Goal: Task Accomplishment & Management: Manage account settings

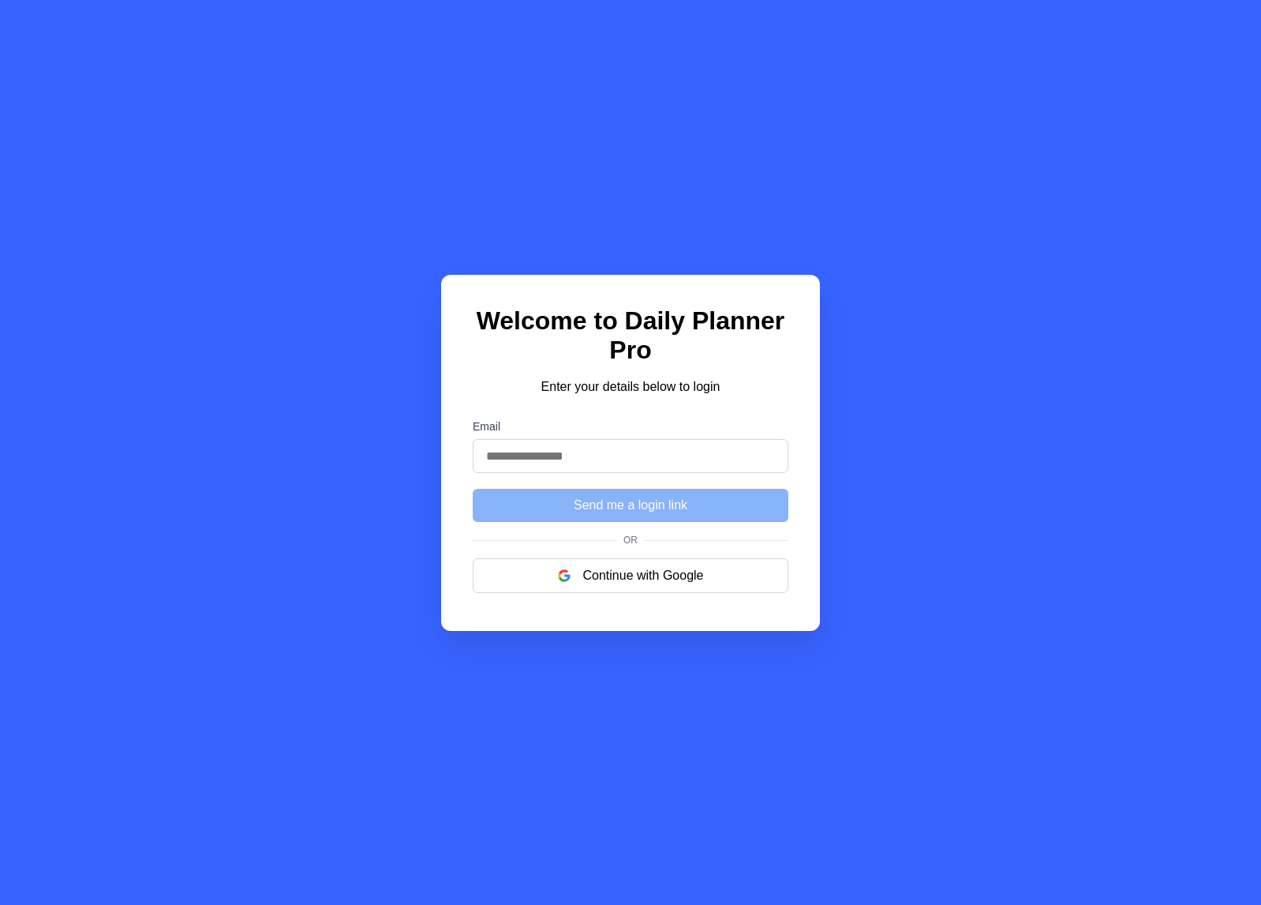
click at [710, 602] on div "Welcome to Daily Planner Pro Enter your details below to login Email Send me a …" at bounding box center [630, 453] width 379 height 356
click at [710, 587] on button "Continue with Google" at bounding box center [631, 575] width 316 height 35
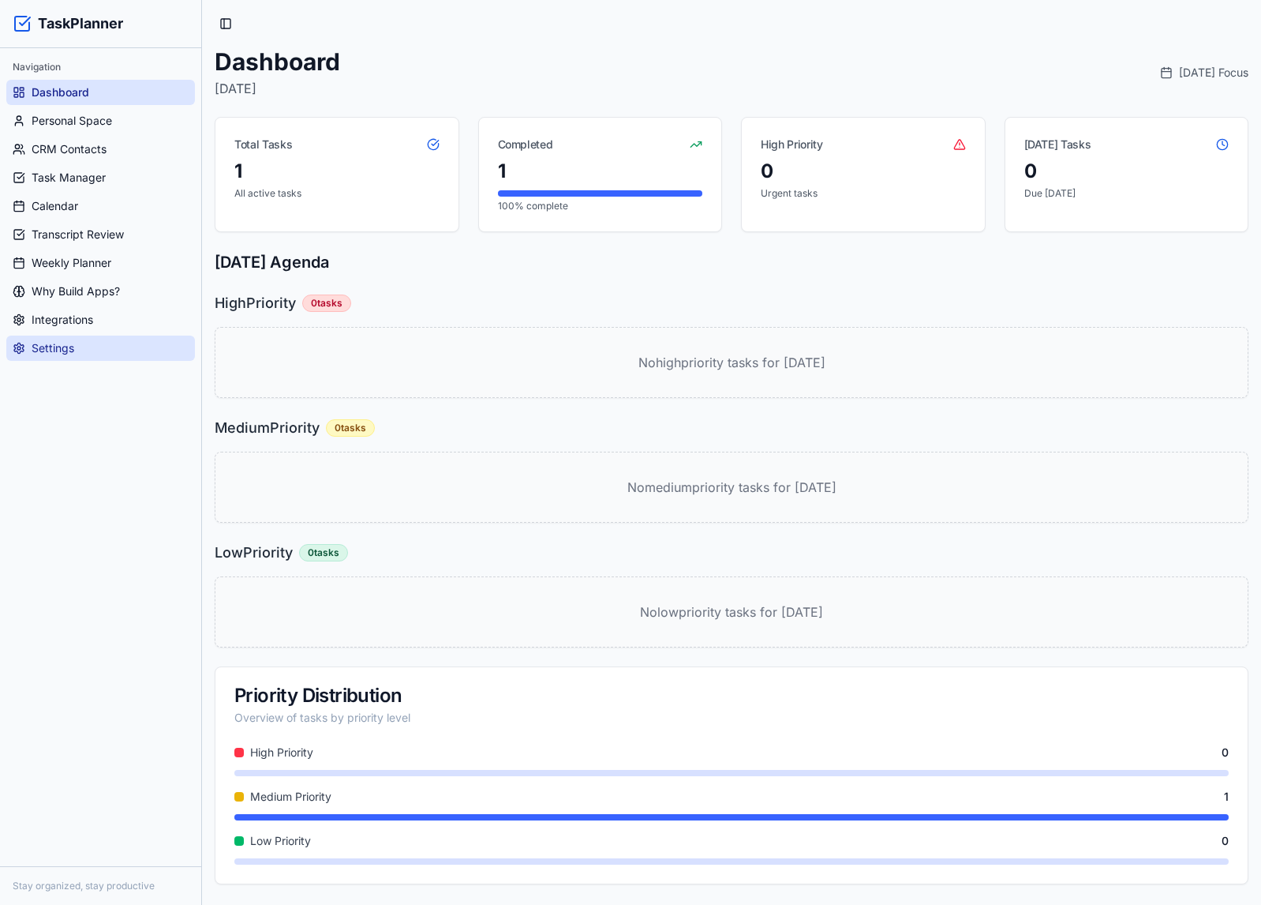
click at [36, 351] on span "Settings" at bounding box center [53, 348] width 43 height 16
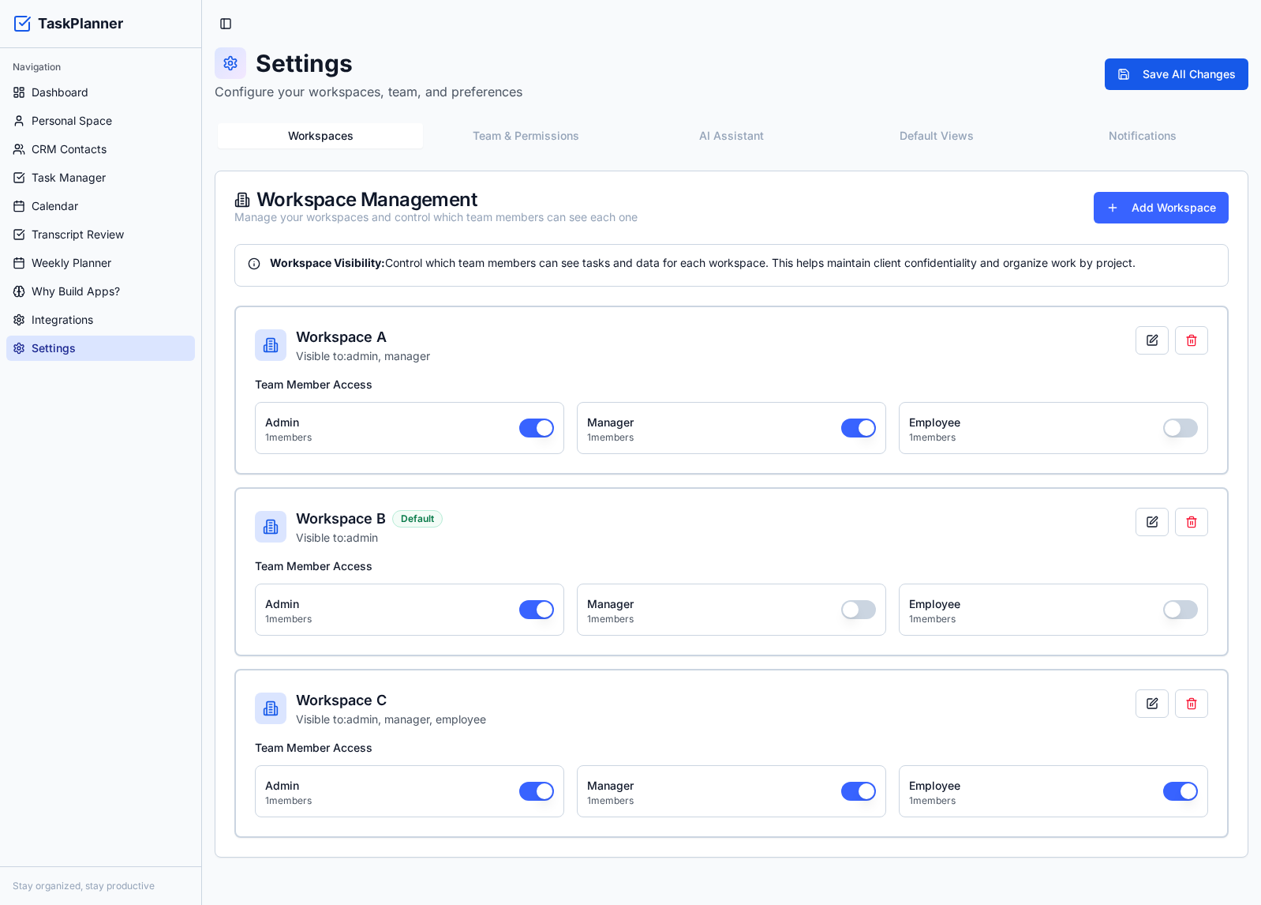
click at [570, 130] on button "Team & Permissions" at bounding box center [525, 135] width 205 height 25
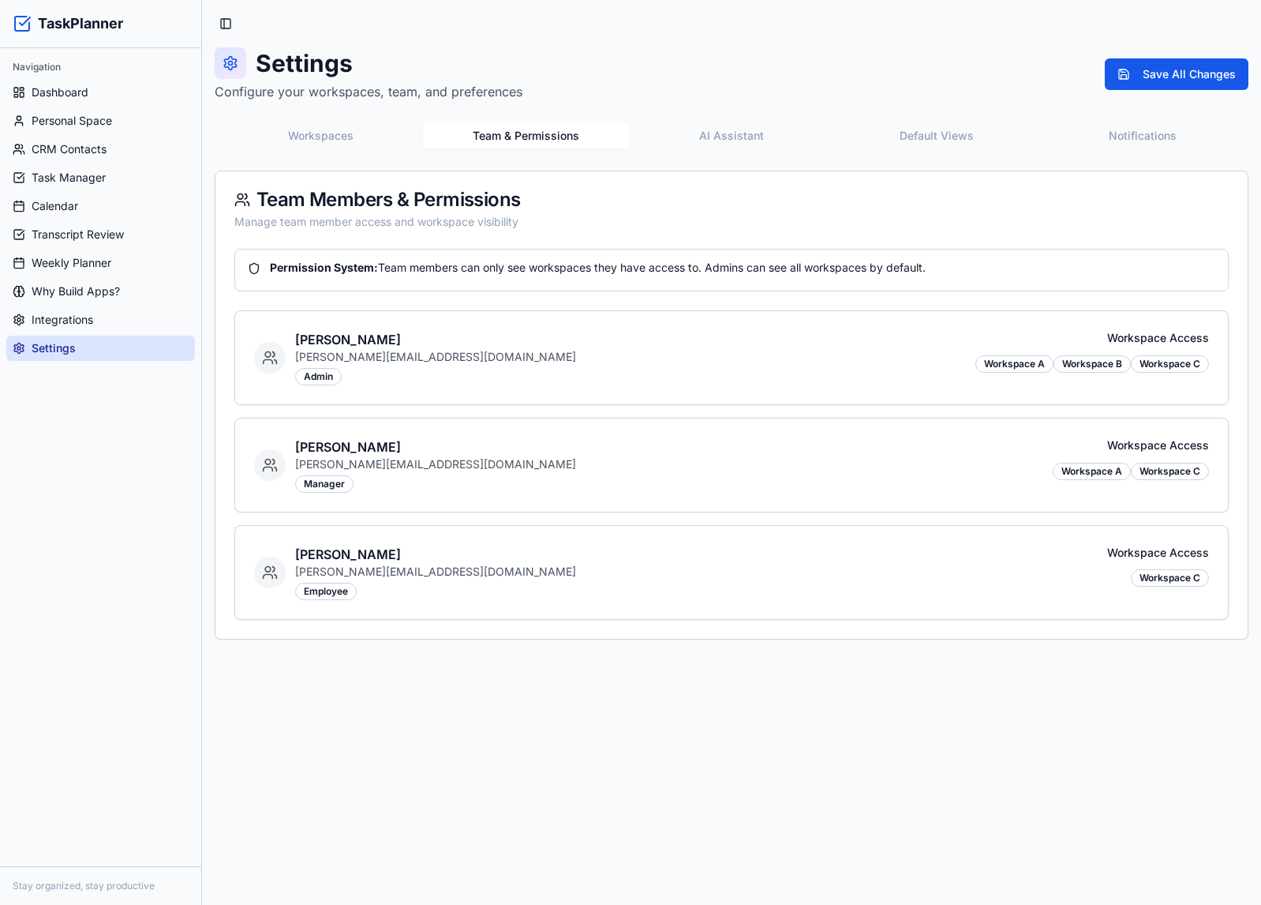
click at [451, 354] on div "John Smith john@company.com admin Workspace Access Workspace A Workspace B Work…" at bounding box center [731, 357] width 955 height 55
click at [917, 374] on div "John Smith john@company.com admin Workspace Access Workspace A Workspace B Work…" at bounding box center [731, 357] width 955 height 55
click at [1027, 351] on div "Workspace Access Workspace A Workspace B Workspace C" at bounding box center [1093, 351] width 234 height 43
drag, startPoint x: 1023, startPoint y: 298, endPoint x: 994, endPoint y: 250, distance: 55.6
click at [1021, 298] on div "Permission System: Team members can only see workspaces they have access to. Ad…" at bounding box center [731, 434] width 995 height 371
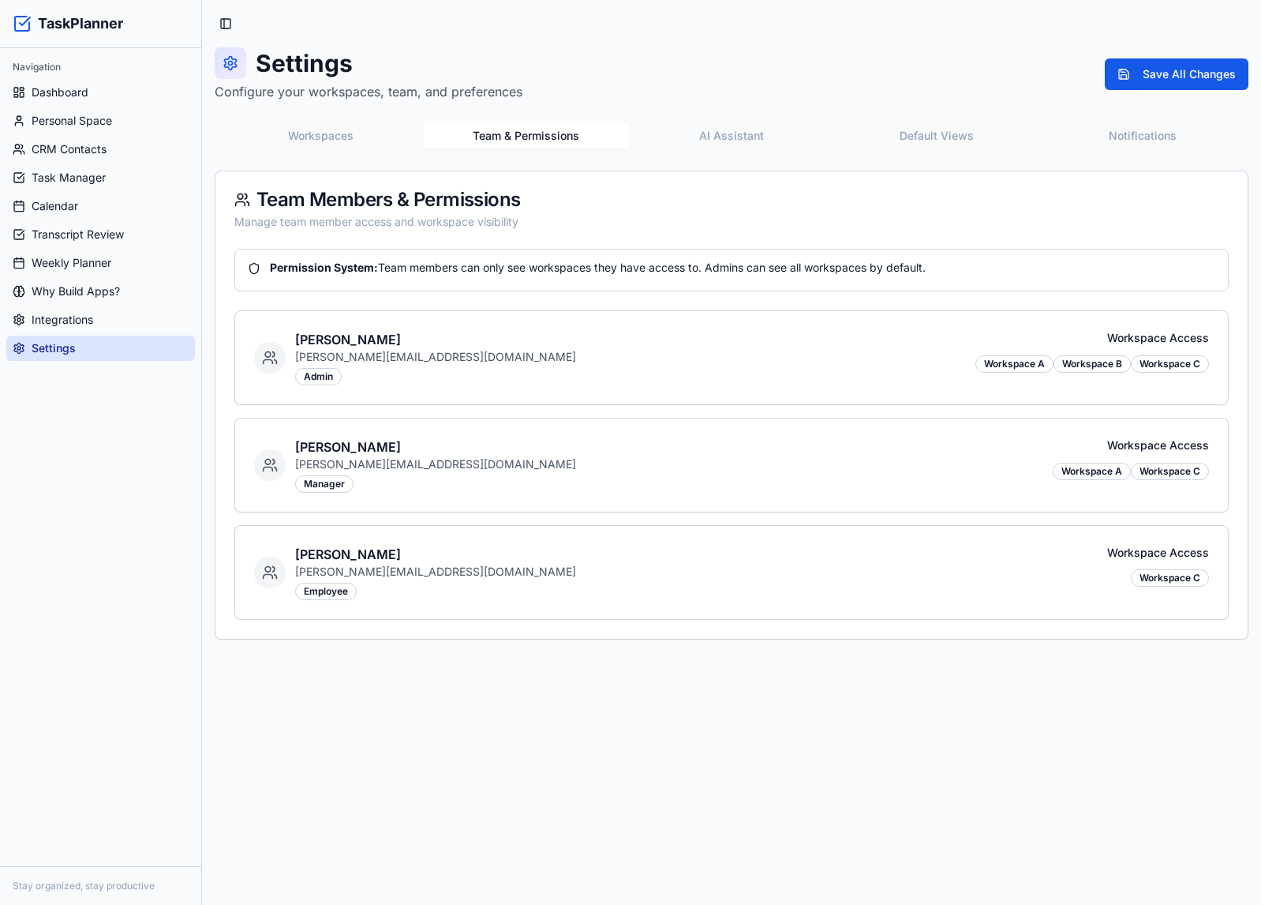
click at [338, 125] on button "Workspaces" at bounding box center [320, 135] width 205 height 25
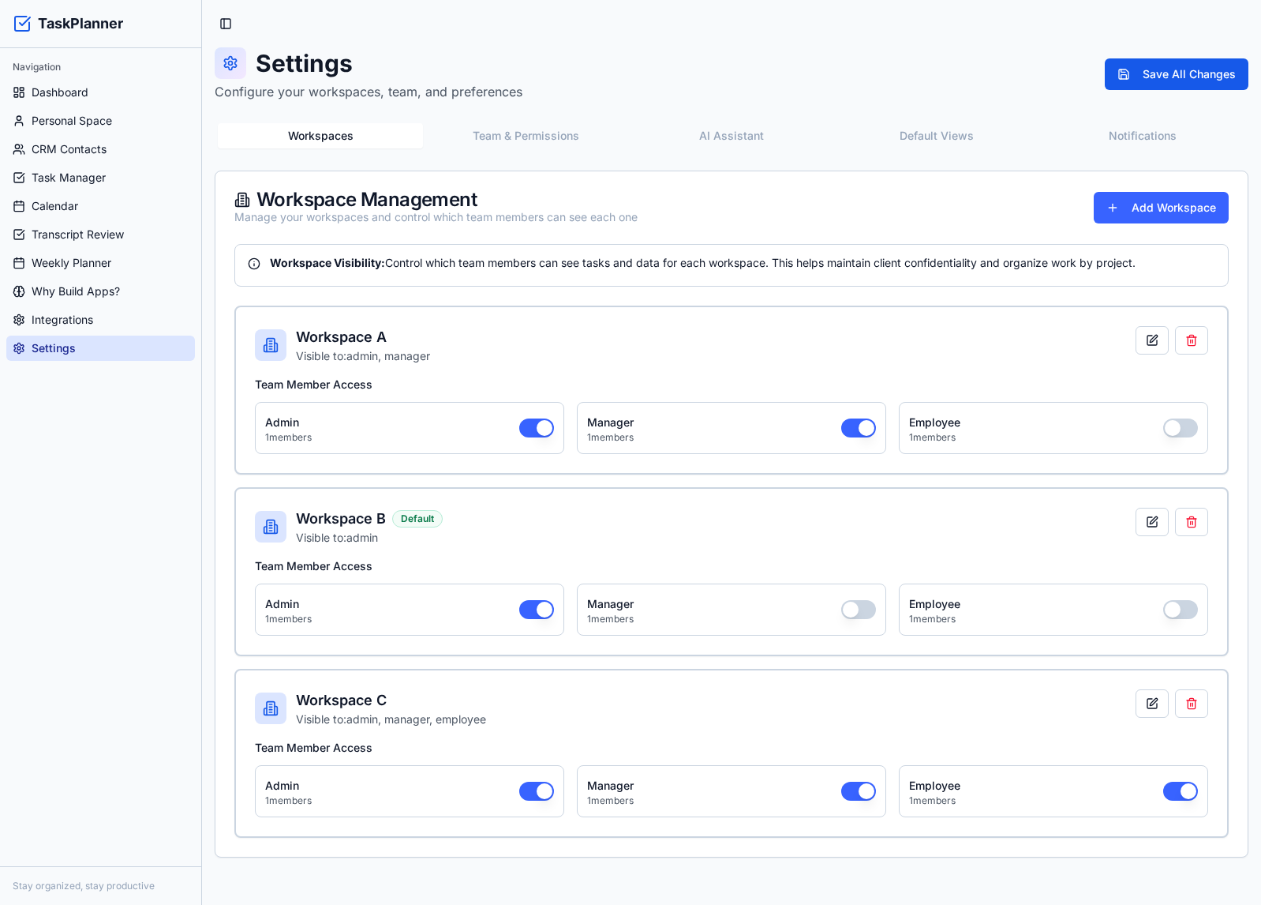
click at [536, 420] on button "button" at bounding box center [536, 427] width 35 height 19
click at [536, 425] on button "button" at bounding box center [536, 427] width 35 height 19
click at [458, 340] on div "Workspace A Visible to: manager, admin" at bounding box center [732, 345] width 954 height 38
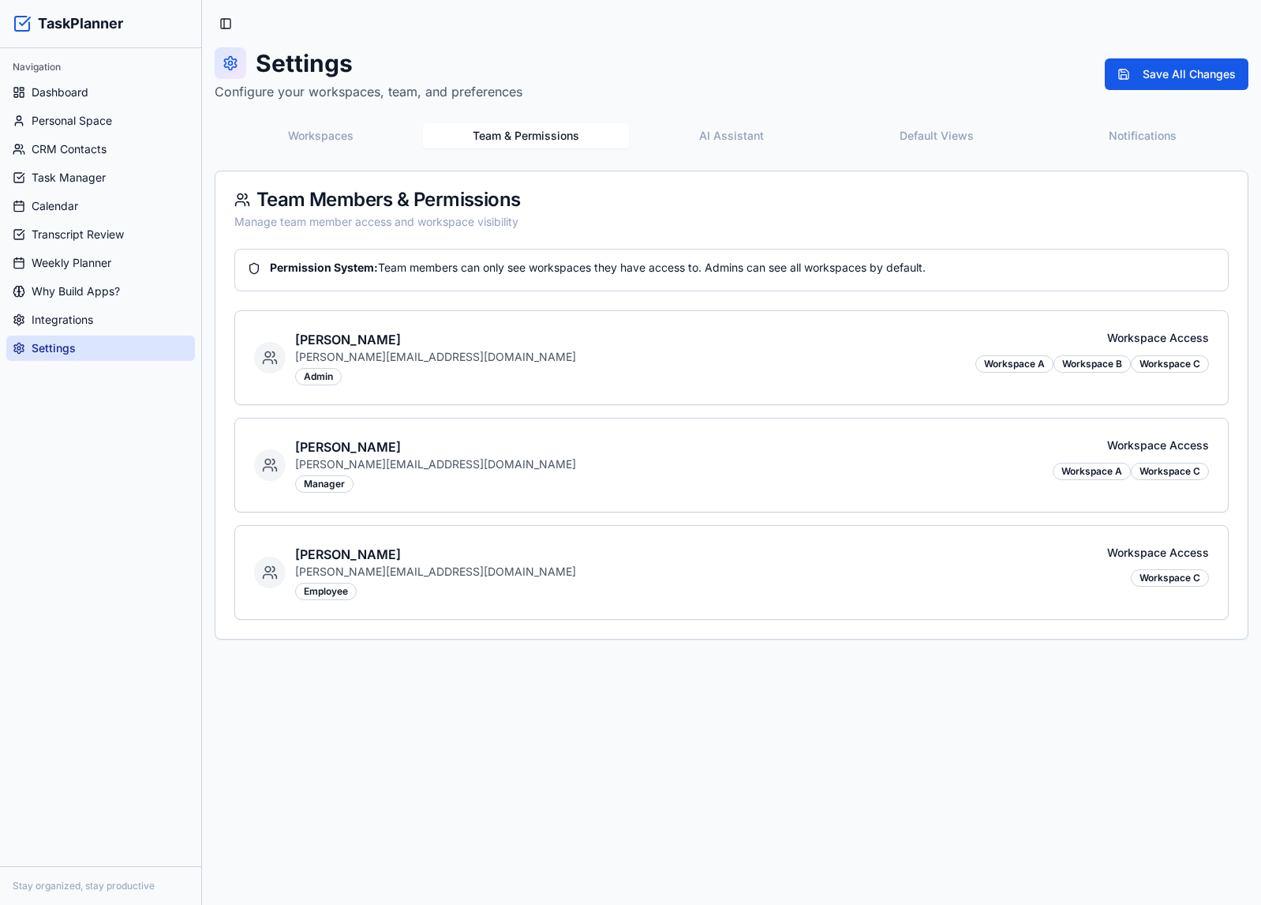
click at [522, 126] on button "Team & Permissions" at bounding box center [525, 135] width 205 height 25
click at [56, 92] on span "Dashboard" at bounding box center [60, 92] width 57 height 16
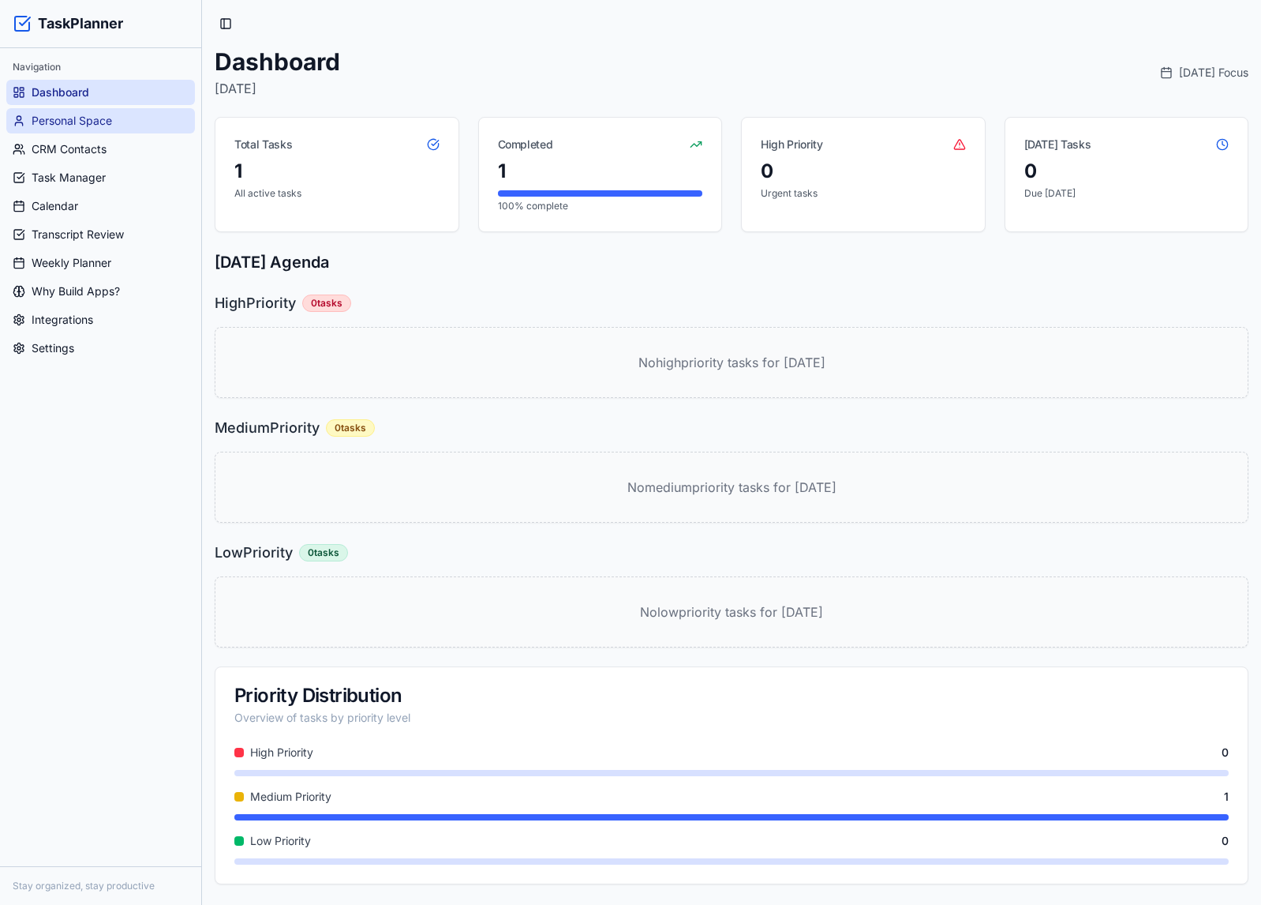
click at [33, 125] on span "Personal Space" at bounding box center [72, 121] width 81 height 16
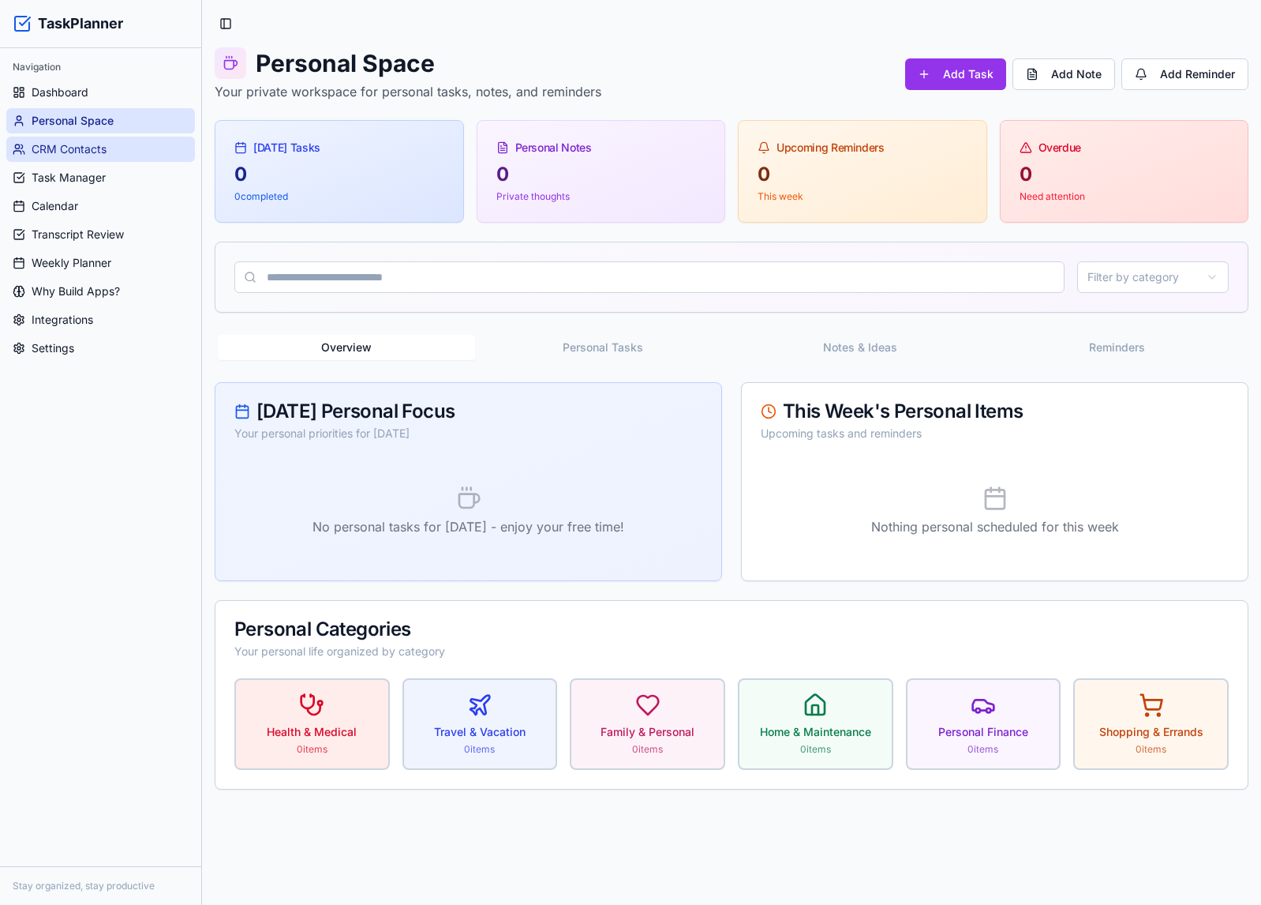
click at [86, 146] on span "CRM Contacts" at bounding box center [69, 149] width 75 height 16
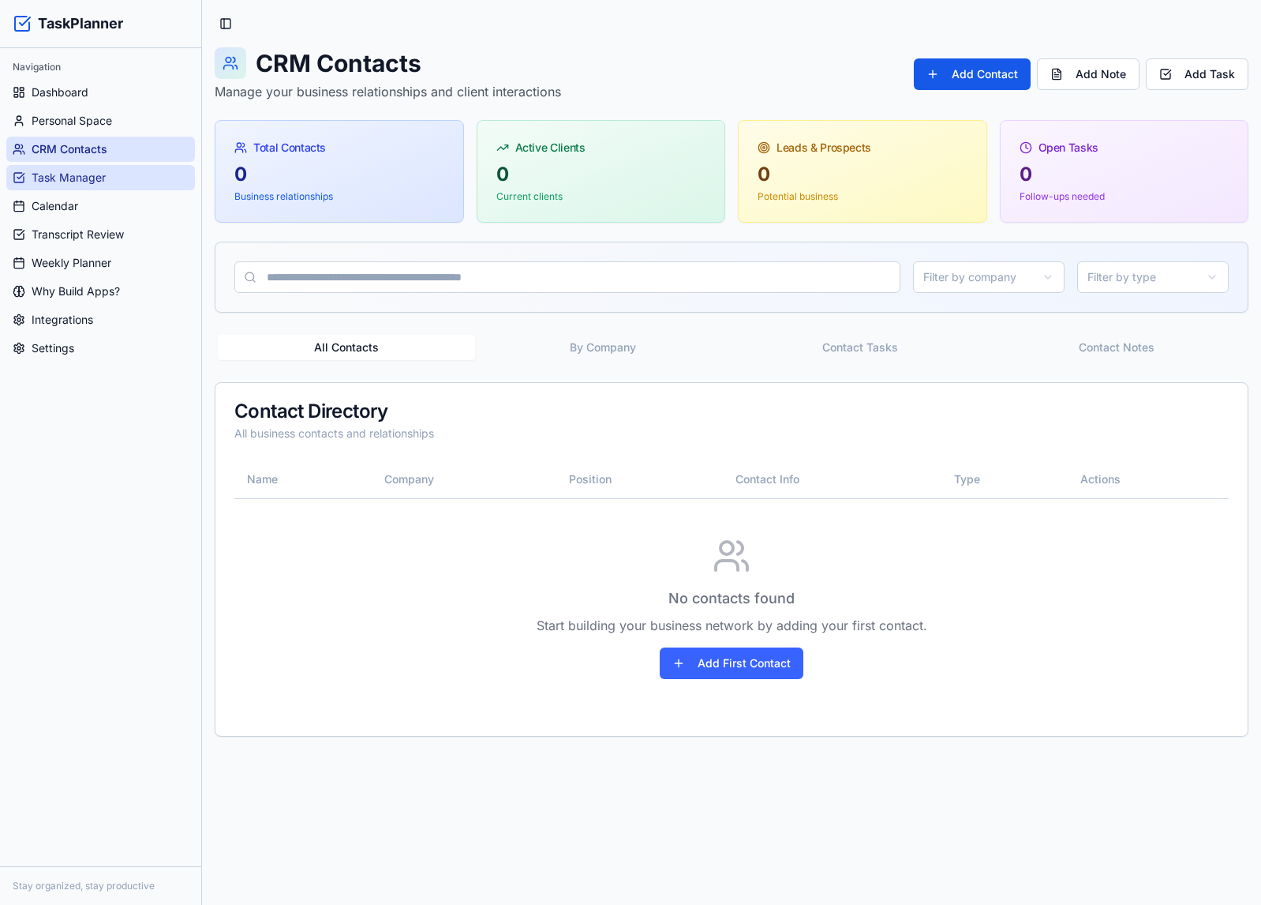
click at [84, 183] on span "Task Manager" at bounding box center [69, 178] width 74 height 16
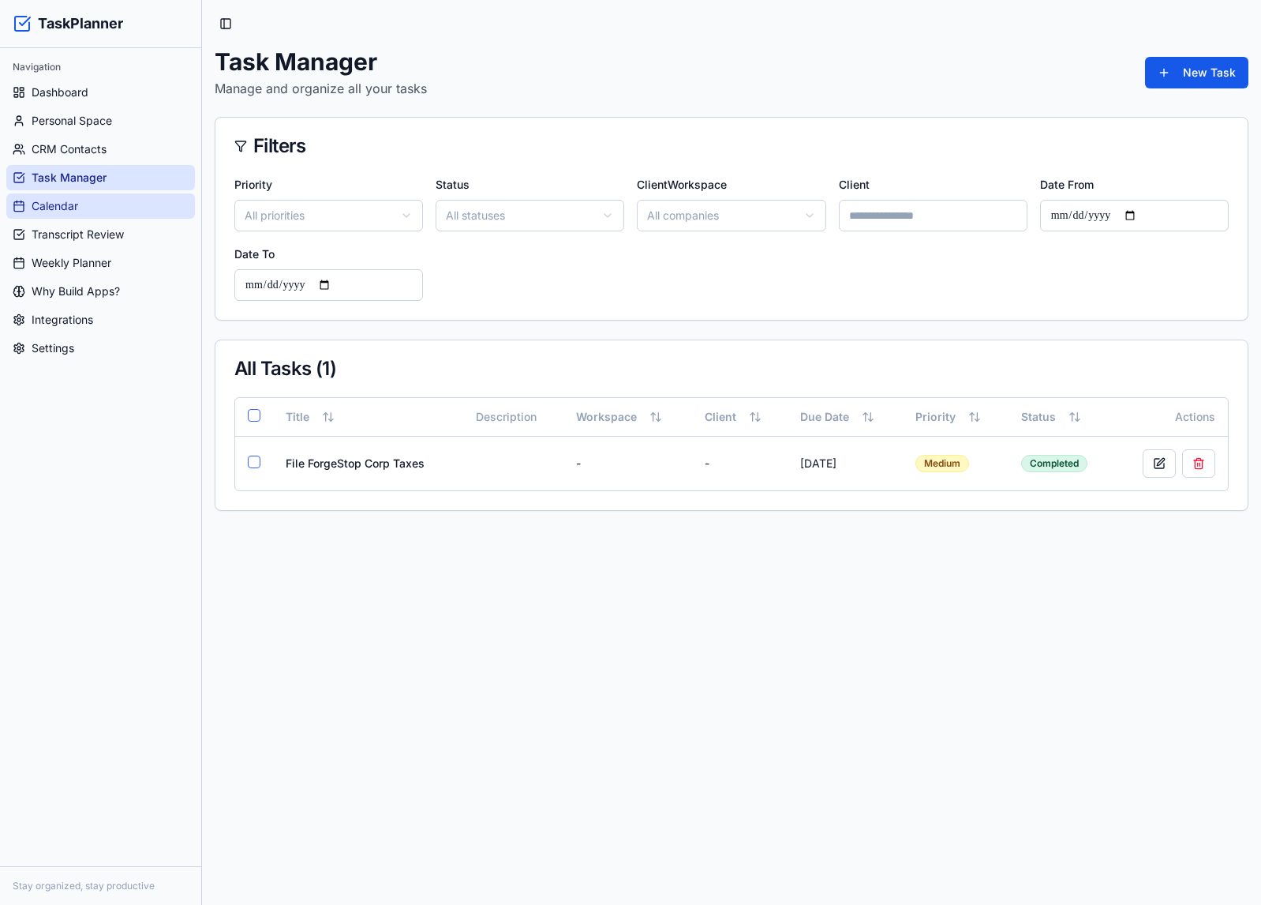
click at [69, 205] on span "Calendar" at bounding box center [55, 206] width 47 height 16
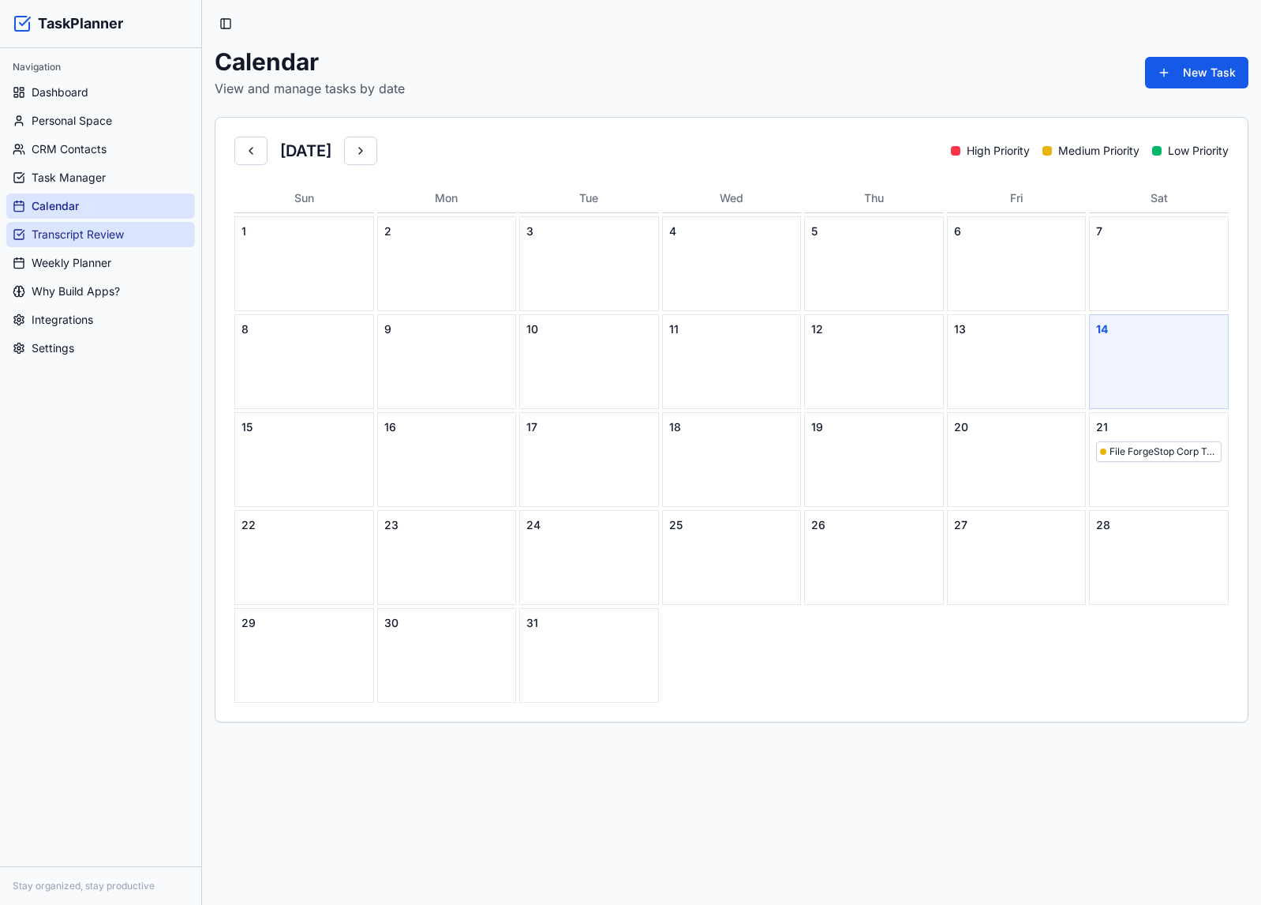
click at [76, 233] on span "Transcript Review" at bounding box center [78, 235] width 92 height 16
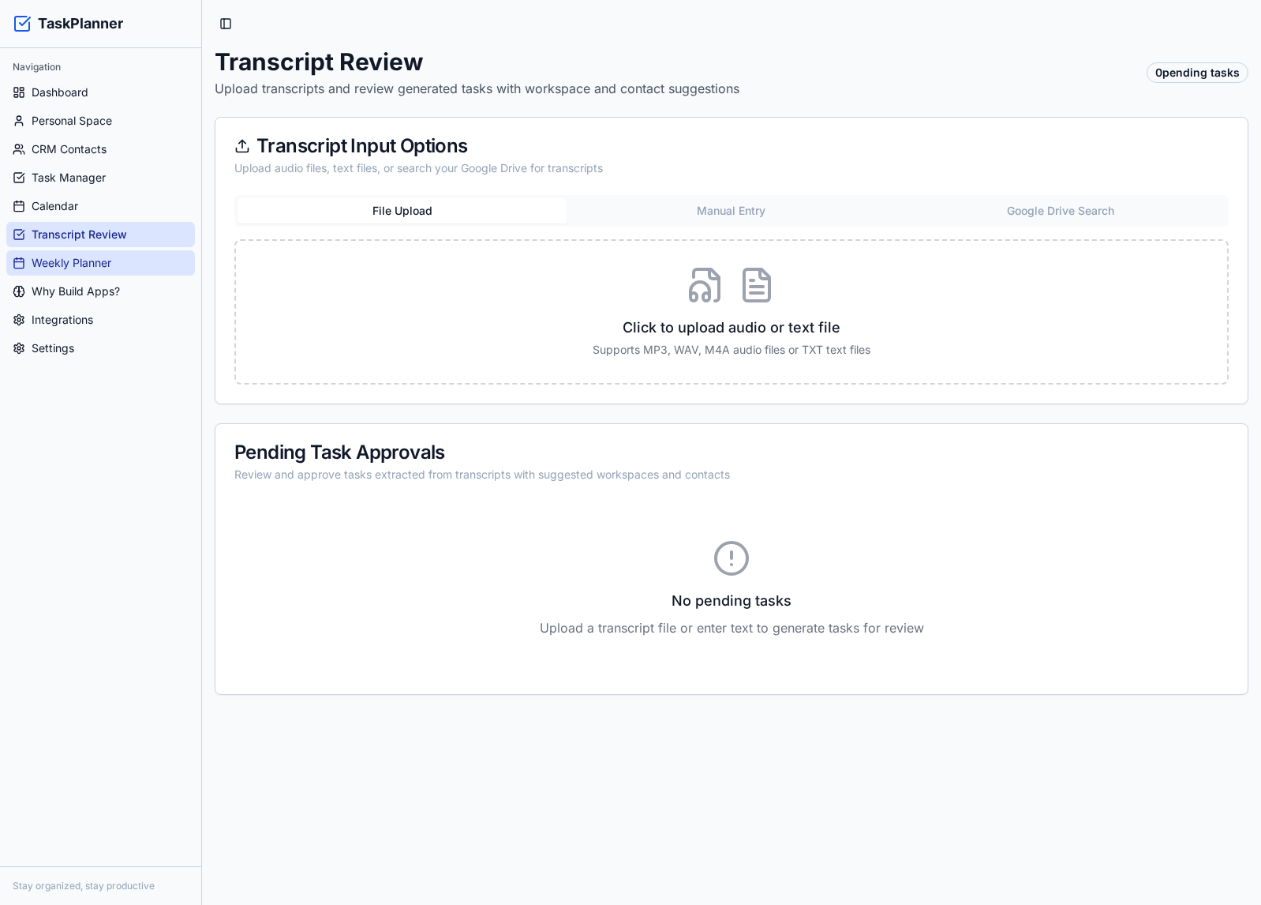
click at [73, 272] on link "Weekly Planner" at bounding box center [100, 262] width 189 height 25
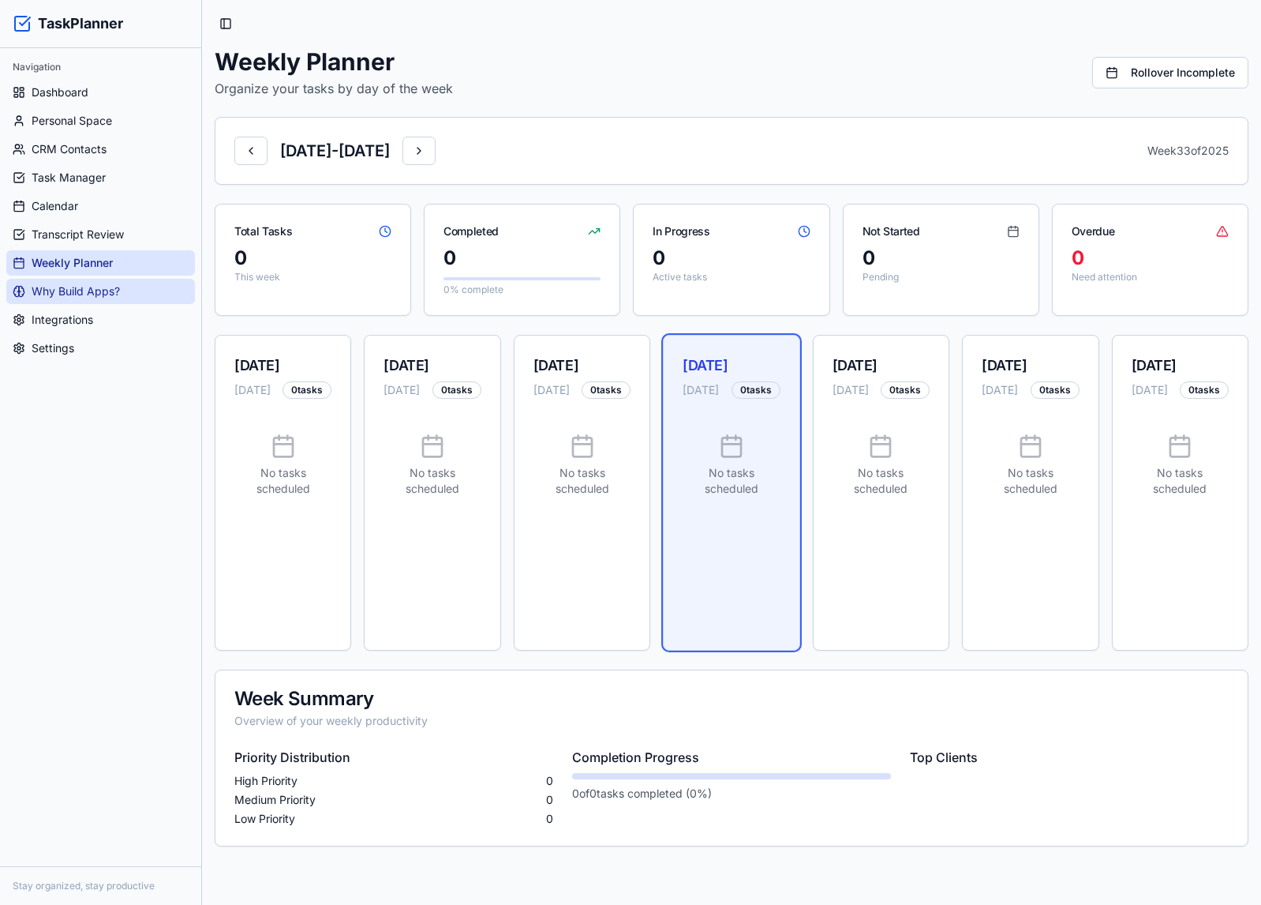
click at [73, 298] on span "Why Build Apps?" at bounding box center [76, 291] width 88 height 16
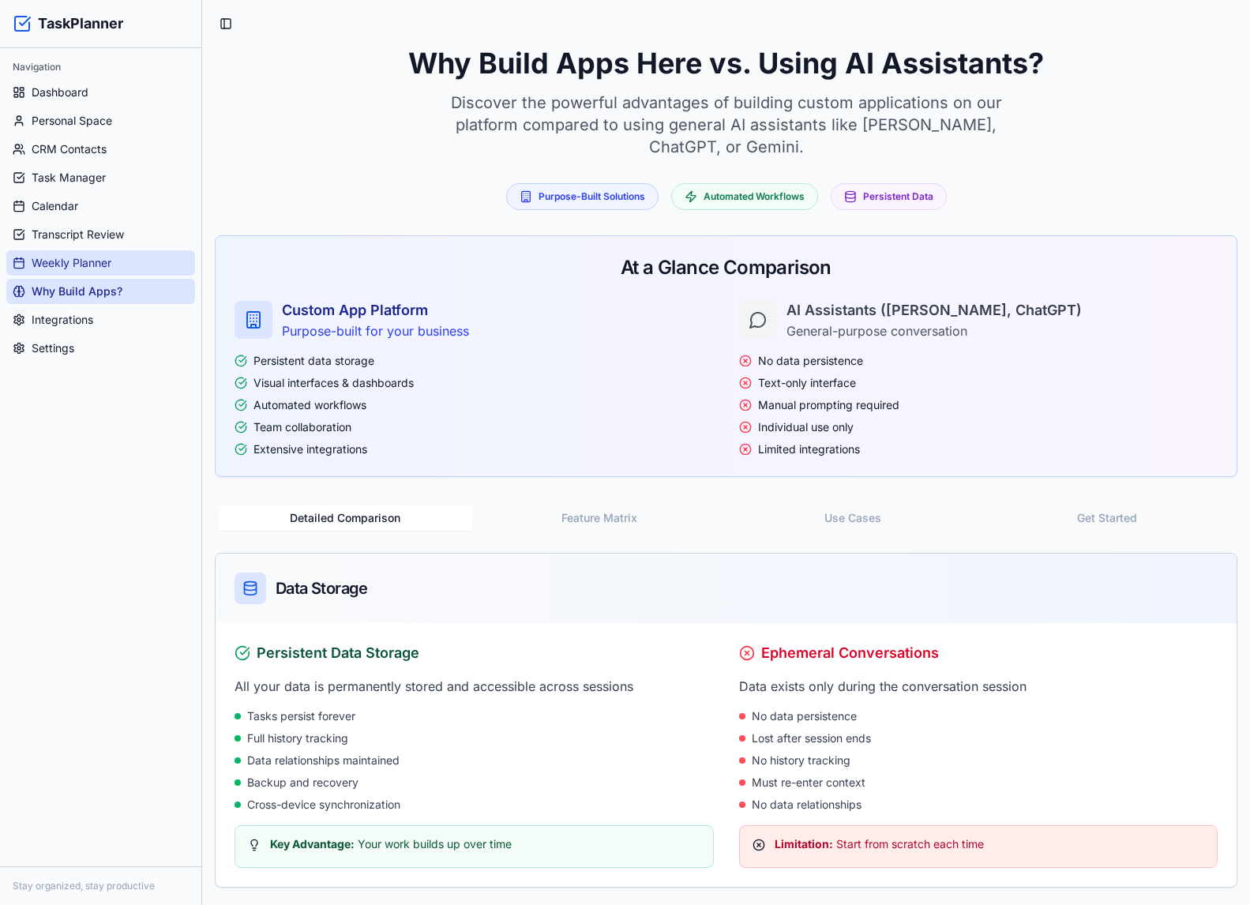
click at [75, 272] on link "Weekly Planner" at bounding box center [100, 262] width 189 height 25
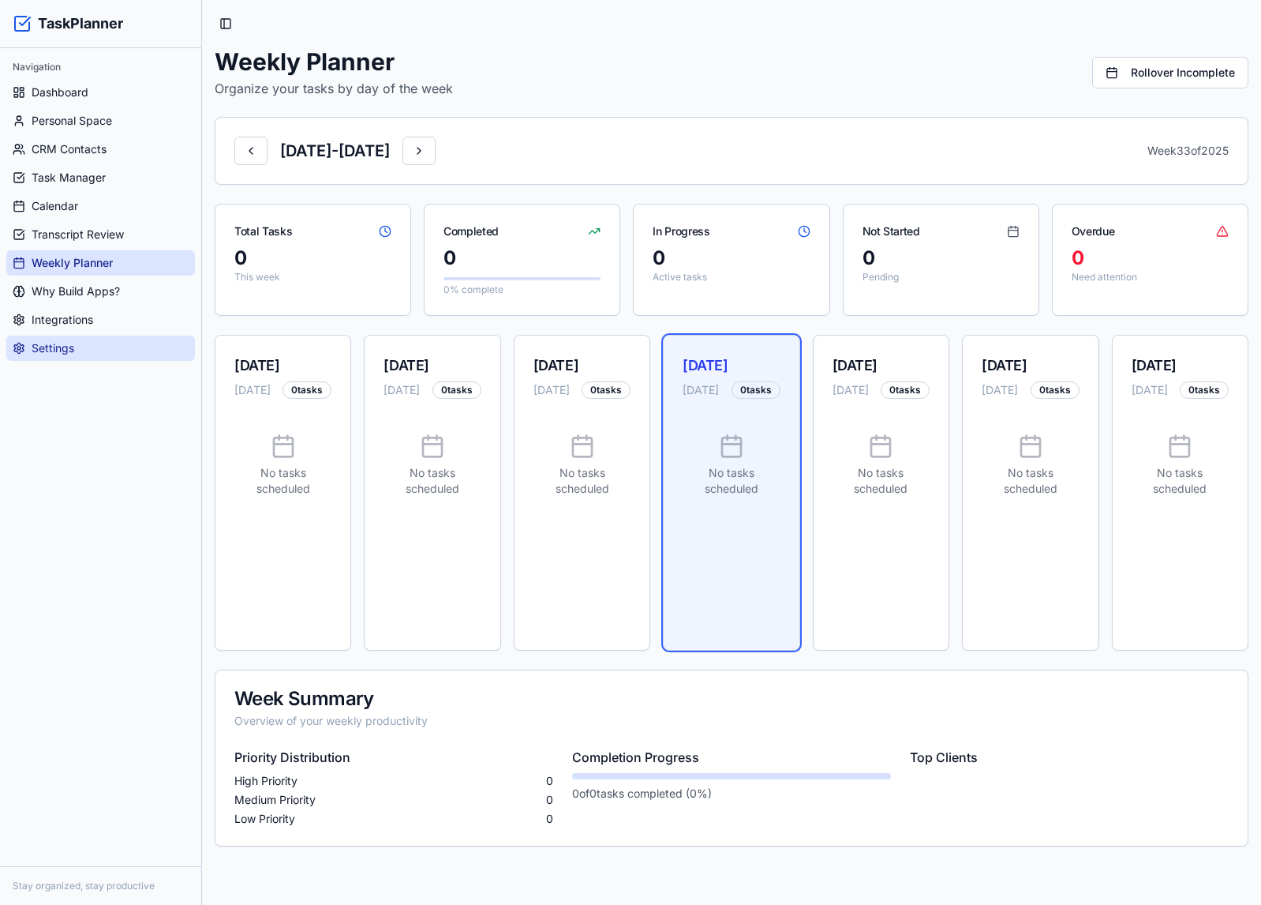
click at [66, 340] on span "Settings" at bounding box center [53, 348] width 43 height 16
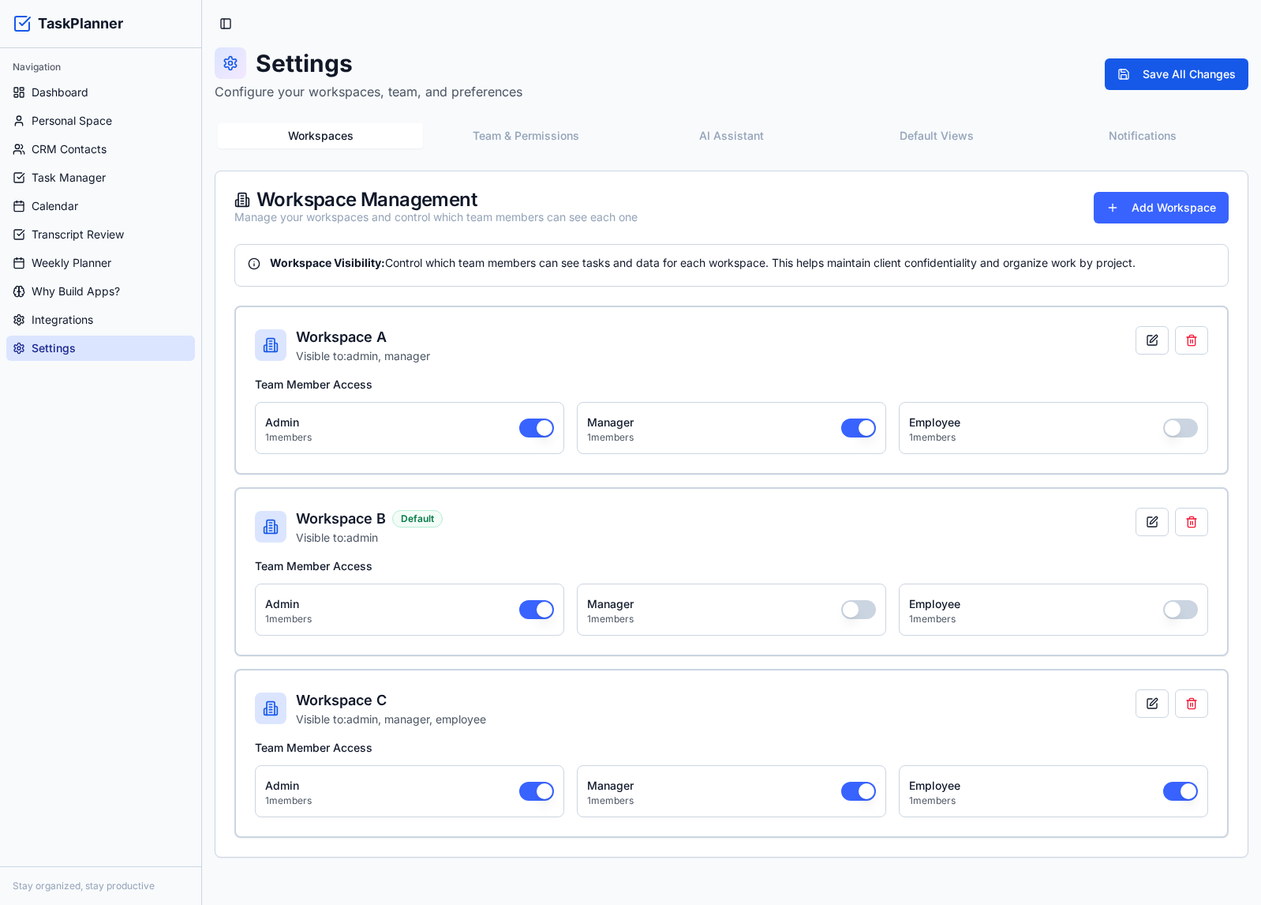
drag, startPoint x: 573, startPoint y: 152, endPoint x: 562, endPoint y: 141, distance: 15.6
click at [573, 152] on div "Workspaces Team & Permissions AI Assistant Default Views Notifications Workspac…" at bounding box center [732, 488] width 1034 height 737
click at [557, 137] on button "Team & Permissions" at bounding box center [525, 135] width 205 height 25
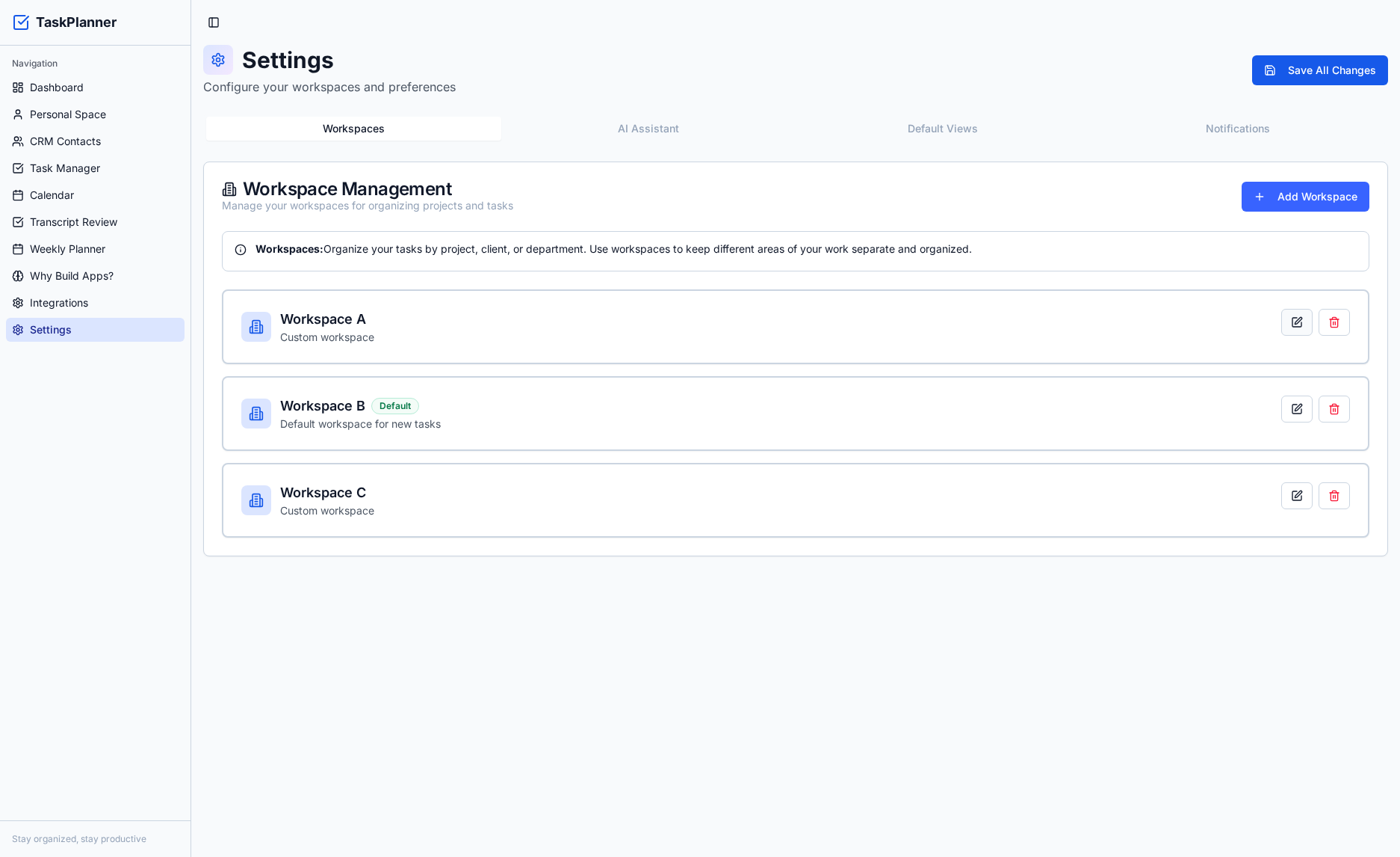
click at [1194, 325] on button at bounding box center [1297, 322] width 31 height 27
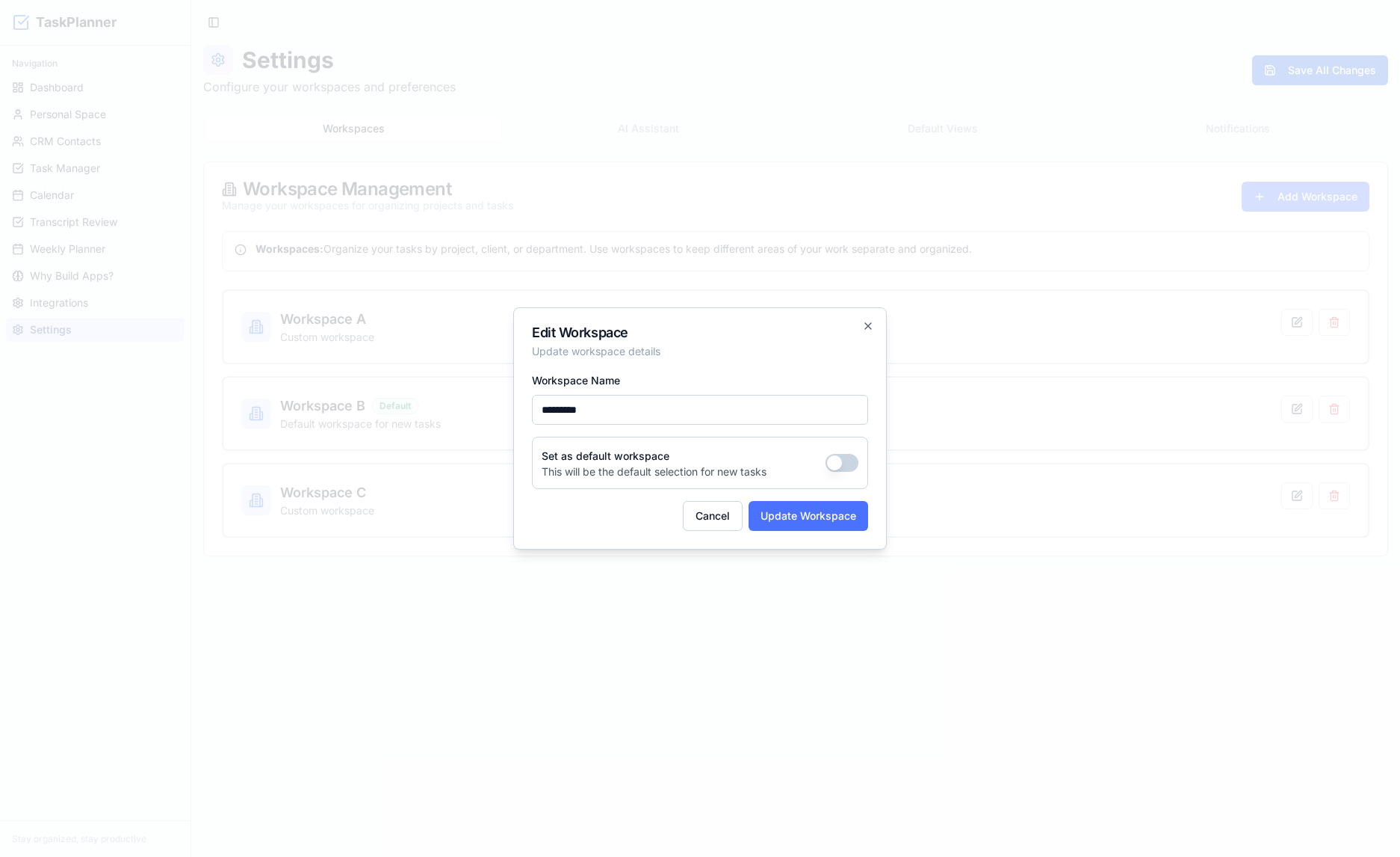
type input "*********"
click at [816, 515] on button "Update Workspace" at bounding box center [808, 516] width 119 height 30
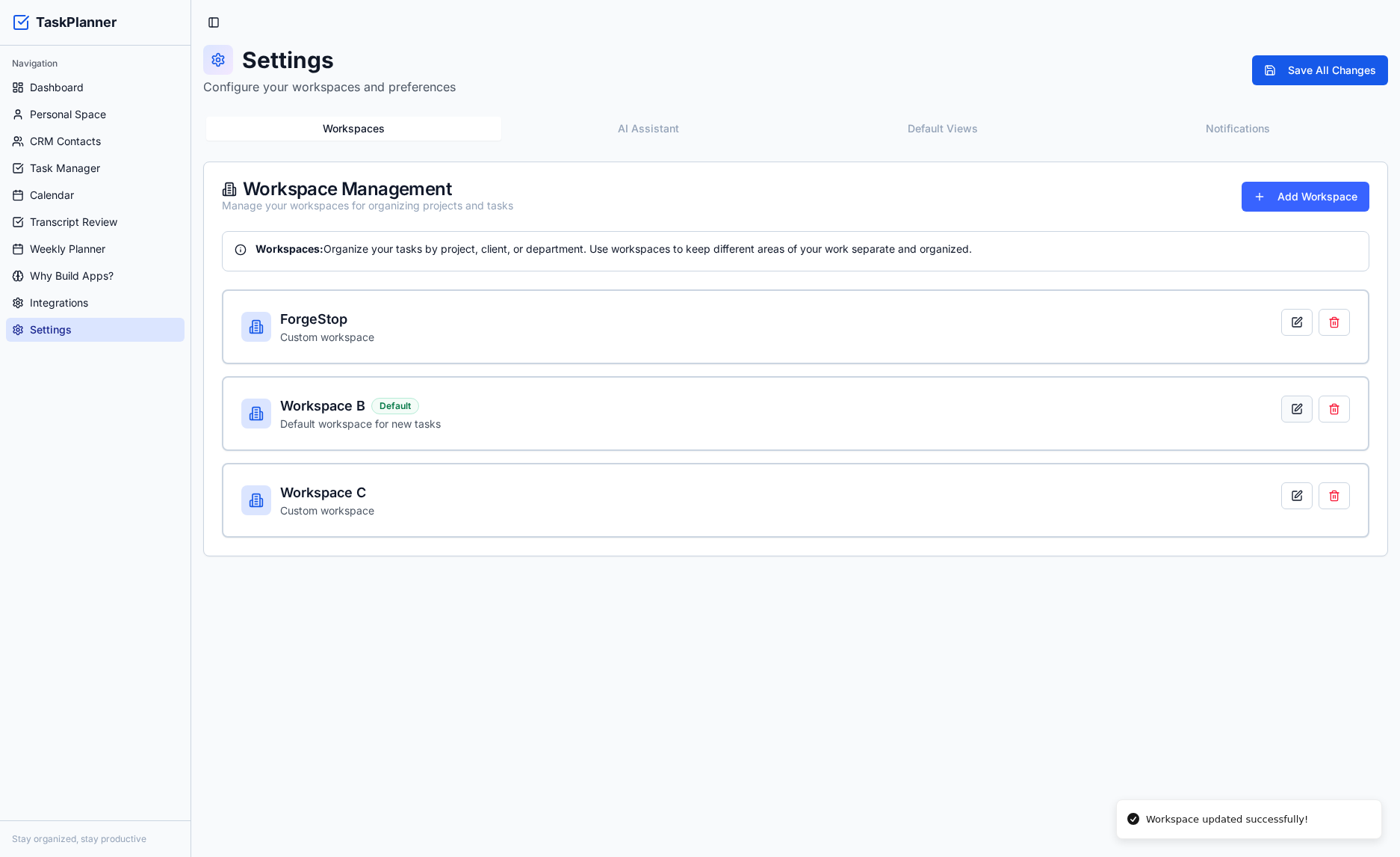
click at [1194, 409] on button at bounding box center [1297, 409] width 31 height 27
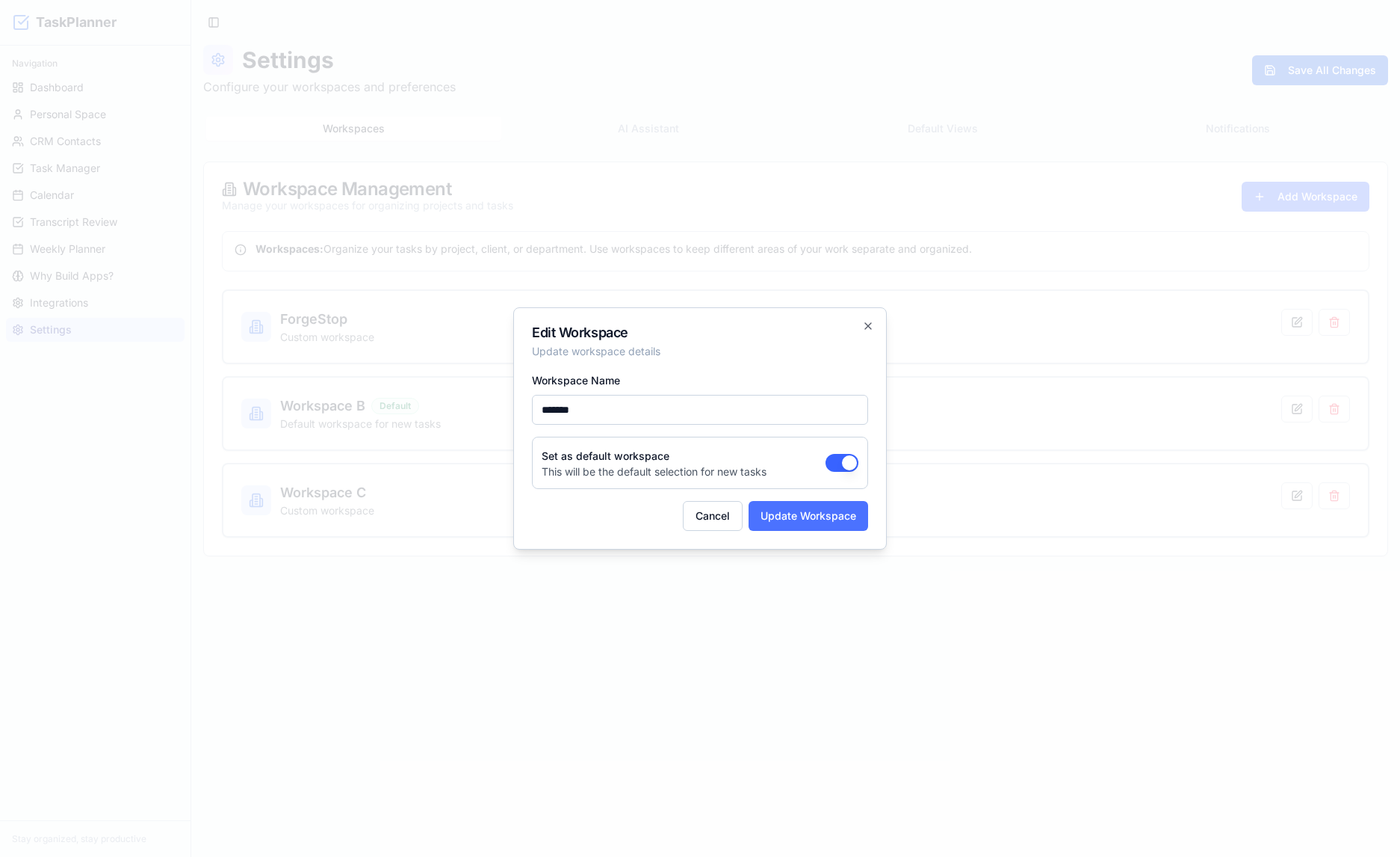
type input "*******"
click at [806, 517] on button "Update Workspace" at bounding box center [808, 516] width 119 height 30
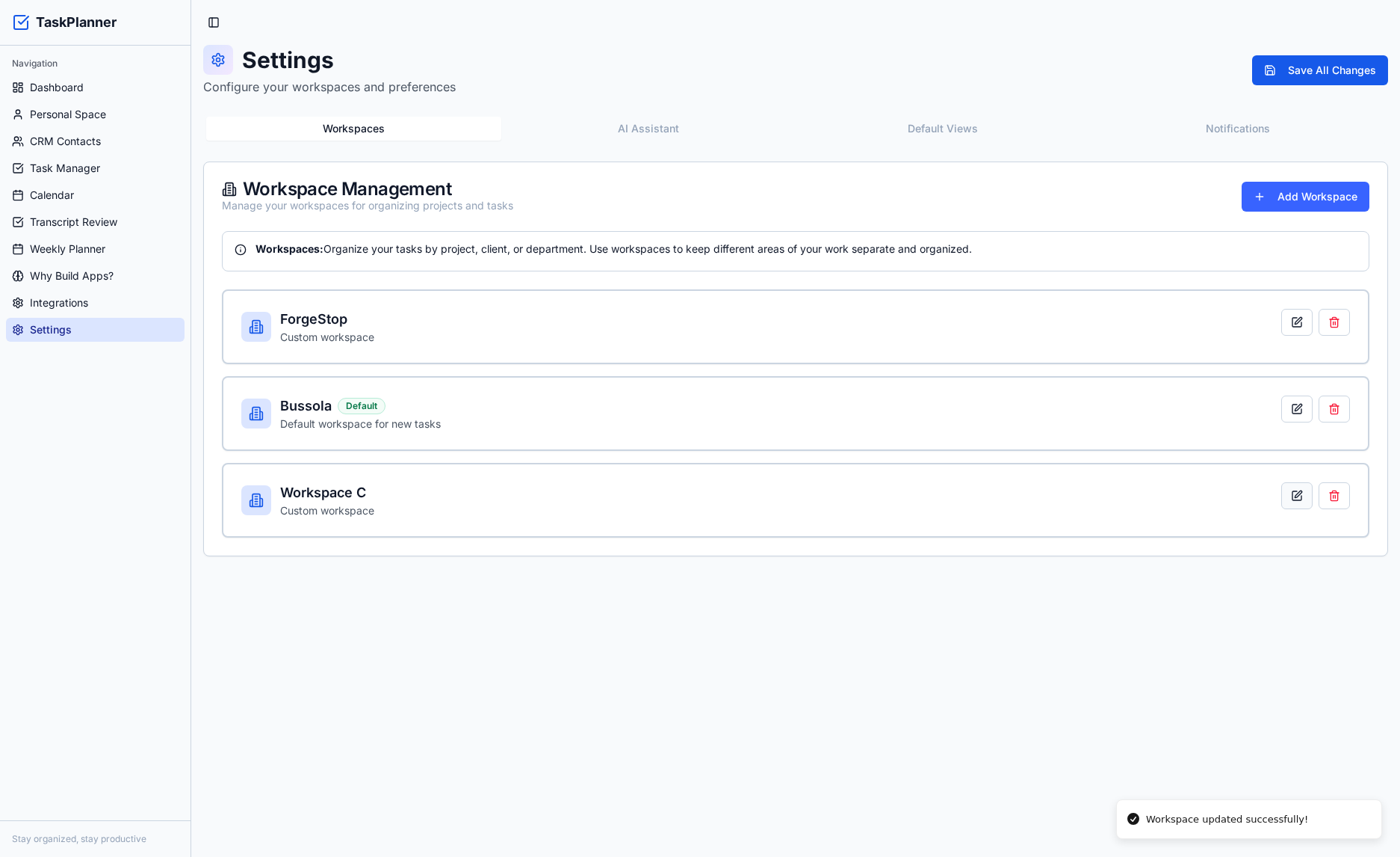
click at [1194, 498] on button at bounding box center [1297, 495] width 31 height 27
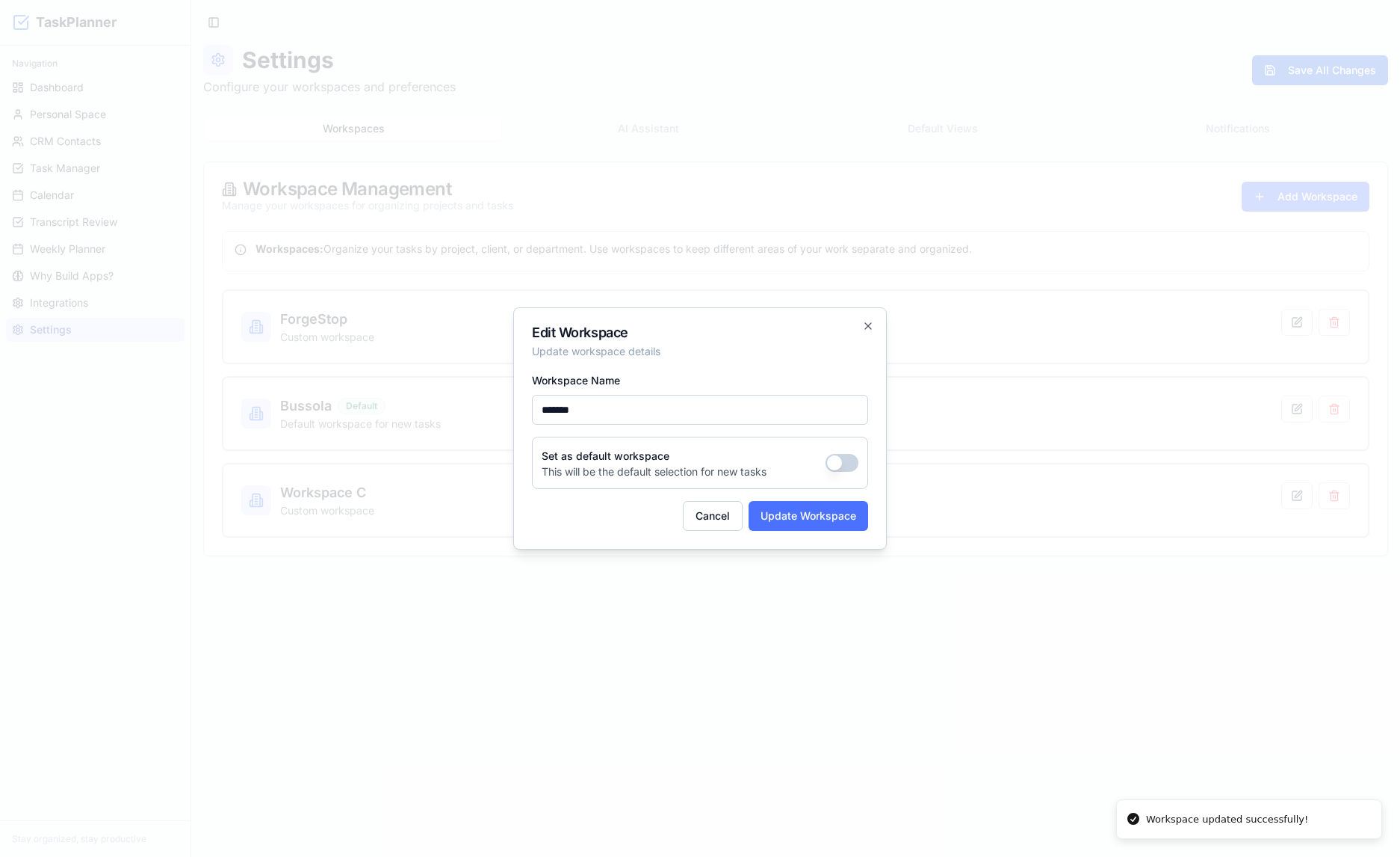
type input "*******"
click at [819, 516] on button "Update Workspace" at bounding box center [808, 516] width 119 height 30
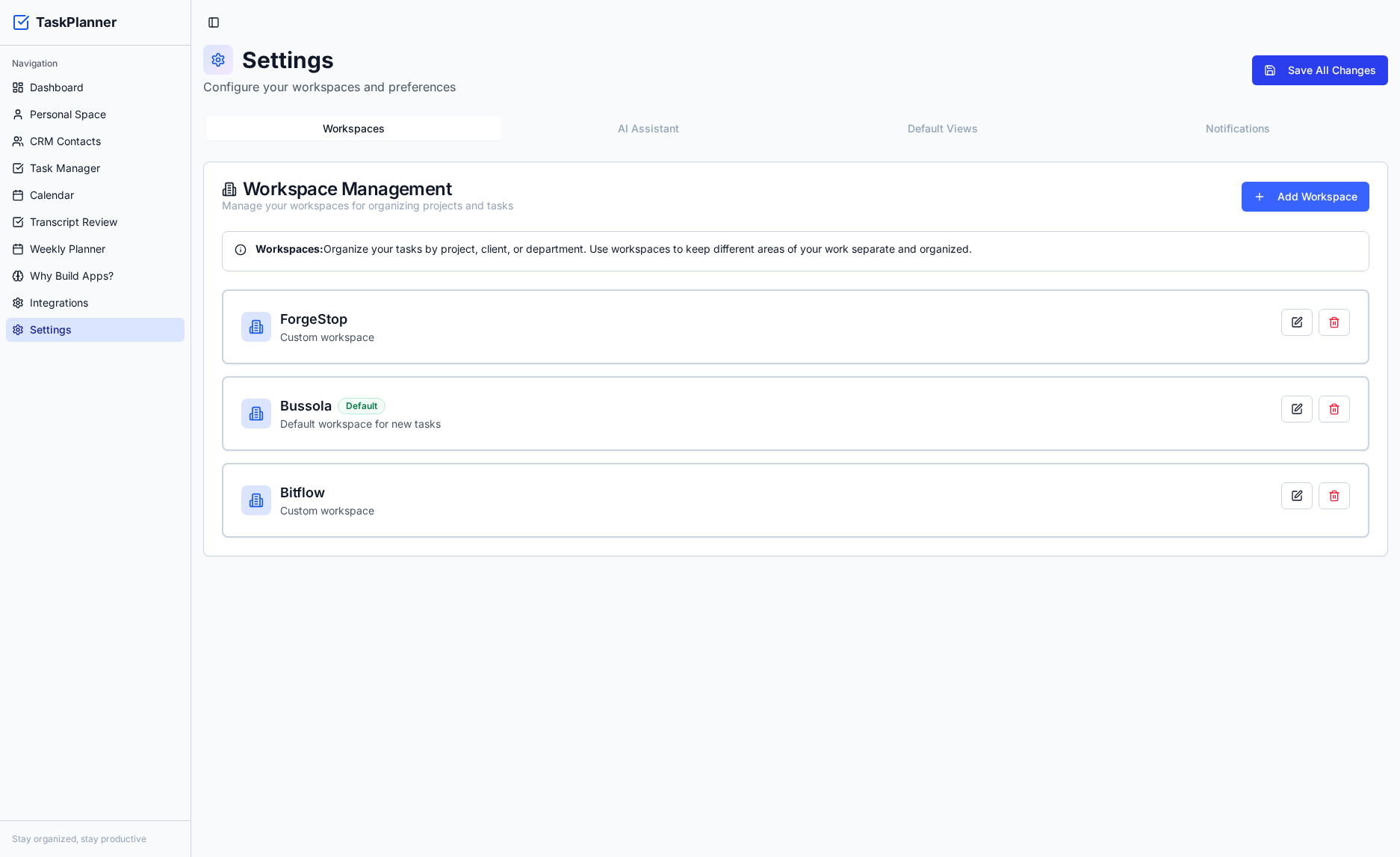
click at [1194, 71] on button "Save All Changes" at bounding box center [1320, 70] width 136 height 30
click at [664, 129] on button "AI Assistant" at bounding box center [645, 128] width 292 height 24
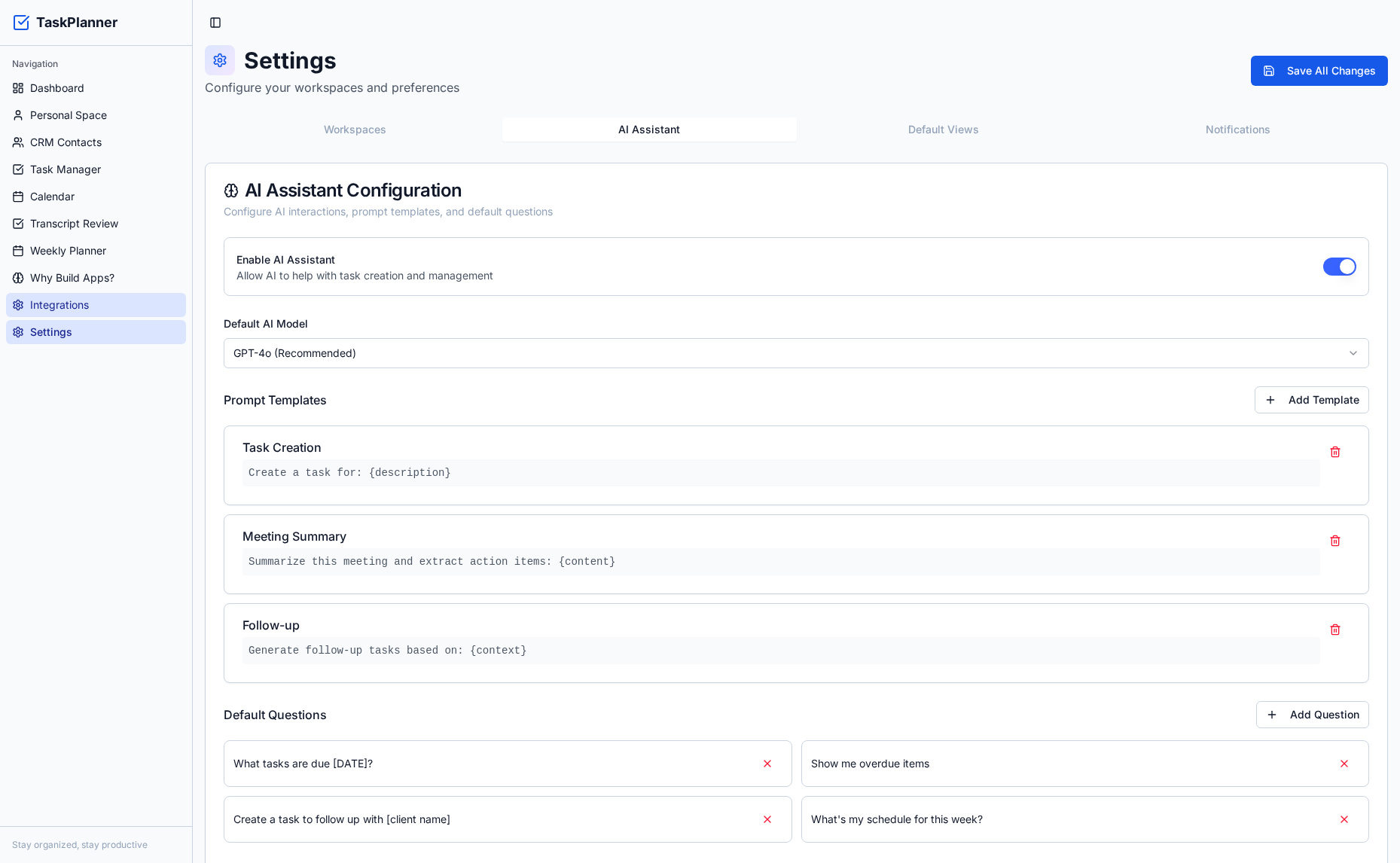
click at [92, 308] on link "Integrations" at bounding box center [95, 304] width 180 height 24
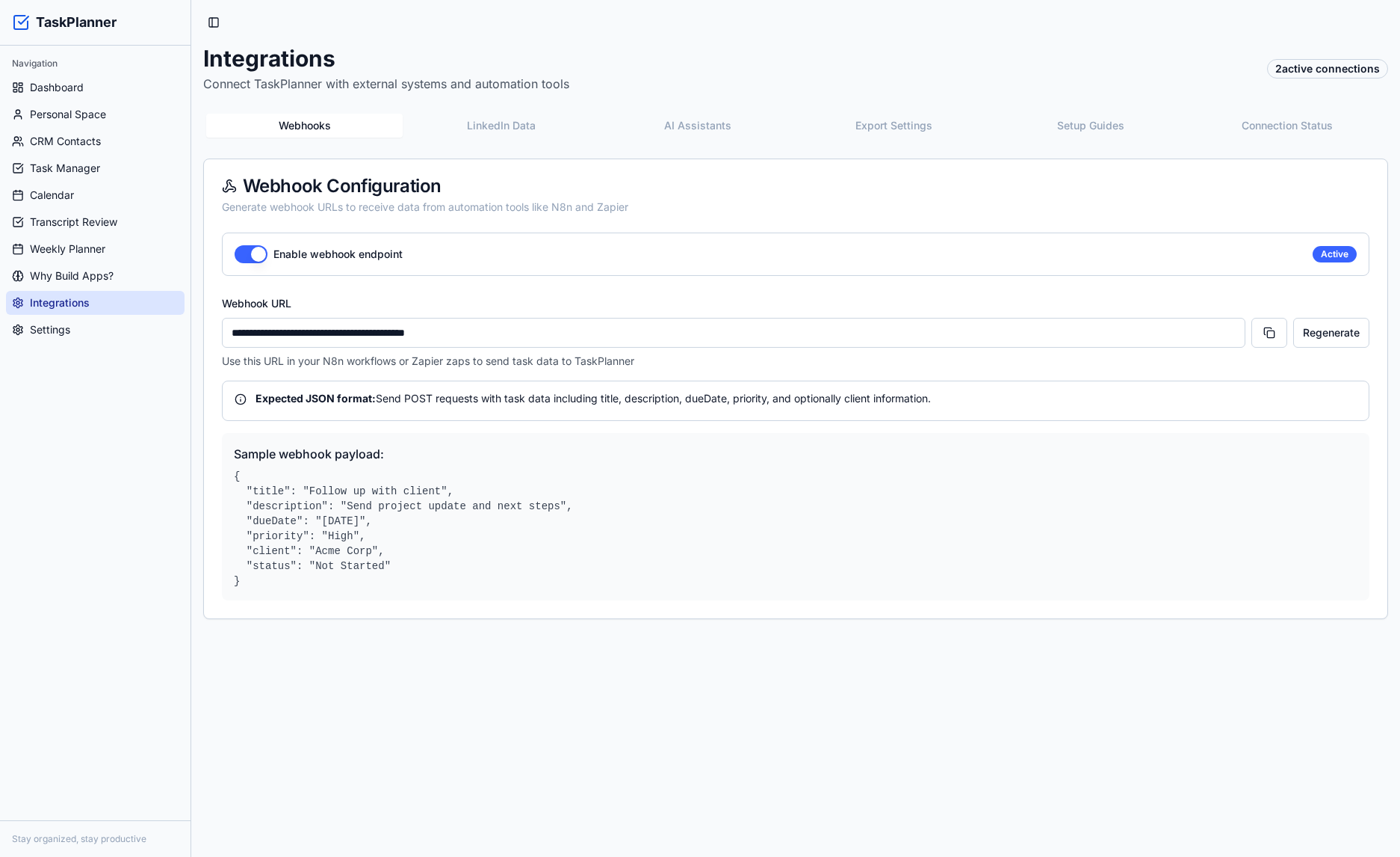
click at [500, 119] on button "LinkedIn Data" at bounding box center [501, 125] width 197 height 24
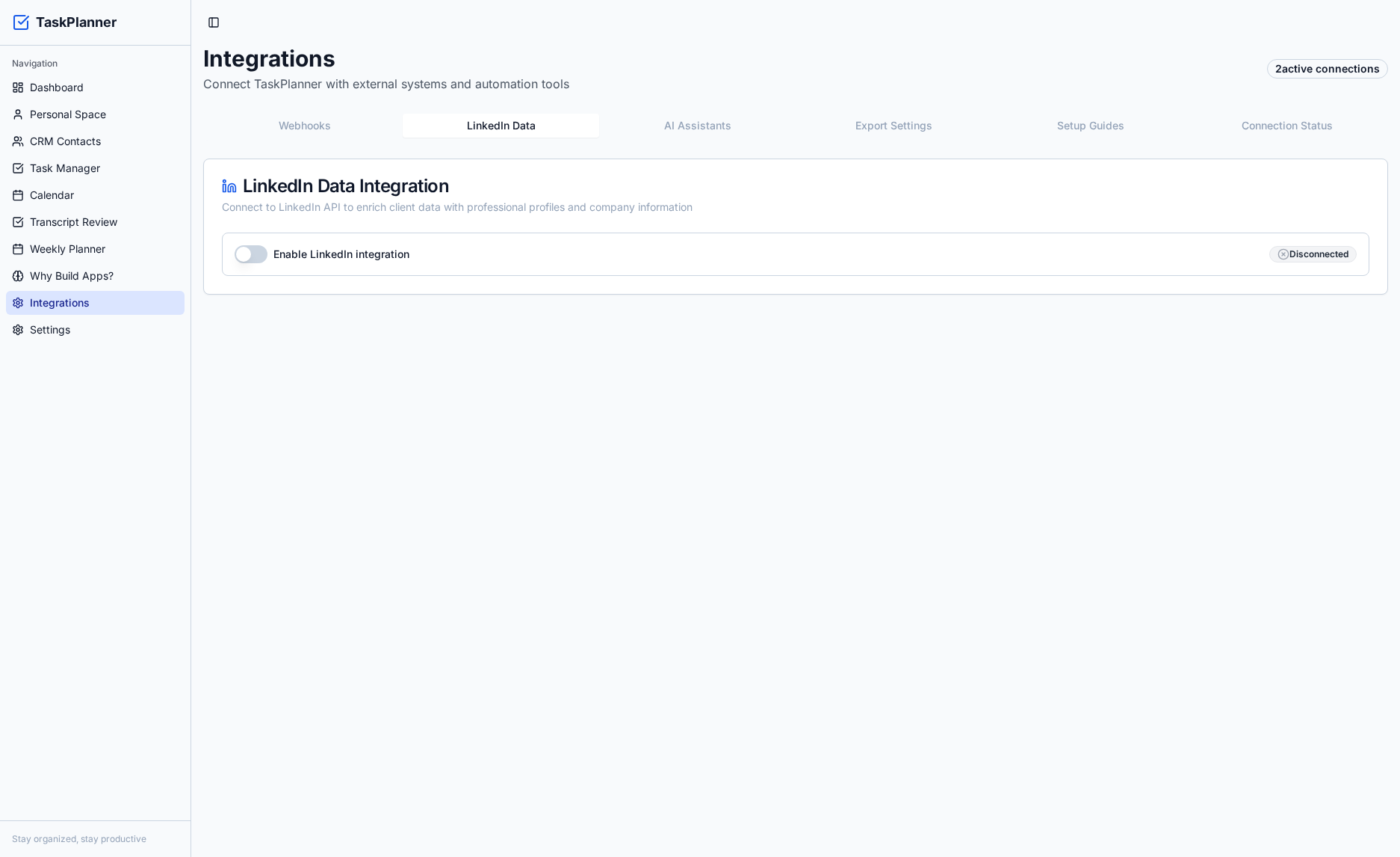
click at [257, 252] on button "Enable LinkedIn integration" at bounding box center [251, 254] width 33 height 18
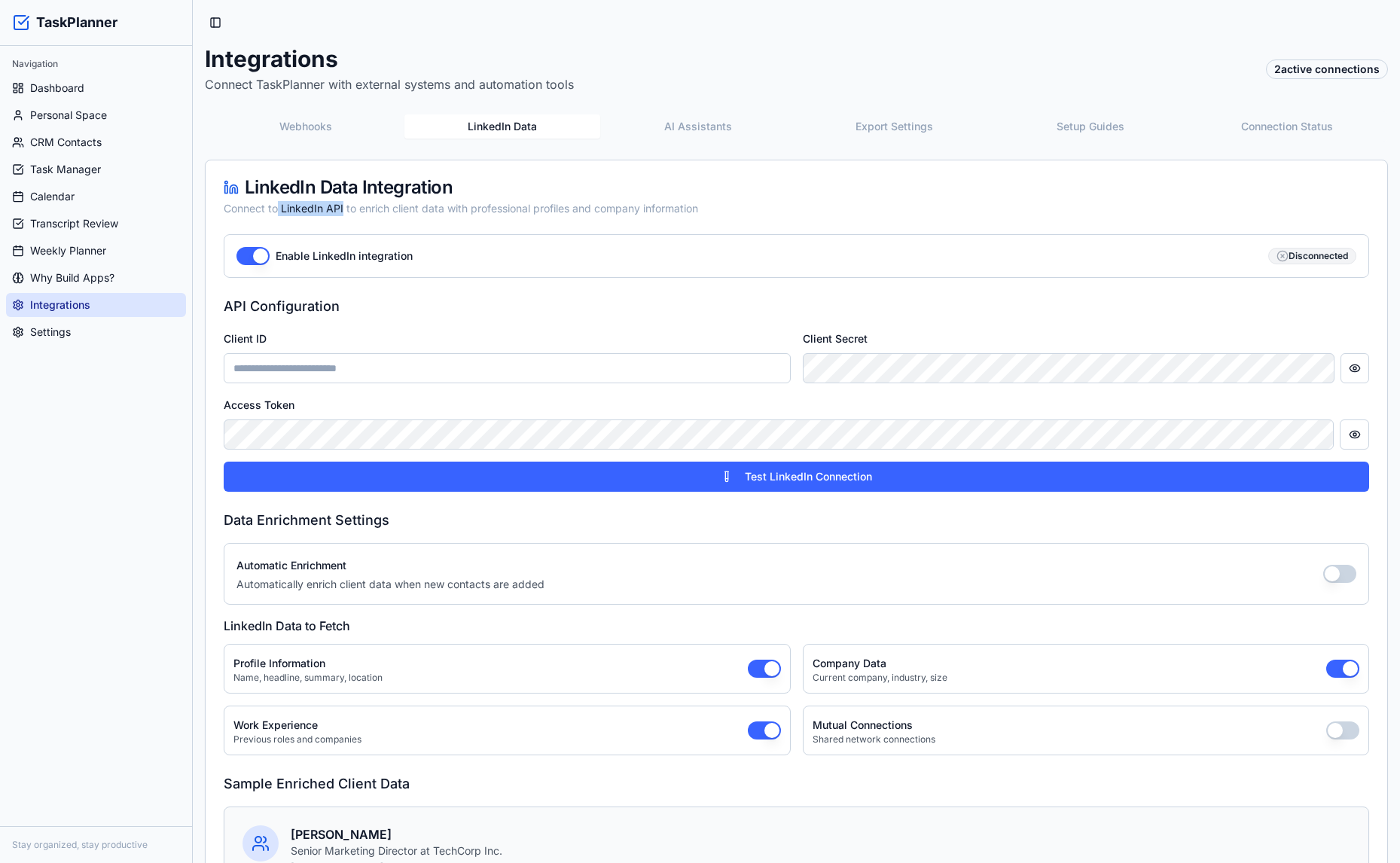
drag, startPoint x: 284, startPoint y: 206, endPoint x: 342, endPoint y: 206, distance: 58.0
click at [342, 206] on div "Connect to LinkedIn API to enrich client data with professional profiles and co…" at bounding box center [795, 209] width 1145 height 15
copy div "LinkedIn API"
click at [350, 379] on input "Client ID" at bounding box center [506, 368] width 566 height 31
paste input "**********"
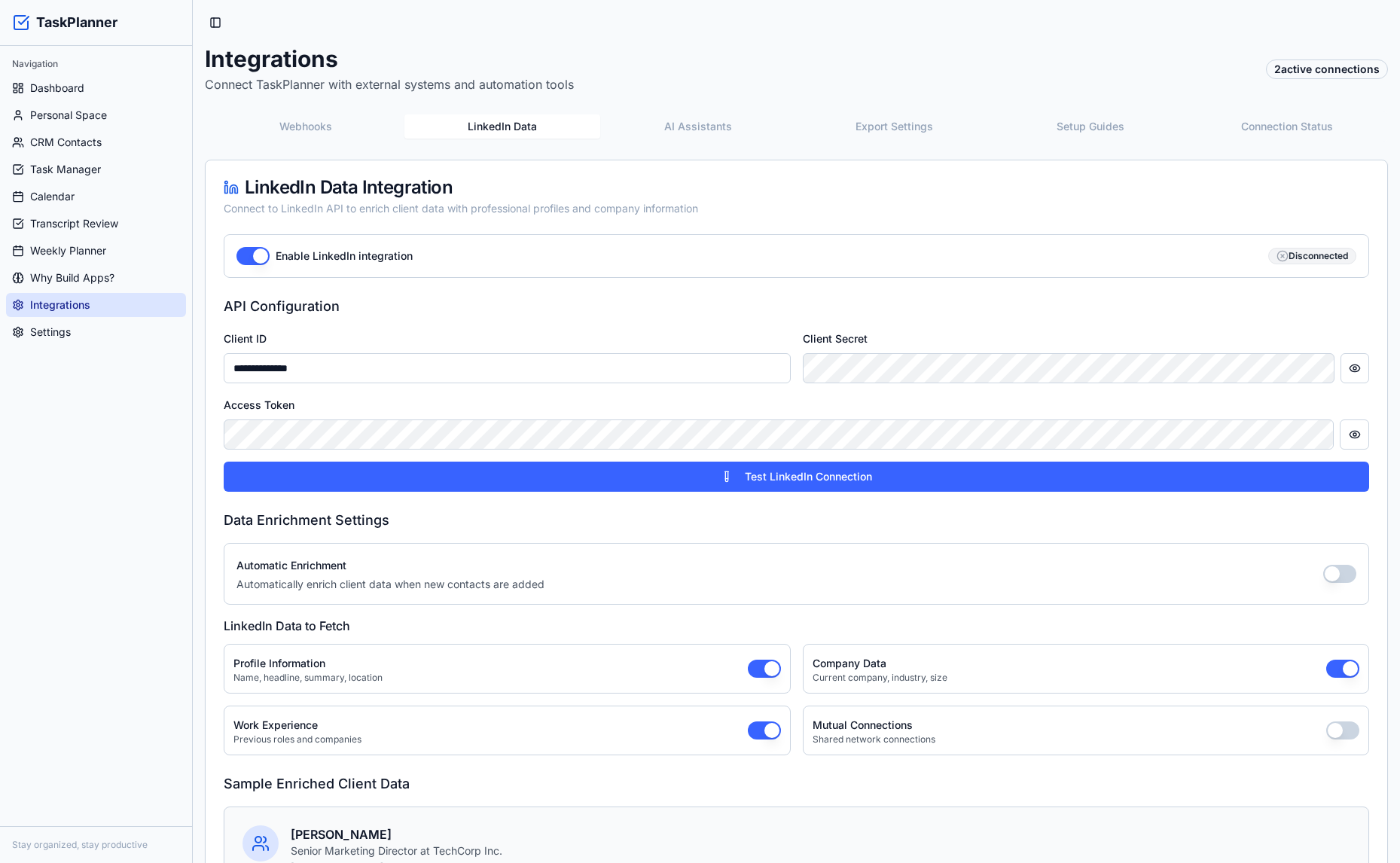
type input "**********"
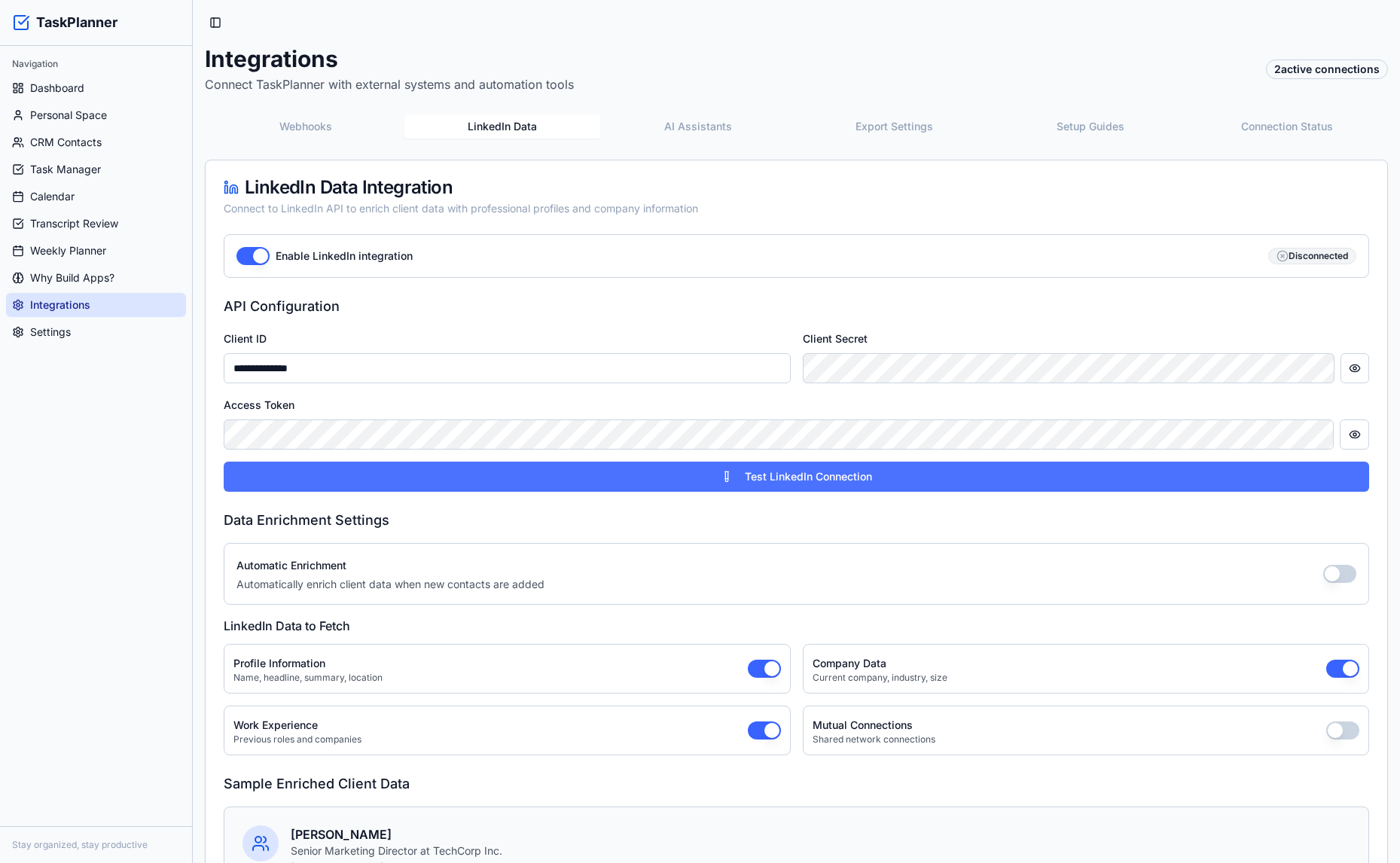
click at [374, 472] on button "Test LinkedIn Connection" at bounding box center [795, 477] width 1145 height 31
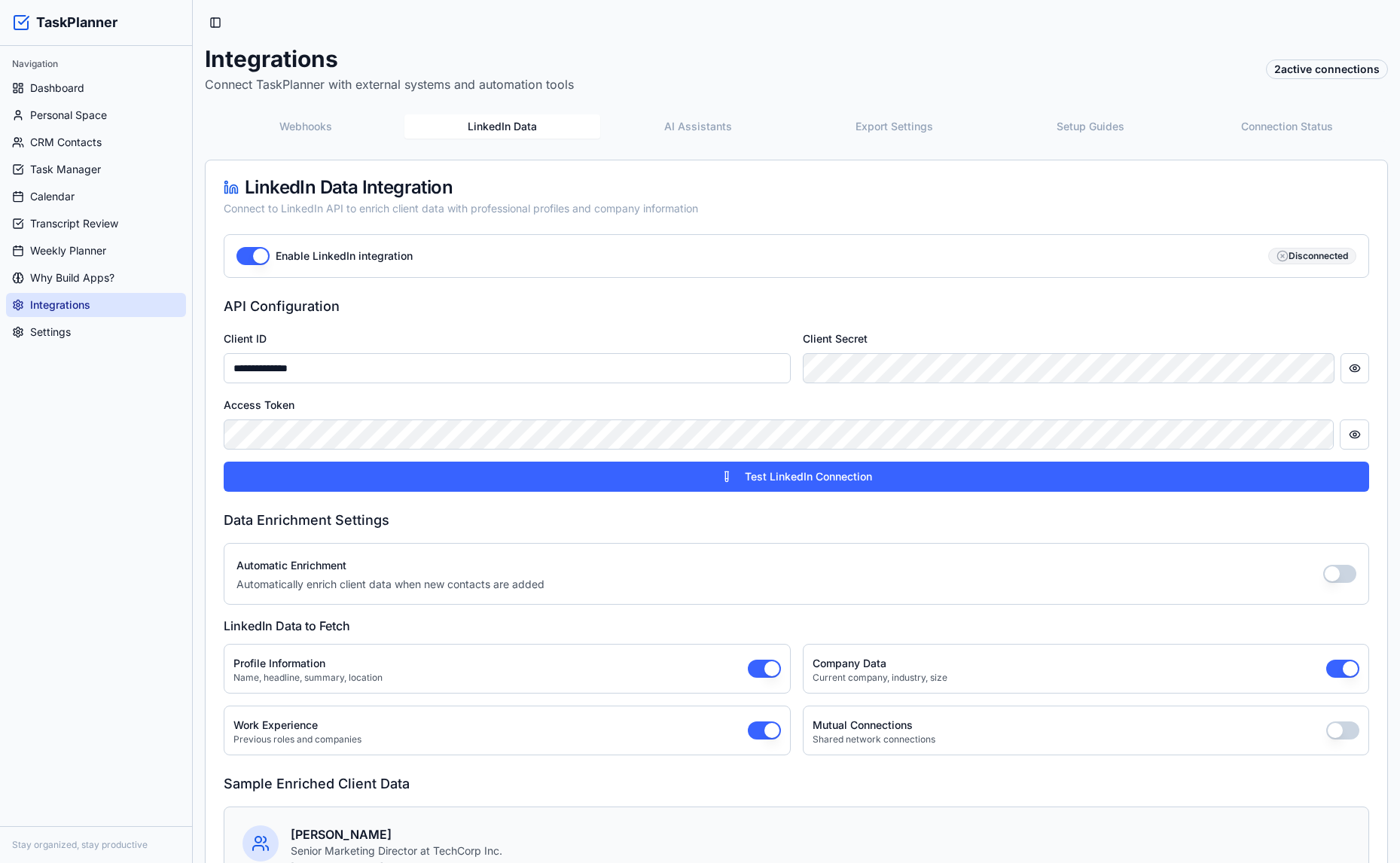
click at [669, 374] on input "**********" at bounding box center [506, 368] width 566 height 31
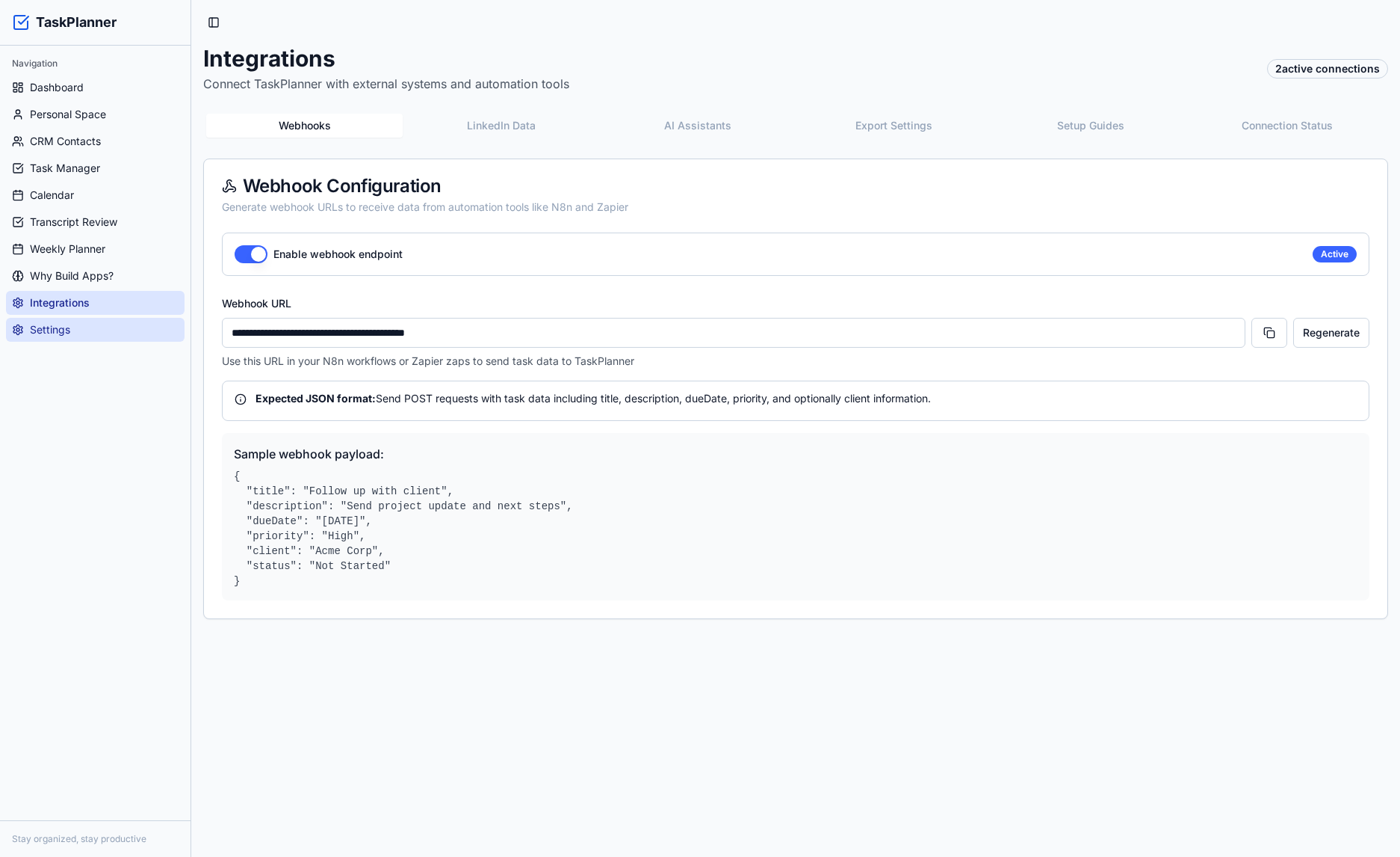
click at [74, 325] on link "Settings" at bounding box center [95, 330] width 179 height 24
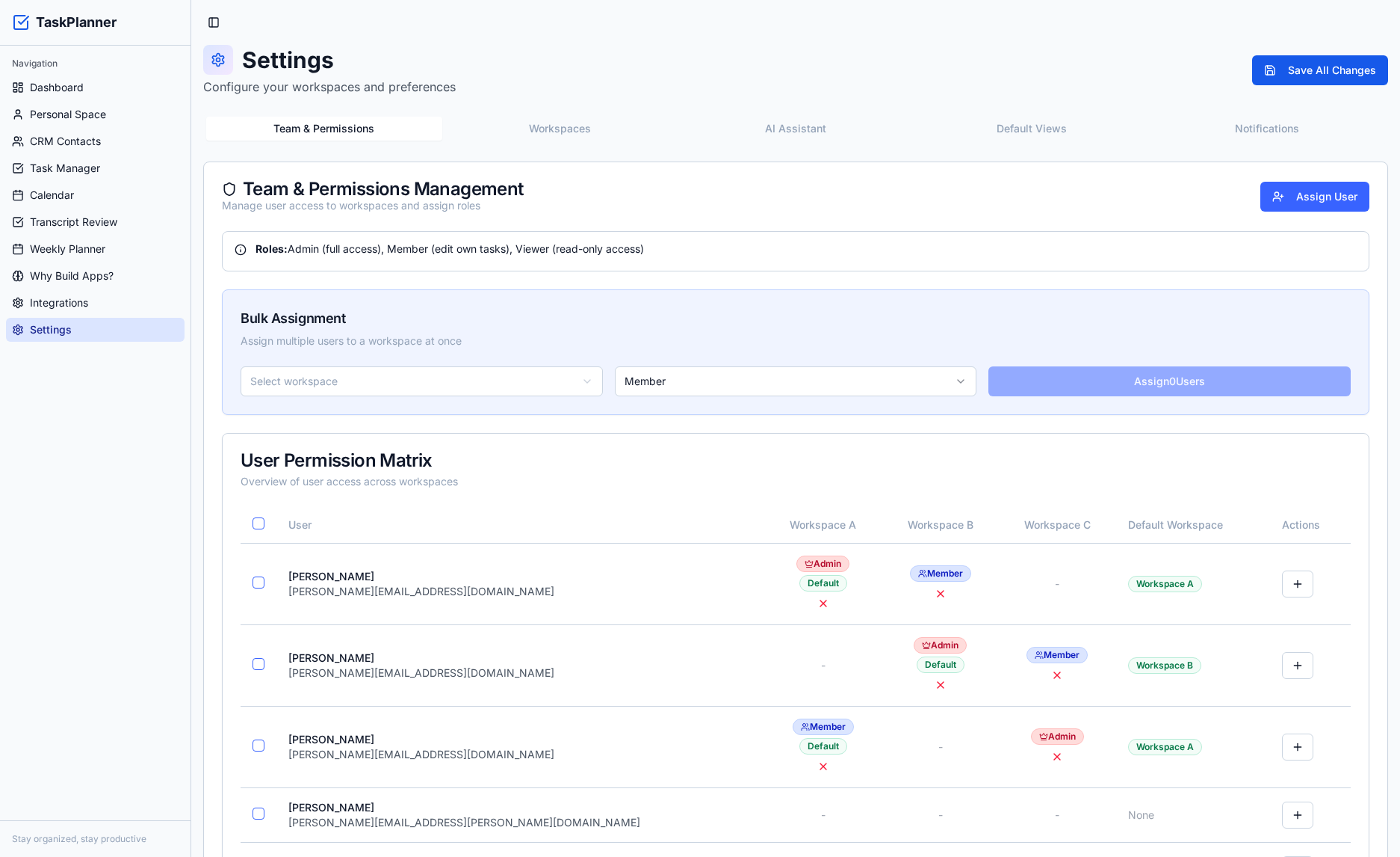
click at [570, 128] on button "Workspaces" at bounding box center [559, 128] width 236 height 24
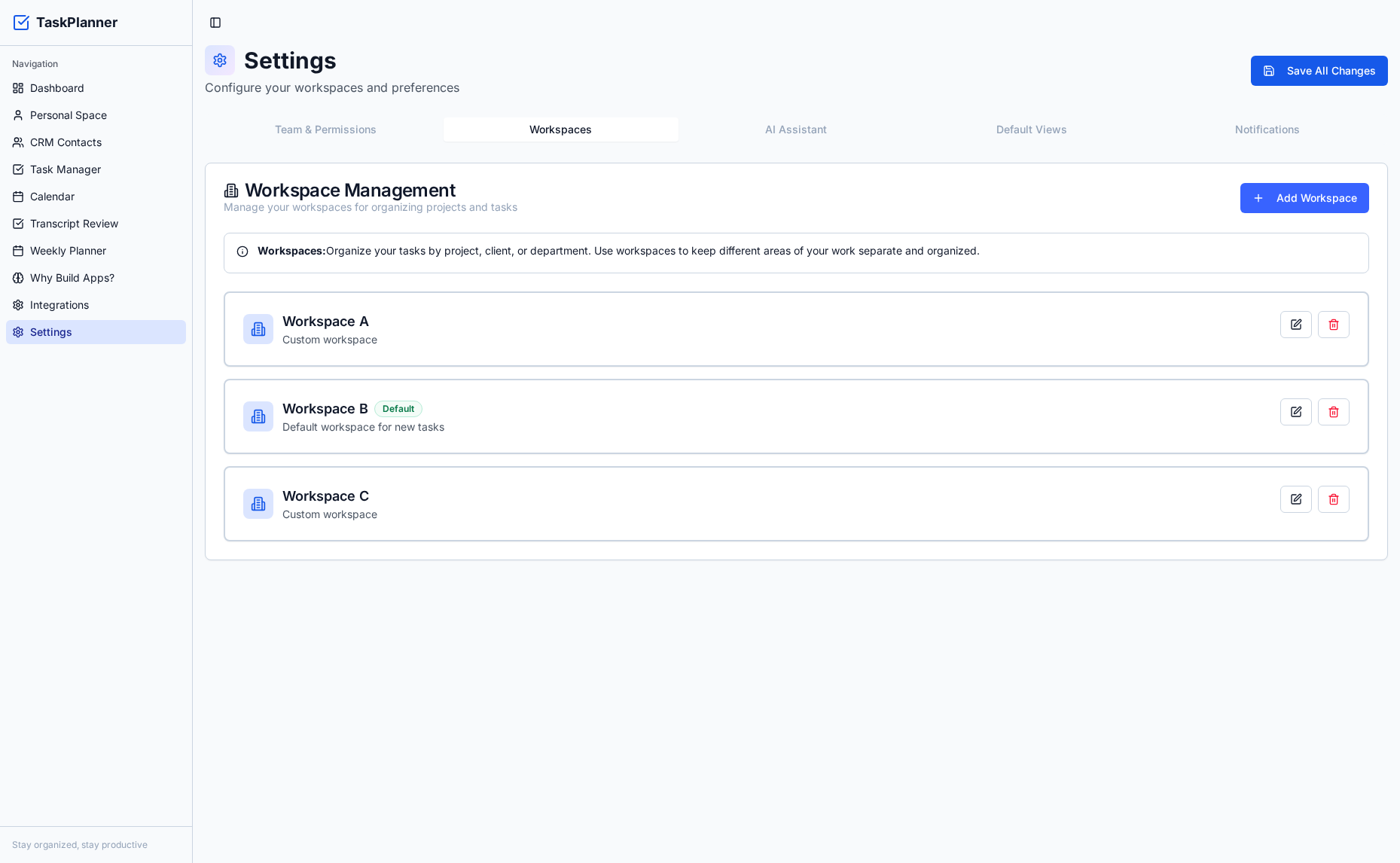
click at [332, 131] on button "Team & Permissions" at bounding box center [325, 129] width 236 height 24
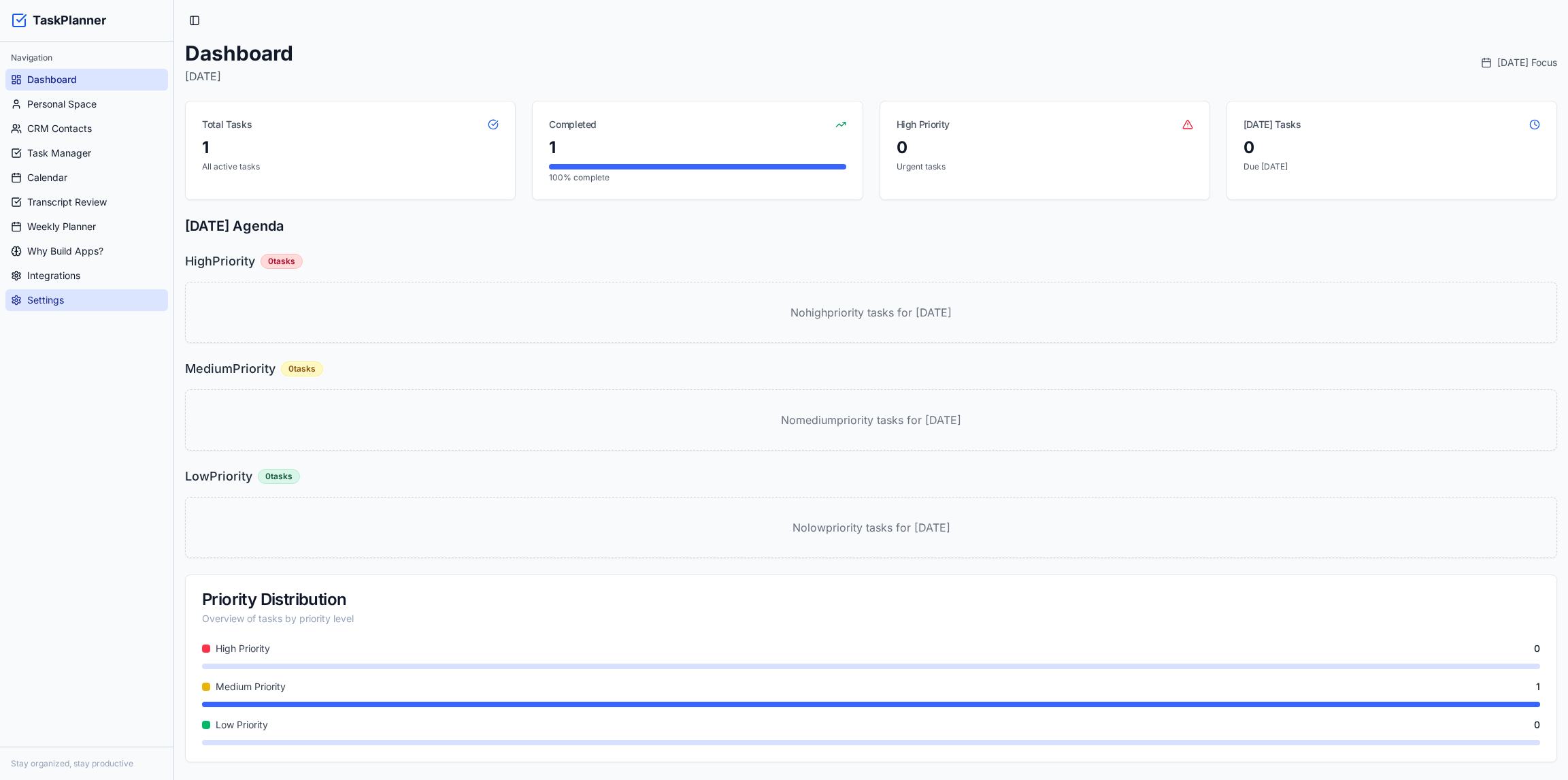
click at [53, 307] on link "Settings" at bounding box center [86, 300] width 163 height 22
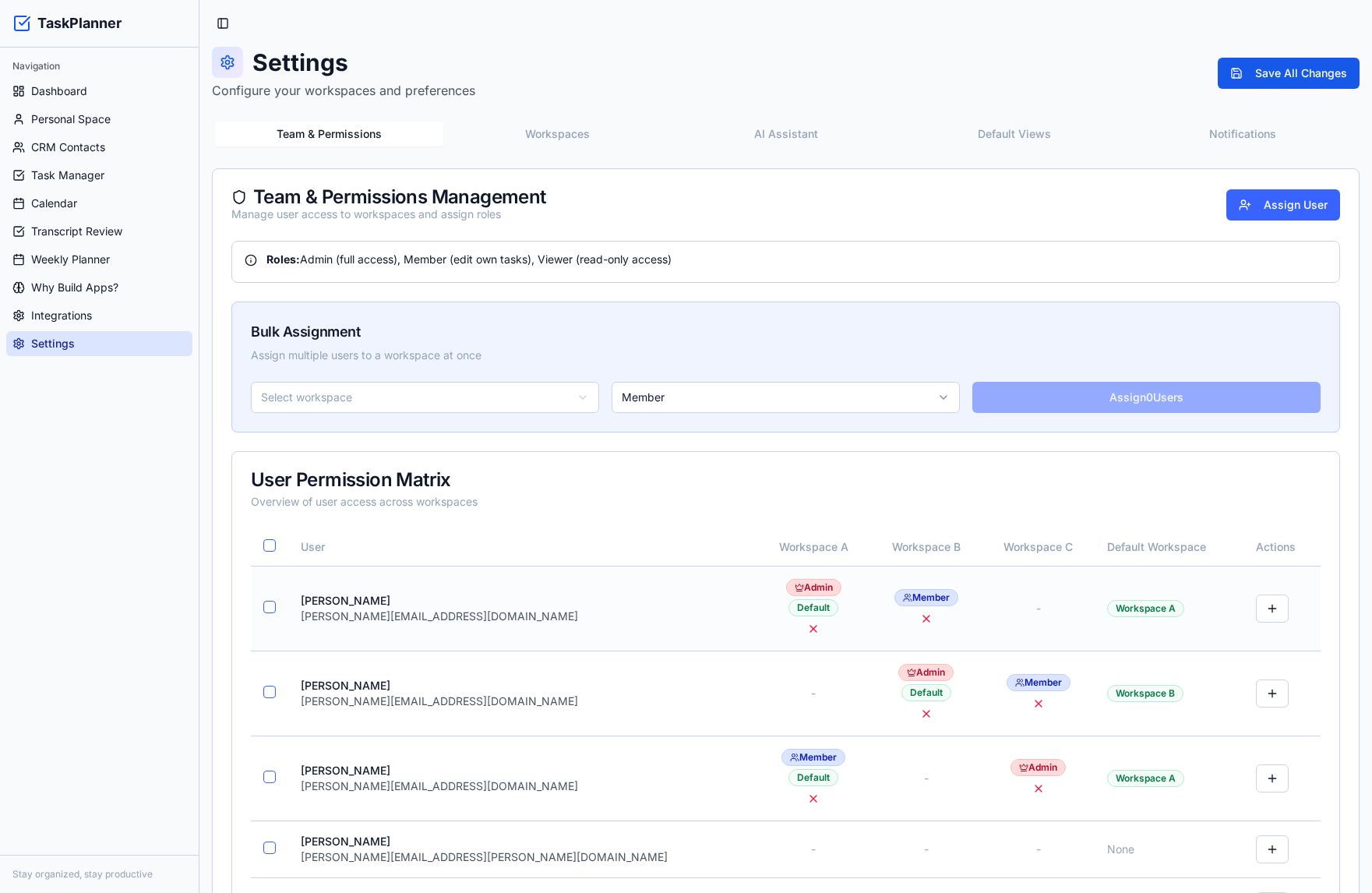
click at [273, 606] on button "button" at bounding box center [269, 607] width 13 height 13
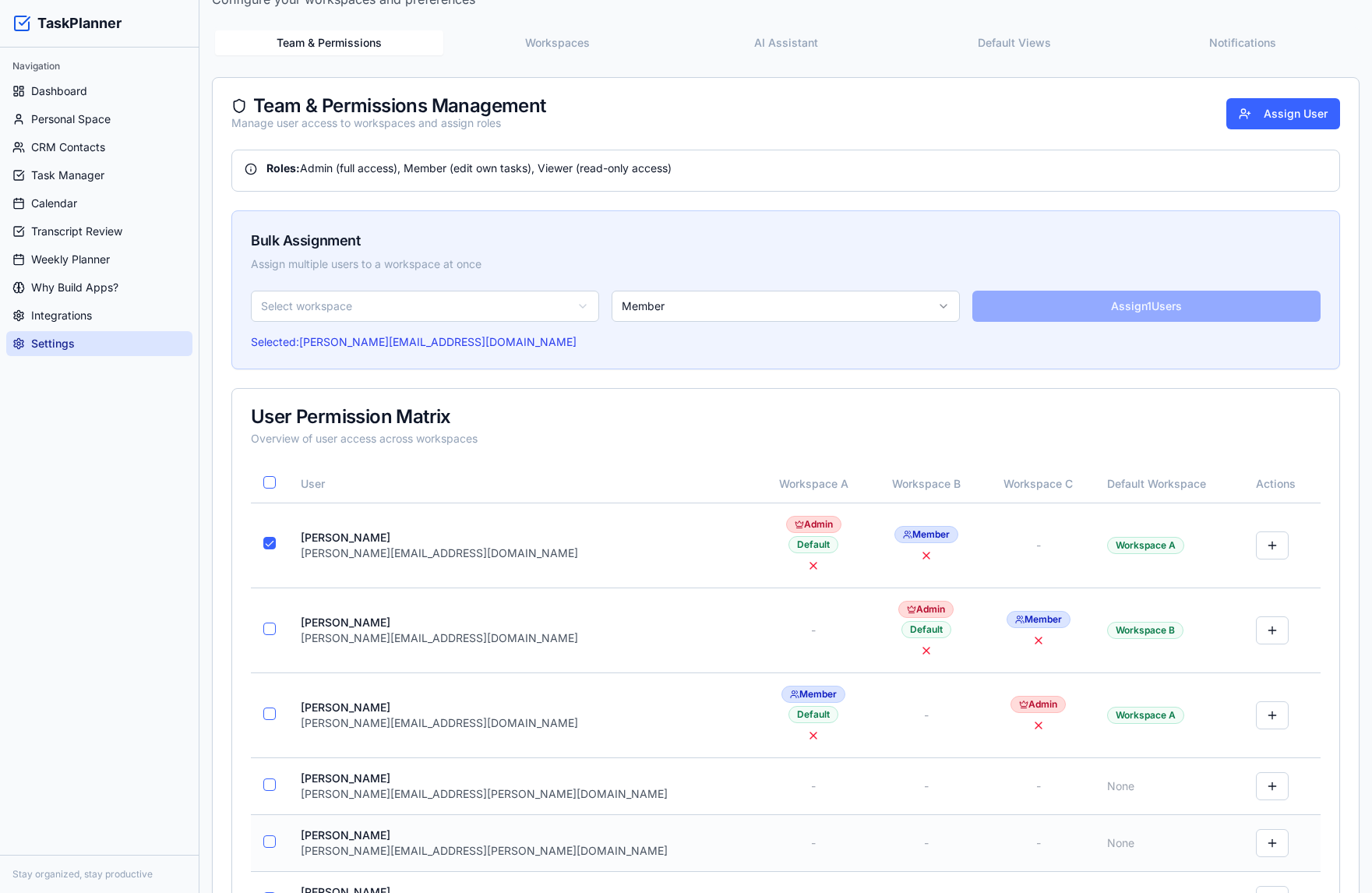
scroll to position [79, 0]
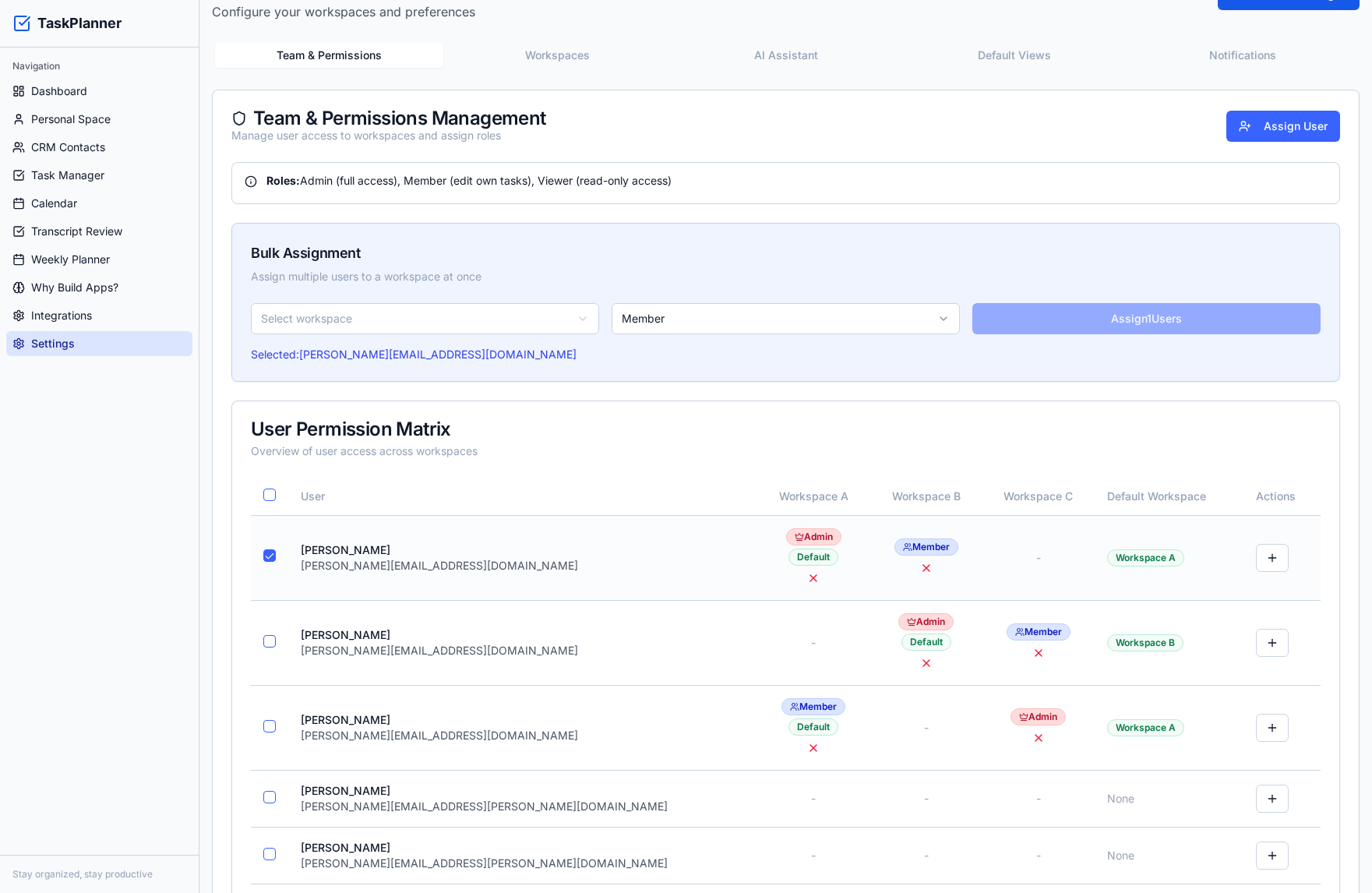
click at [269, 553] on button "button" at bounding box center [269, 556] width 13 height 13
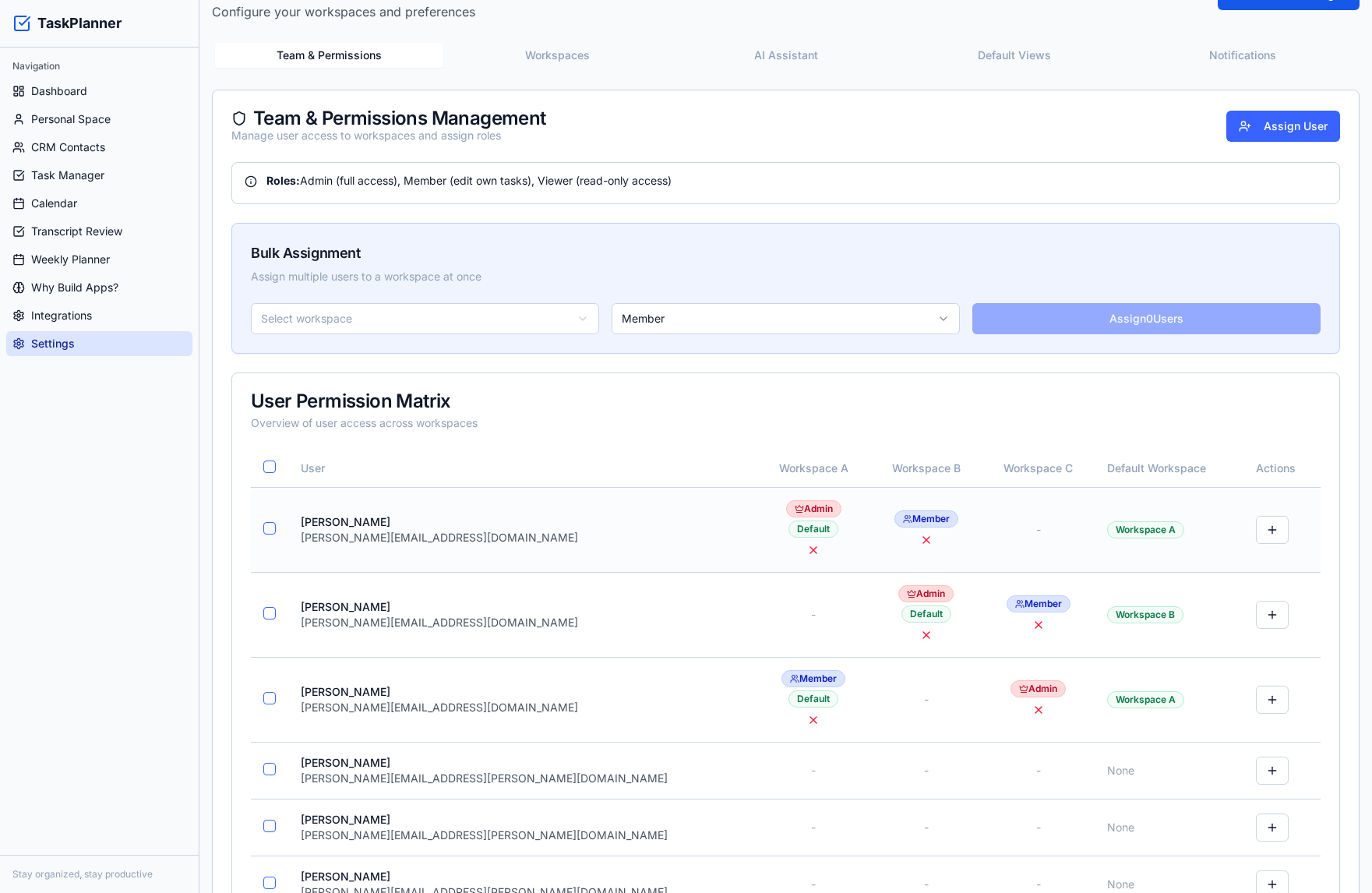
click at [982, 517] on td "-" at bounding box center [1038, 529] width 113 height 85
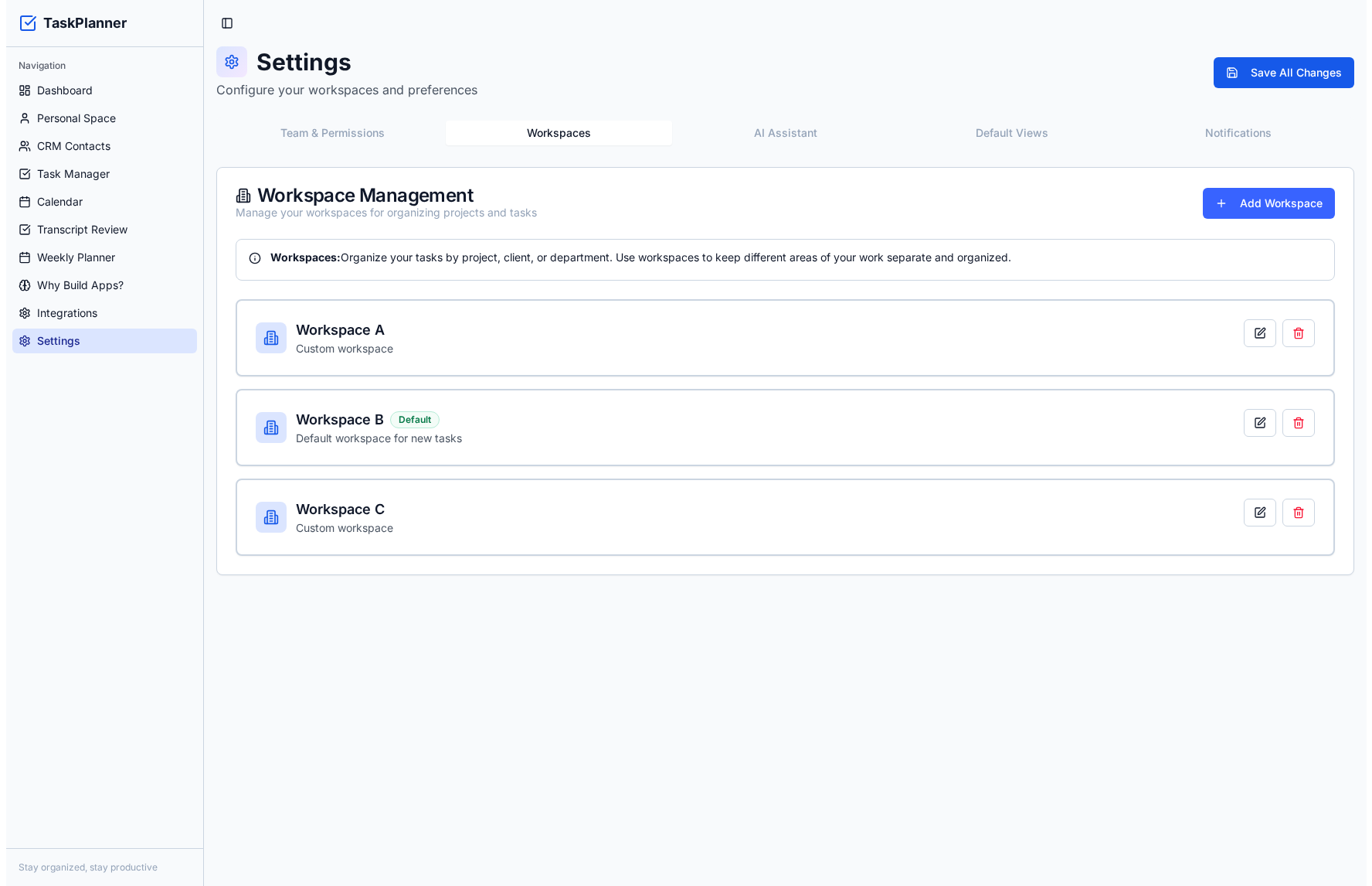
scroll to position [0, 0]
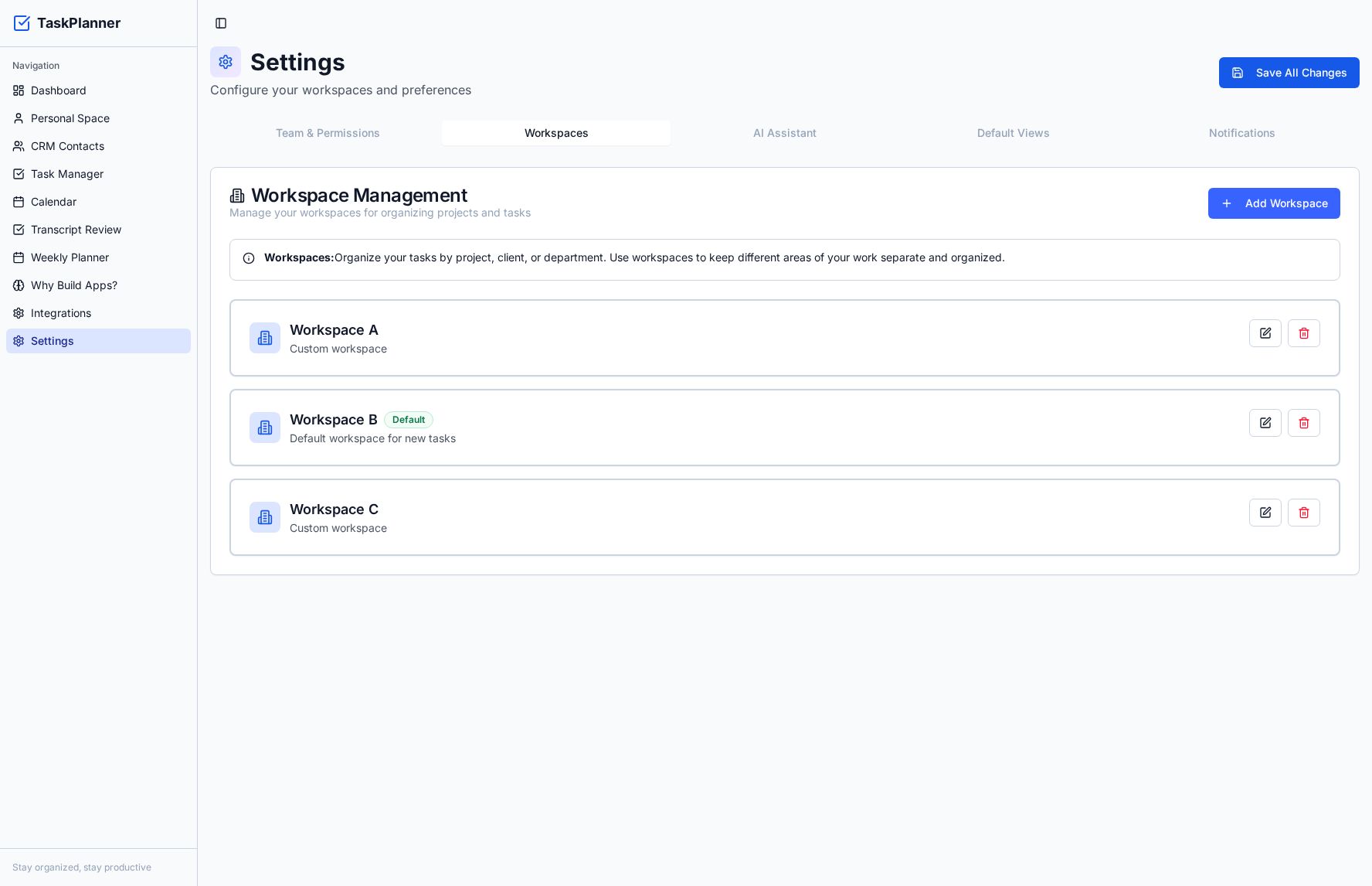
click at [567, 55] on div "Settings Configure your workspaces and preferences Save All Changes Team & Perm…" at bounding box center [785, 310] width 1150 height 529
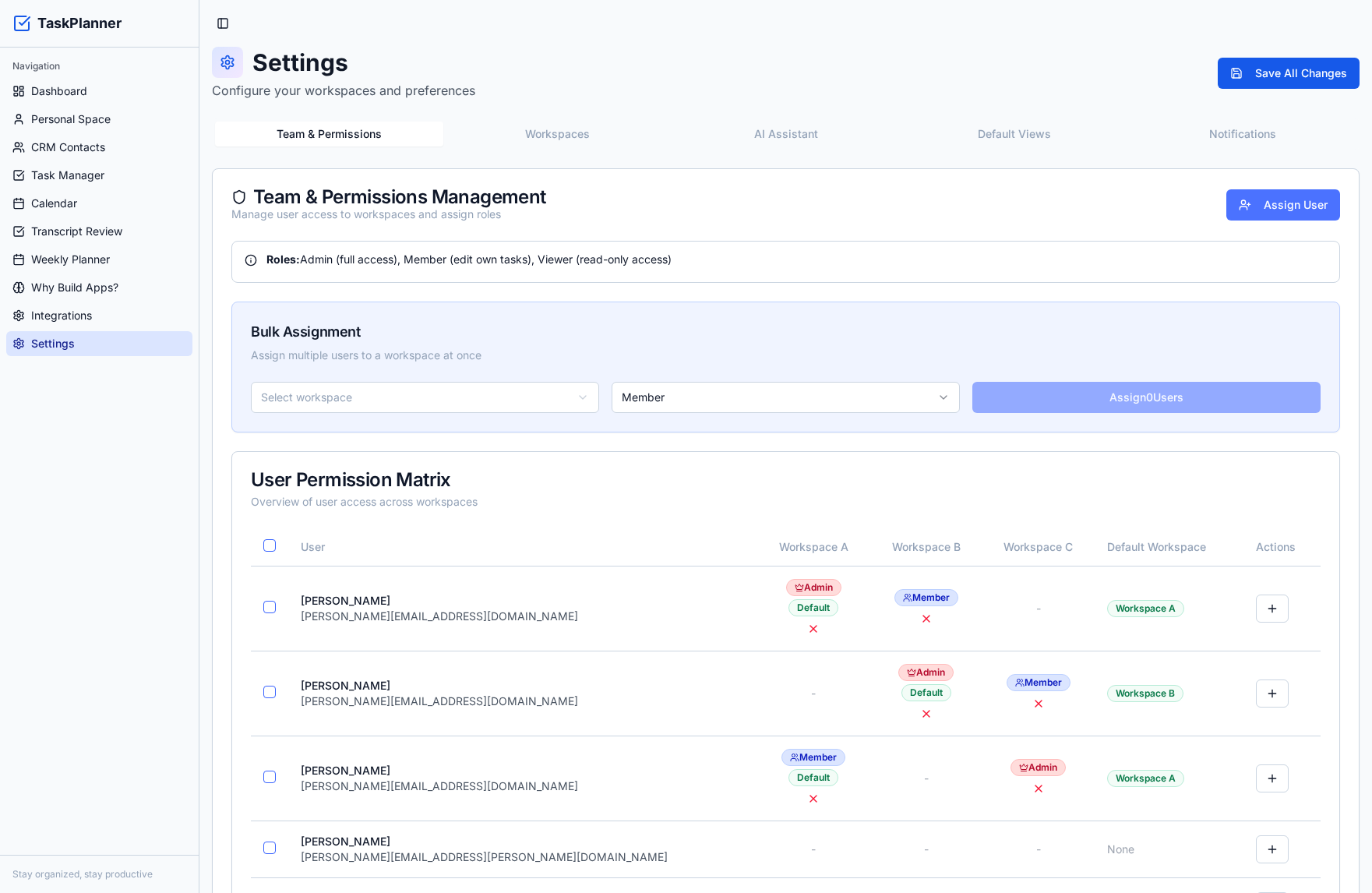
click at [1278, 212] on button "Assign User" at bounding box center [1283, 205] width 114 height 32
click at [876, 264] on div "Roles: Admin (full access), Member (edit own tasks), Viewer (read-only access)" at bounding box center [786, 260] width 1083 height 16
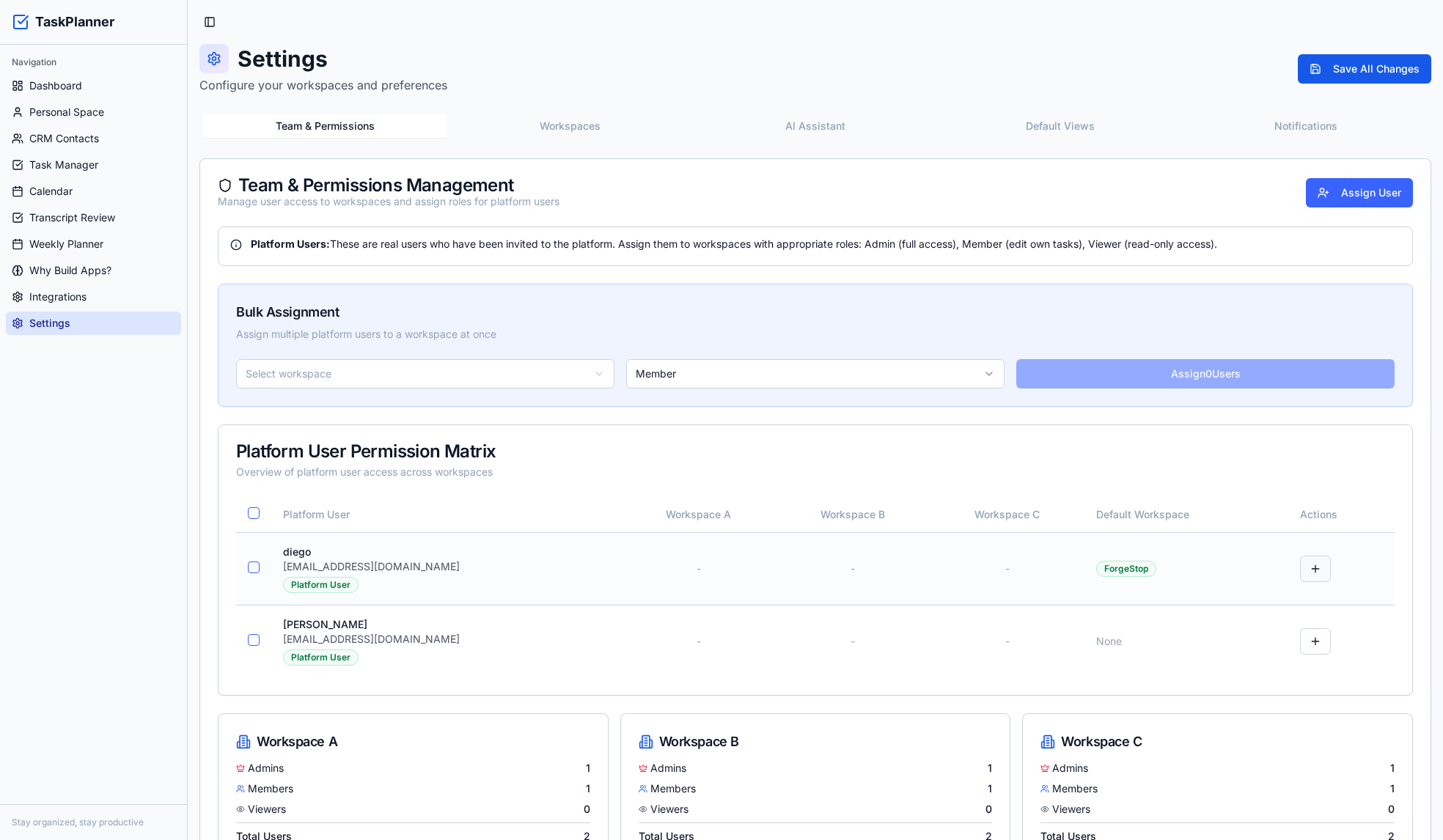
click at [1303, 570] on button at bounding box center [1315, 568] width 31 height 26
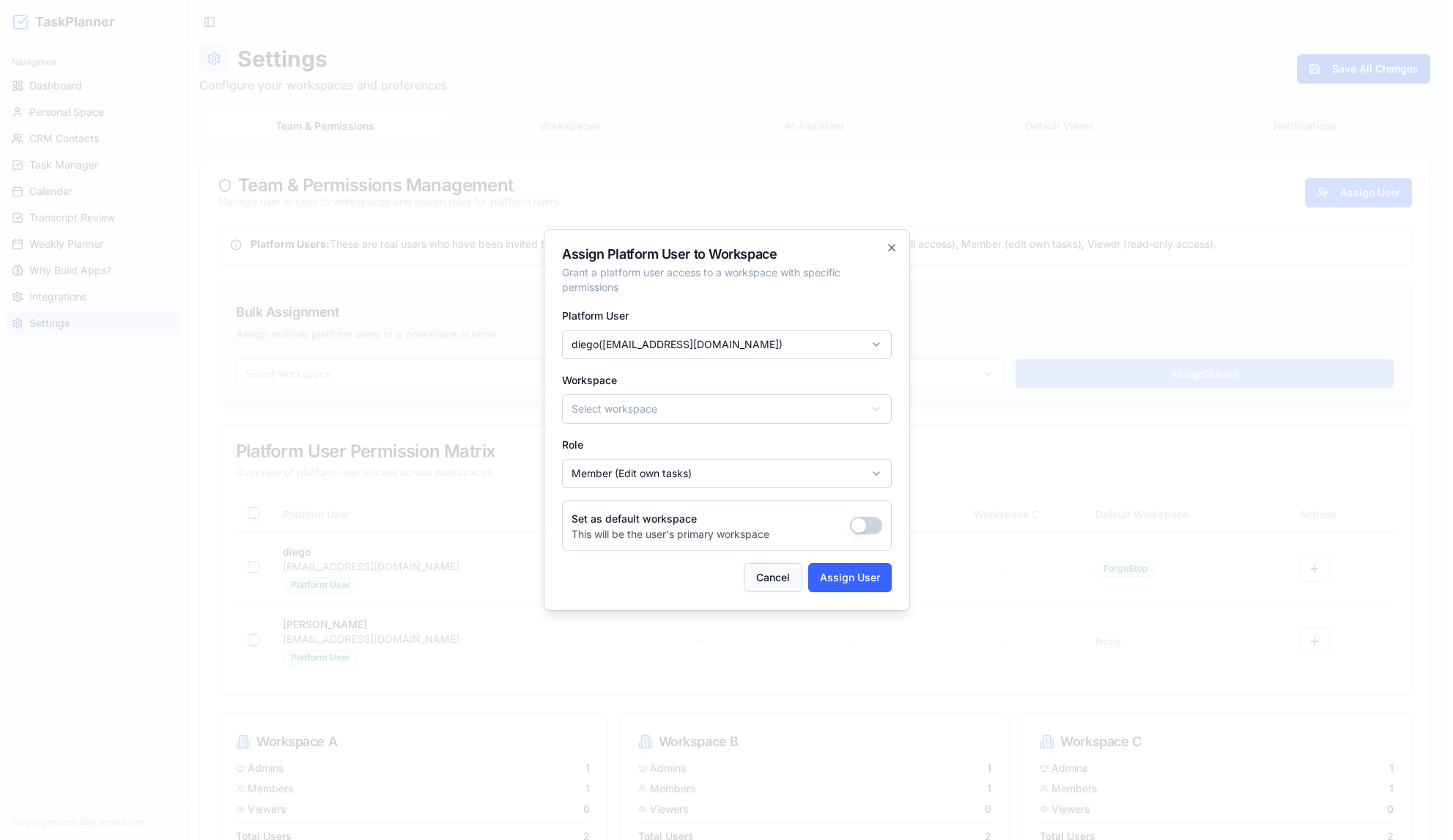
click at [760, 570] on button "Cancel" at bounding box center [772, 577] width 58 height 30
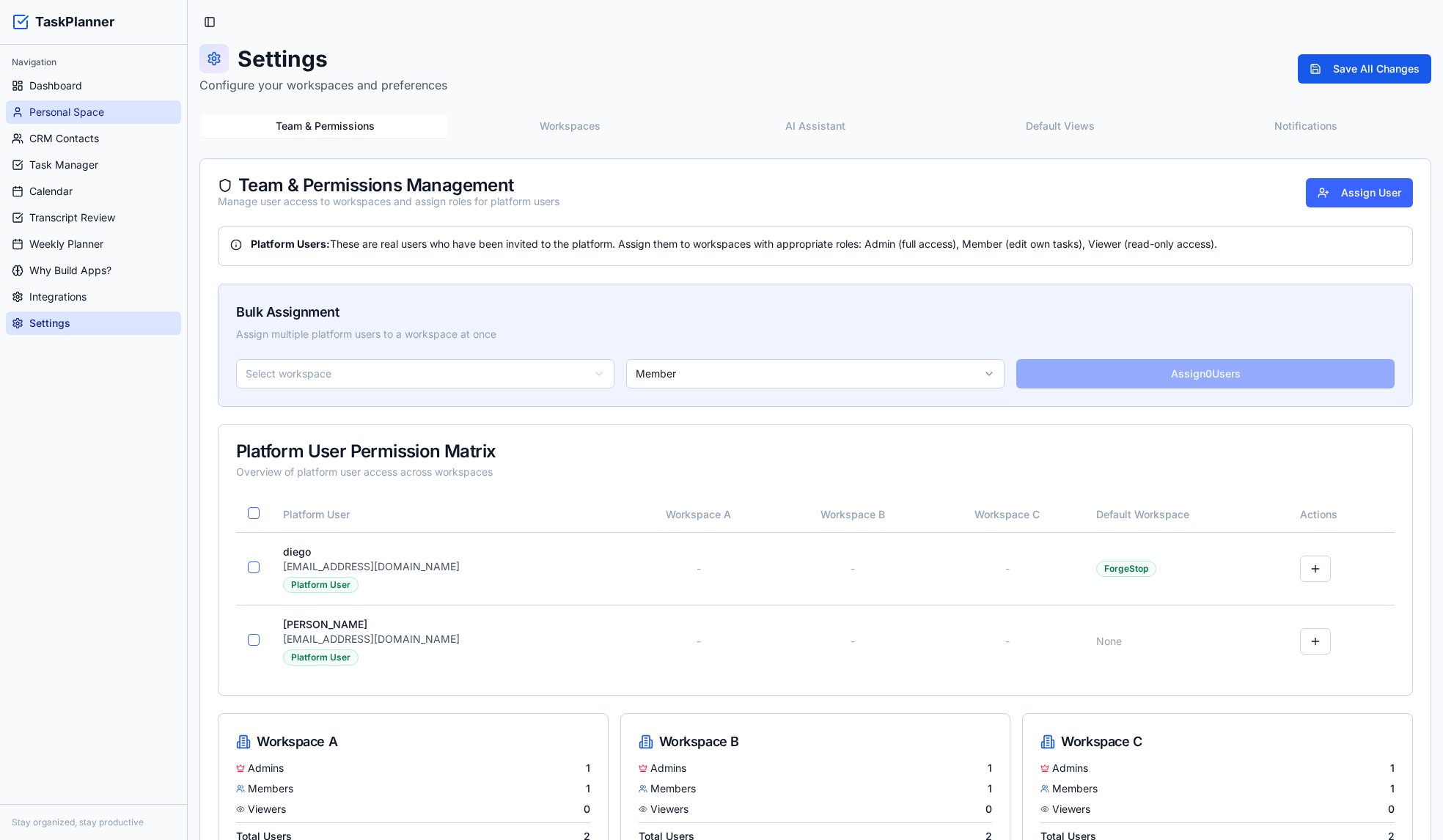
click at [70, 106] on span "Personal Space" at bounding box center [67, 112] width 75 height 15
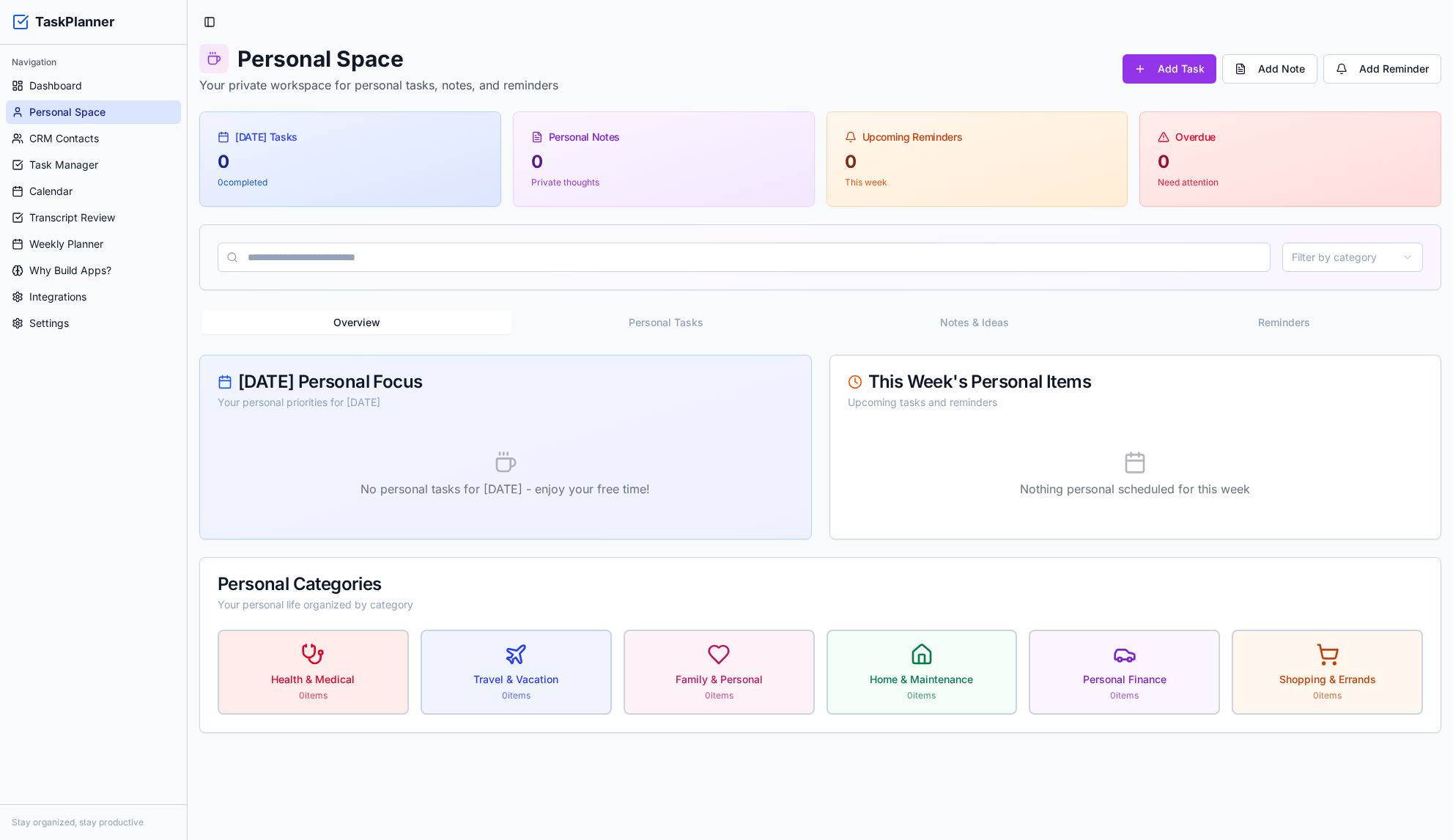
drag, startPoint x: 902, startPoint y: 291, endPoint x: 873, endPoint y: 290, distance: 29.0
click at [902, 291] on div "Personal Space Your private workspace for personal tasks, notes, and reminders …" at bounding box center [821, 388] width 1242 height 689
click at [80, 163] on span "Task Manager" at bounding box center [64, 165] width 69 height 15
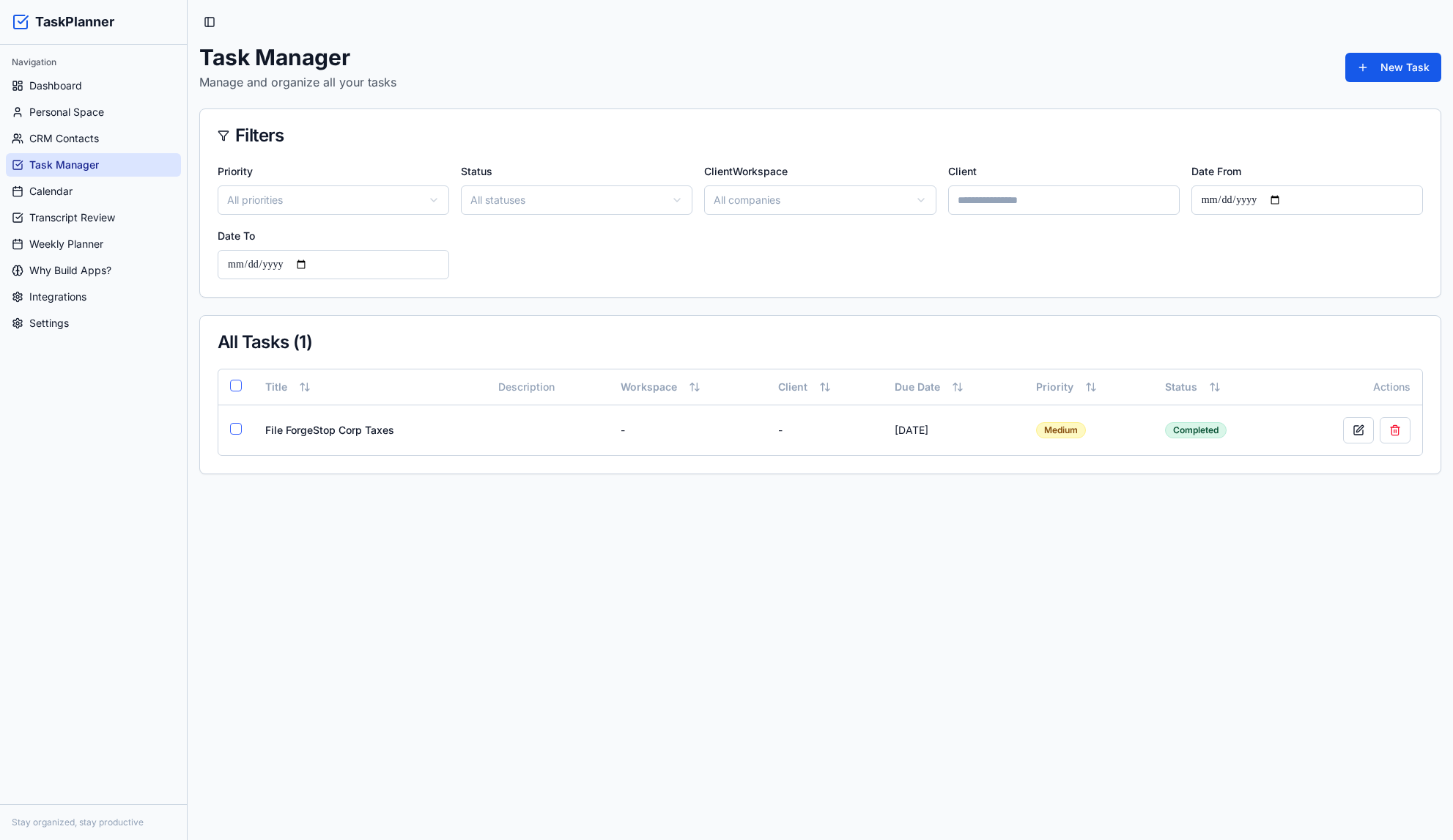
click at [61, 64] on div "Navigation" at bounding box center [93, 61] width 175 height 23
click at [58, 81] on span "Dashboard" at bounding box center [56, 85] width 53 height 15
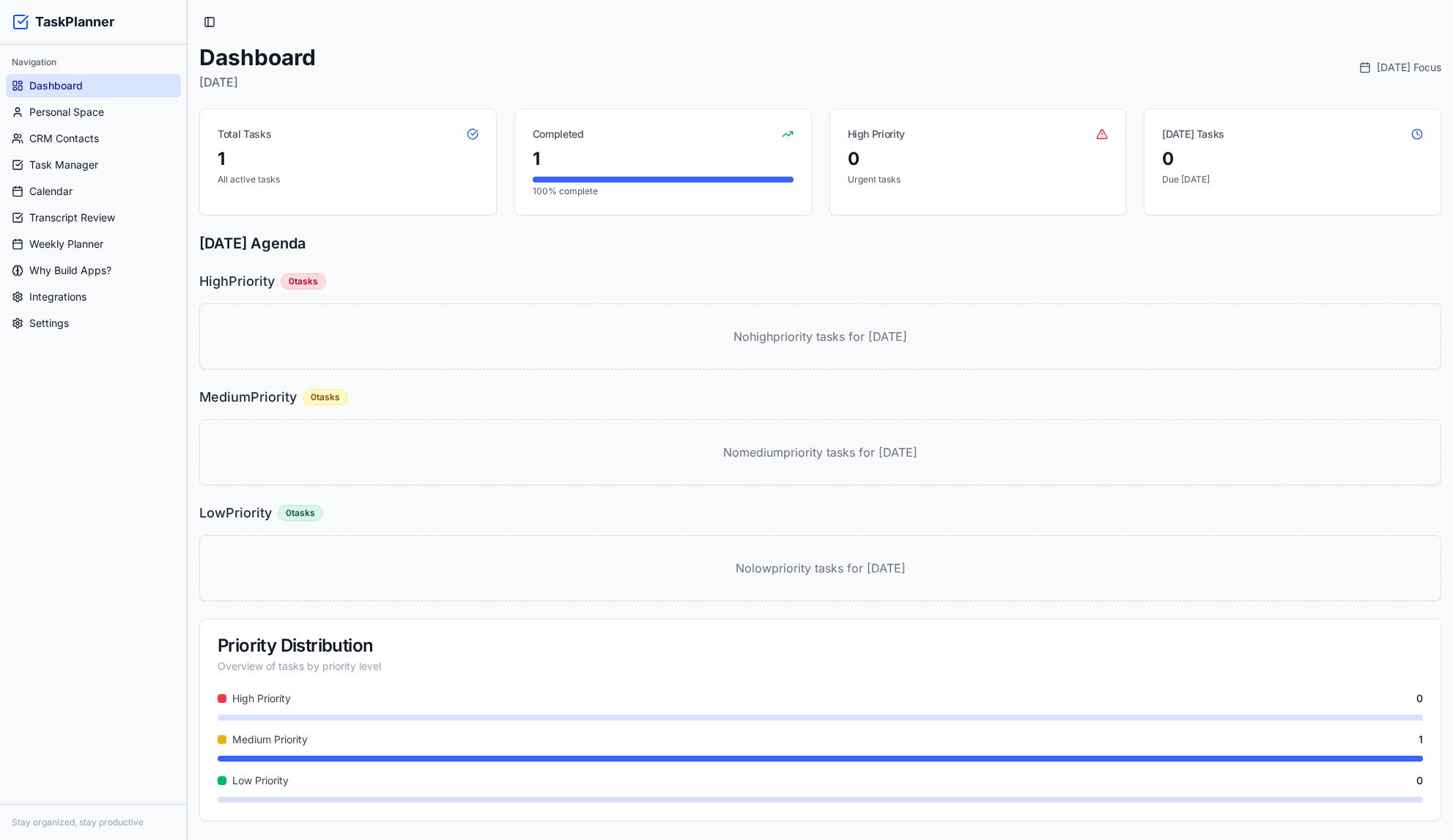
click at [896, 54] on div "Dashboard Thursday, August 14th, 2025 Today's Focus" at bounding box center [821, 67] width 1242 height 47
click at [78, 315] on link "Settings" at bounding box center [93, 323] width 175 height 23
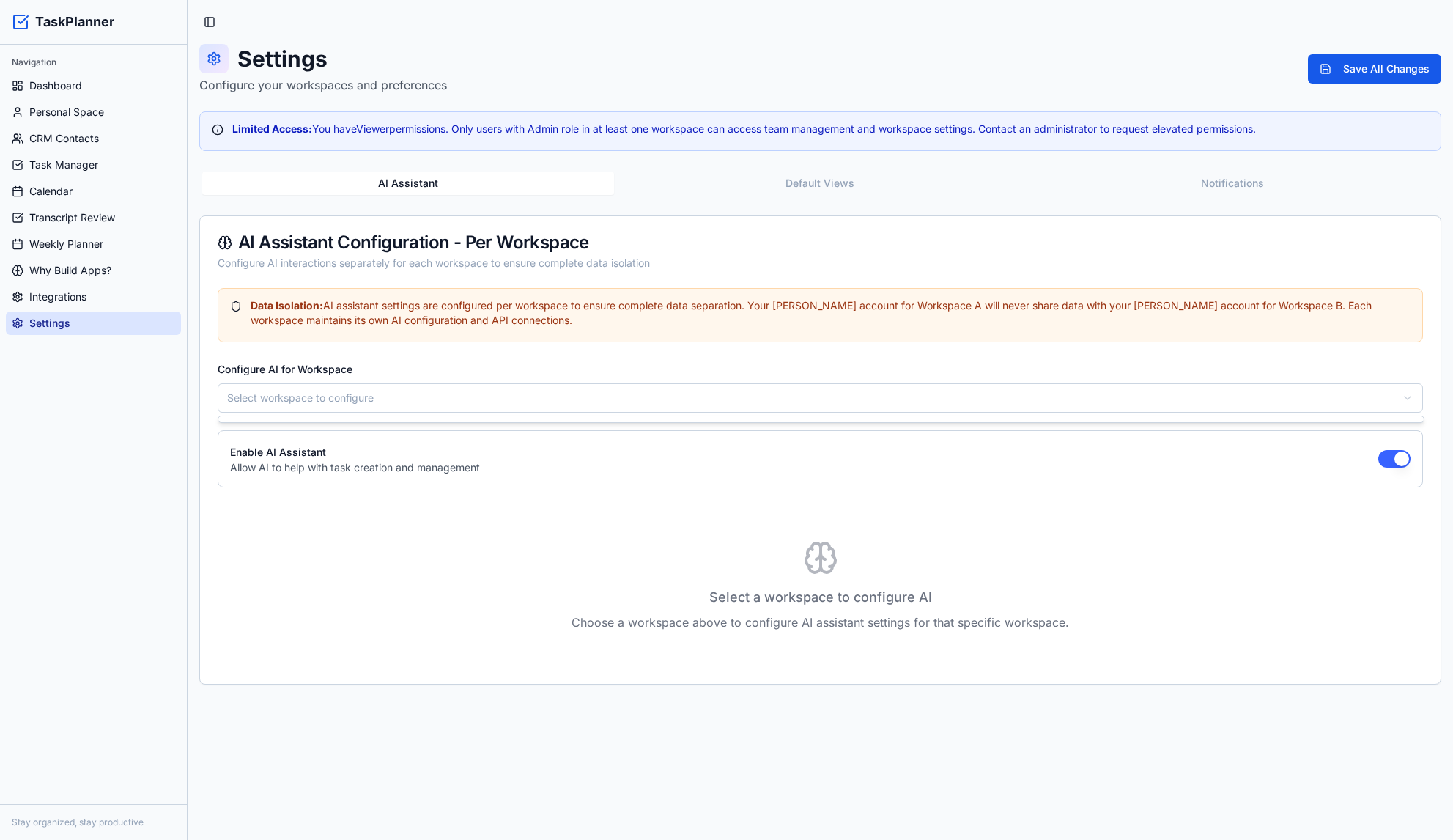
click at [426, 399] on html "TaskPlanner Navigation Dashboard Personal Space CRM Contacts Task Manager Calen…" at bounding box center [726, 420] width 1453 height 840
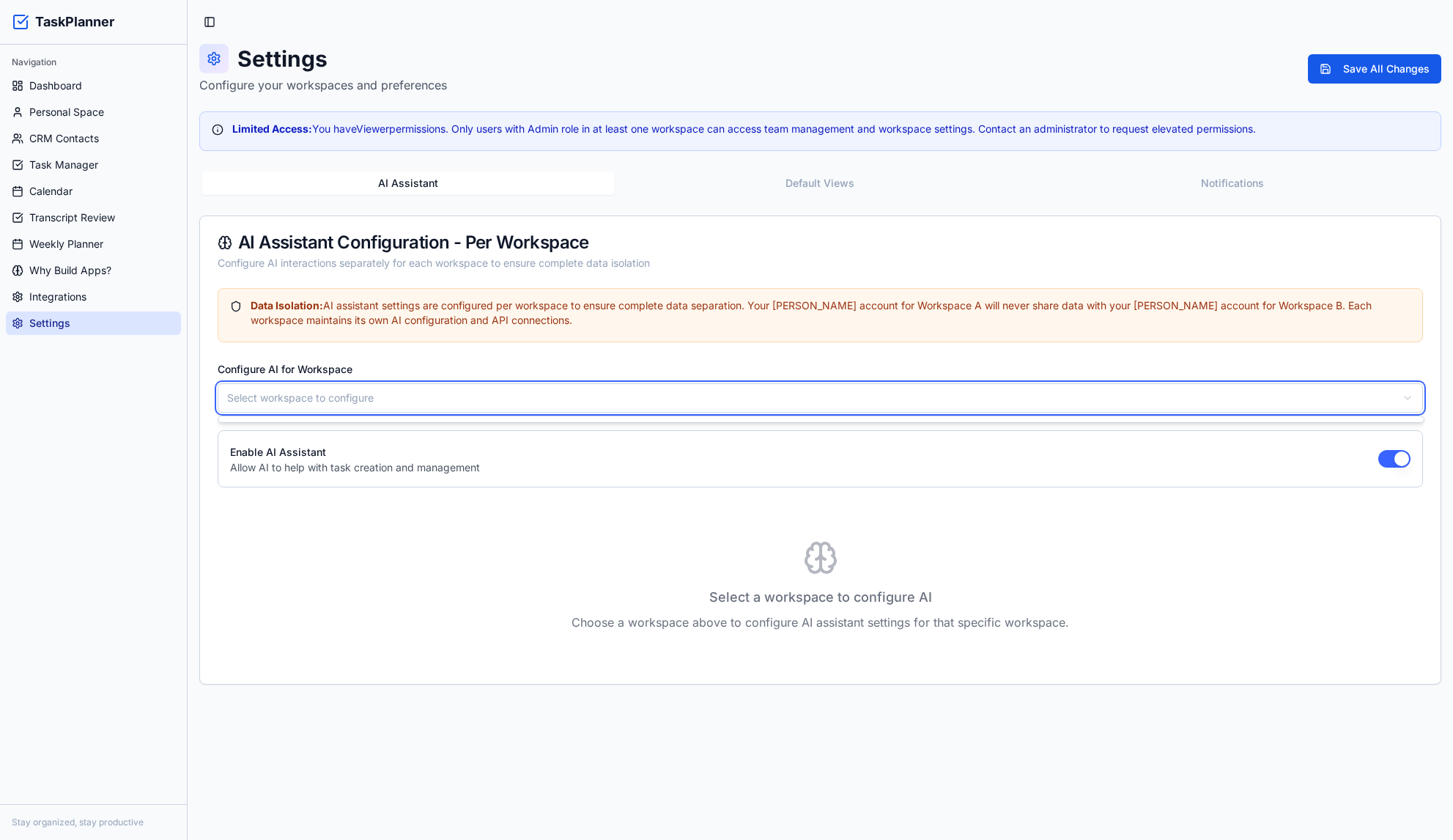
click at [425, 392] on html "TaskPlanner Navigation Dashboard Personal Space CRM Contacts Task Manager Calen…" at bounding box center [726, 420] width 1453 height 840
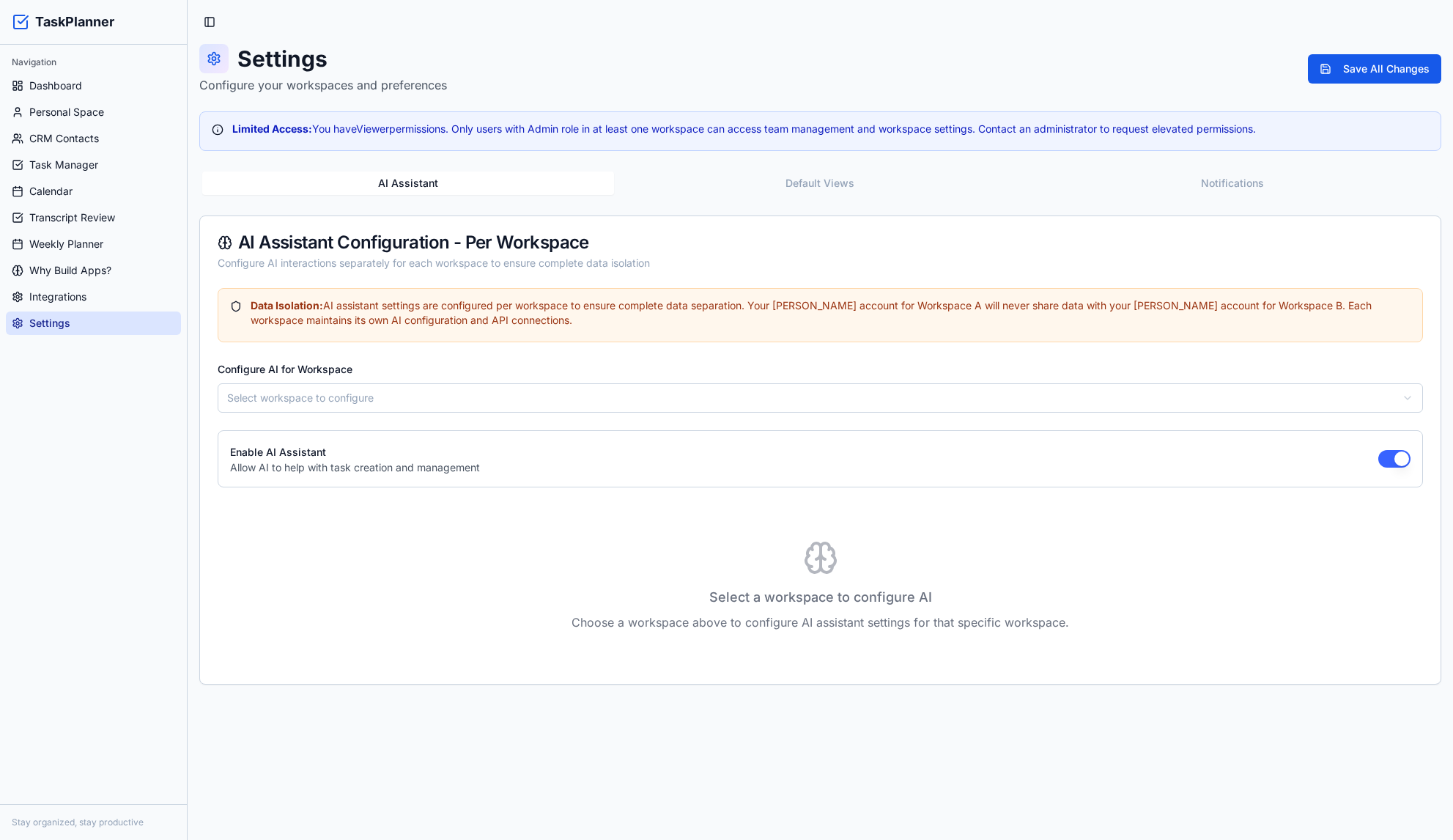
click at [422, 392] on html "TaskPlanner Navigation Dashboard Personal Space CRM Contacts Task Manager Calen…" at bounding box center [726, 420] width 1453 height 840
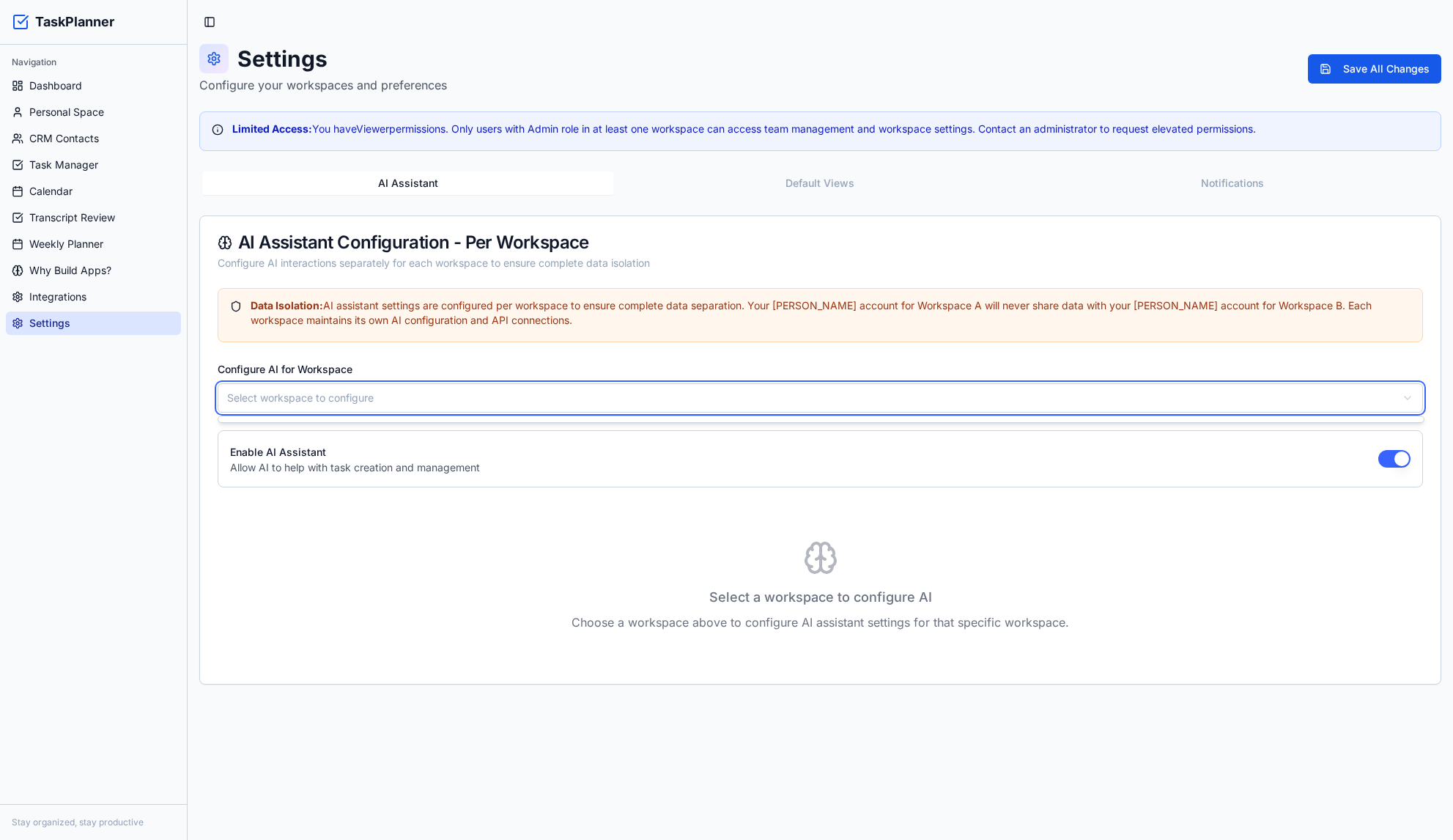
click at [414, 388] on html "TaskPlanner Navigation Dashboard Personal Space CRM Contacts Task Manager Calen…" at bounding box center [726, 420] width 1453 height 840
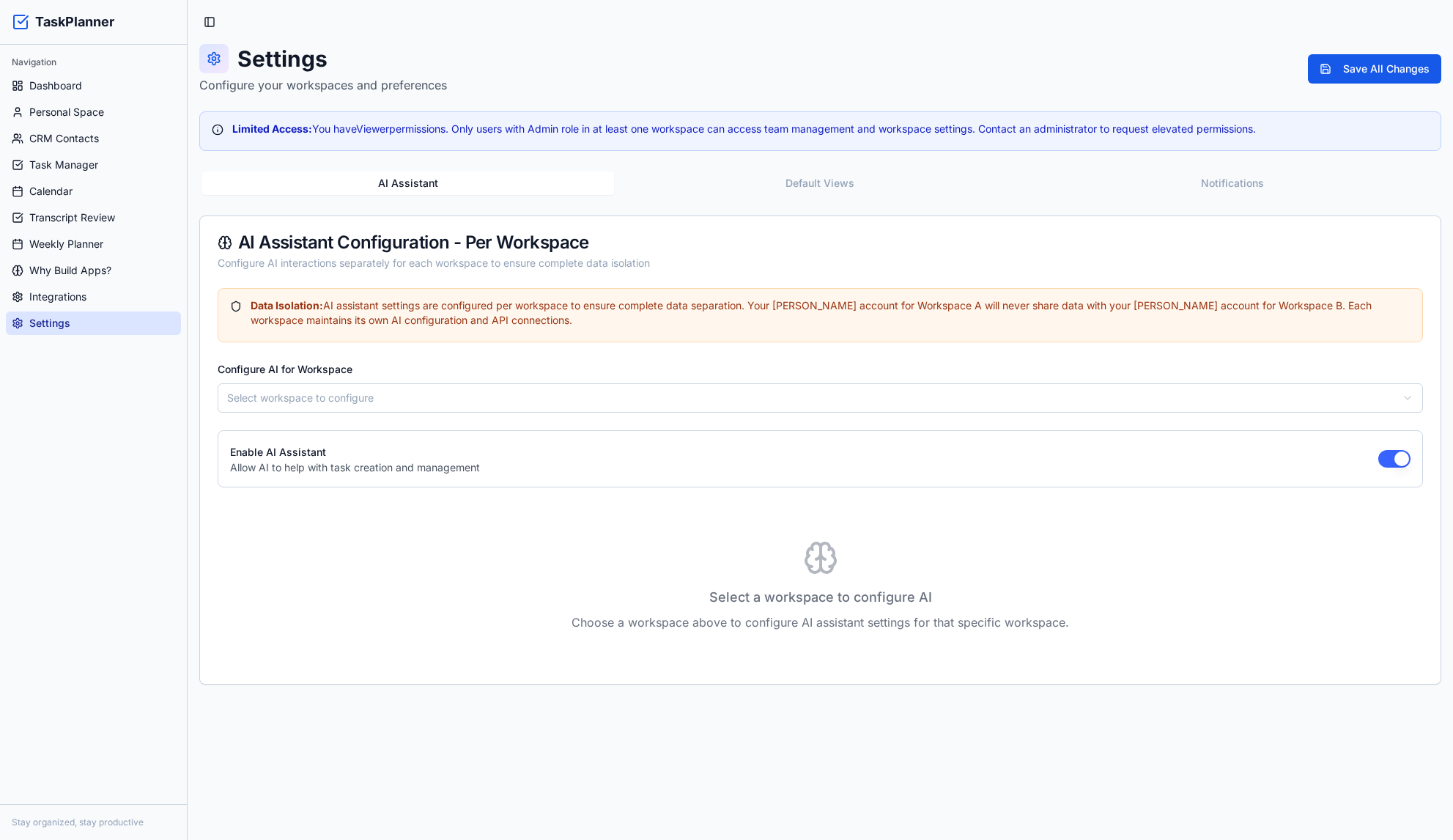
click at [411, 388] on html "TaskPlanner Navigation Dashboard Personal Space CRM Contacts Task Manager Calen…" at bounding box center [726, 420] width 1453 height 840
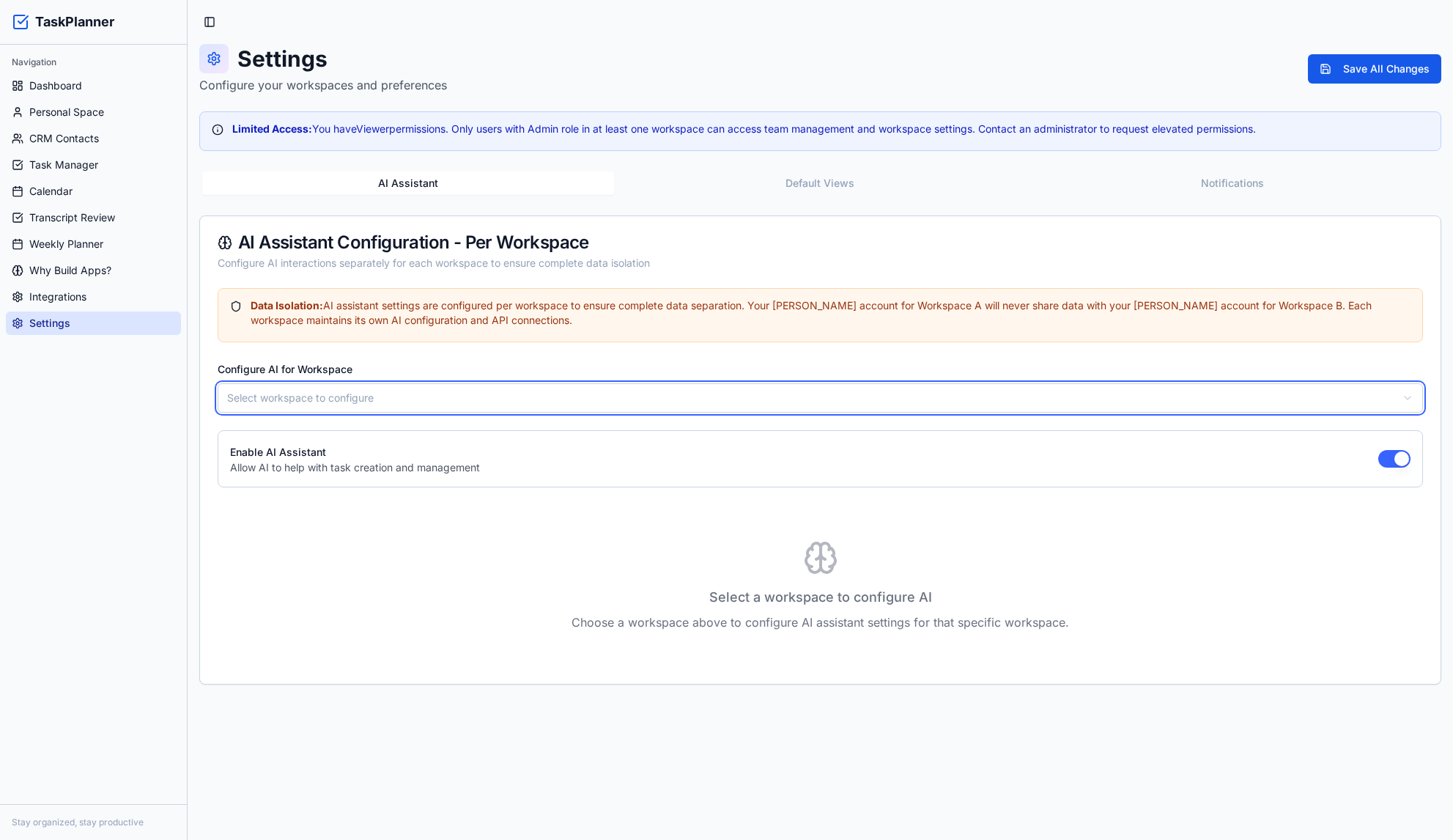
click at [369, 450] on html "TaskPlanner Navigation Dashboard Personal Space CRM Contacts Task Manager Calen…" at bounding box center [726, 420] width 1453 height 840
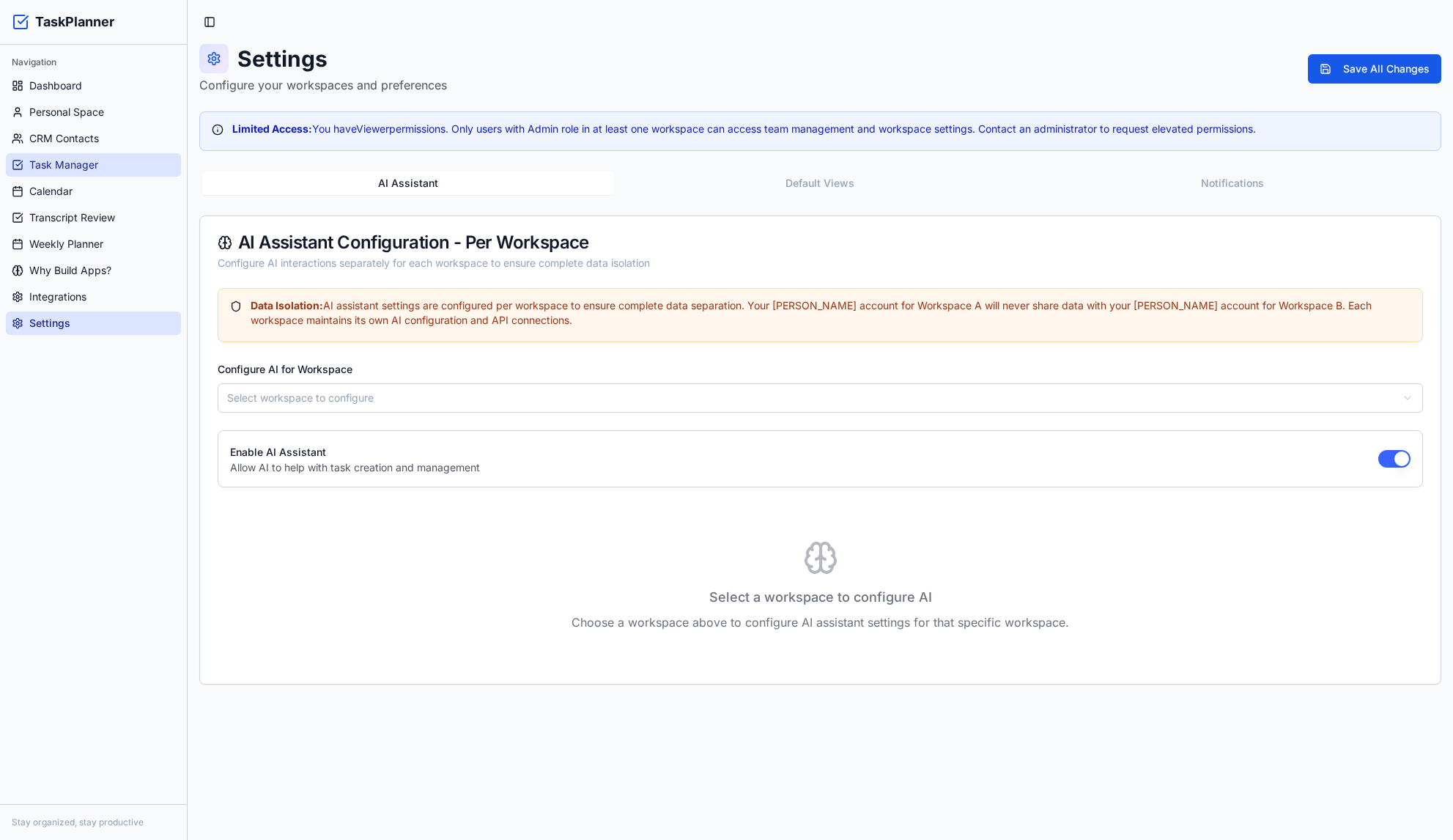
click at [74, 166] on span "Task Manager" at bounding box center [64, 165] width 69 height 15
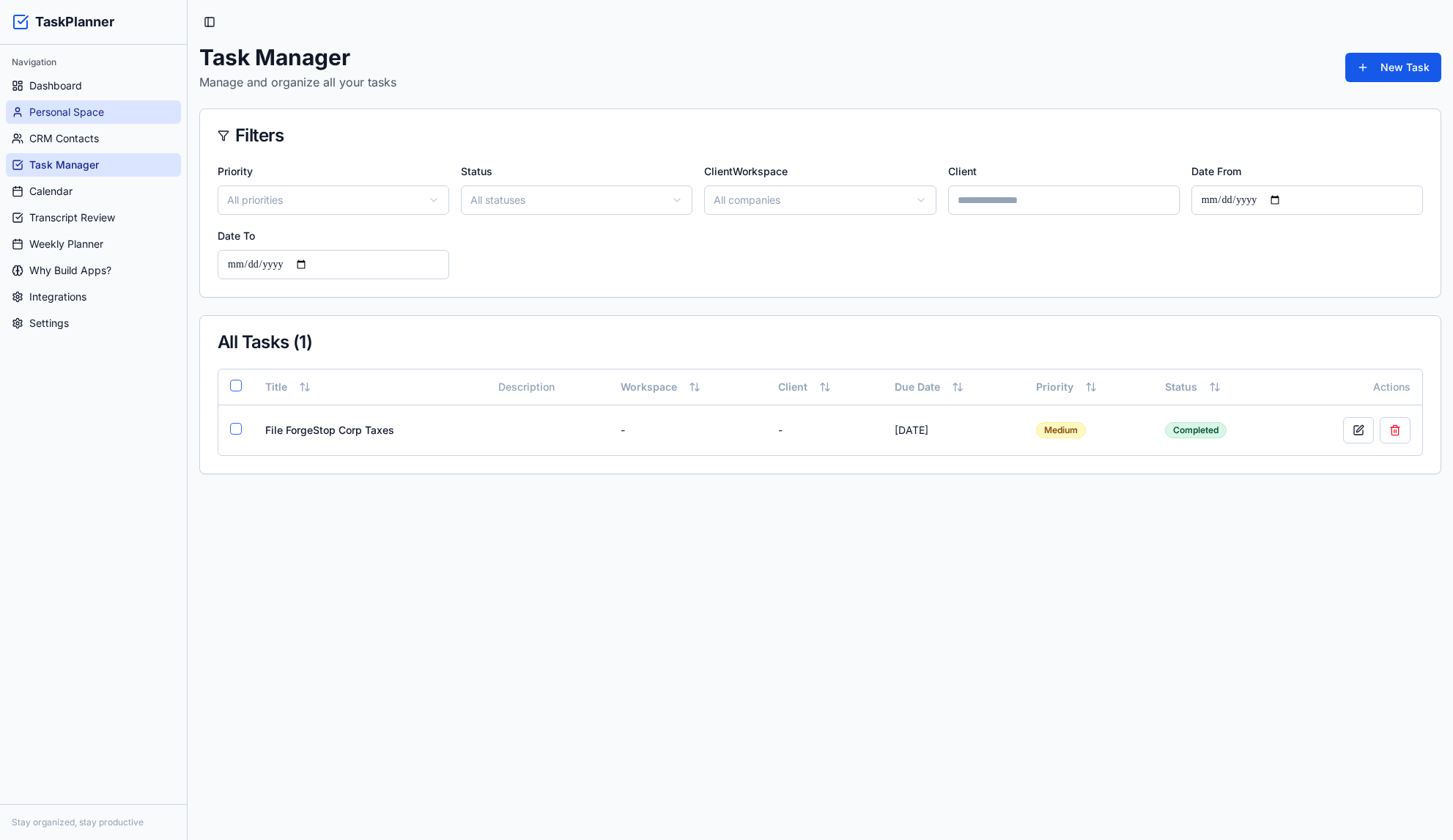
click at [85, 113] on span "Personal Space" at bounding box center [67, 112] width 75 height 15
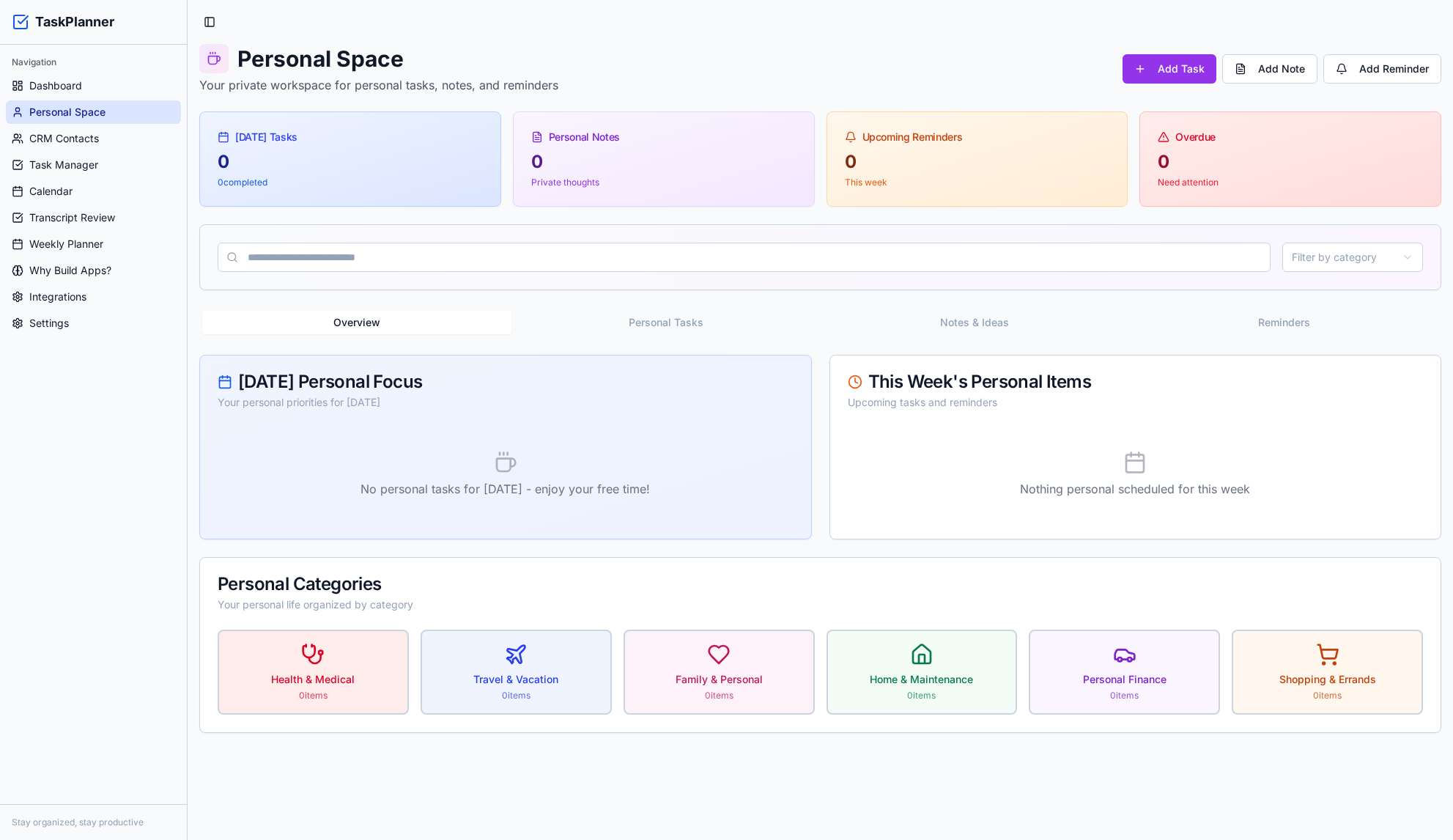
click at [68, 70] on div "Navigation" at bounding box center [93, 61] width 175 height 23
click at [68, 81] on span "Dashboard" at bounding box center [56, 85] width 53 height 15
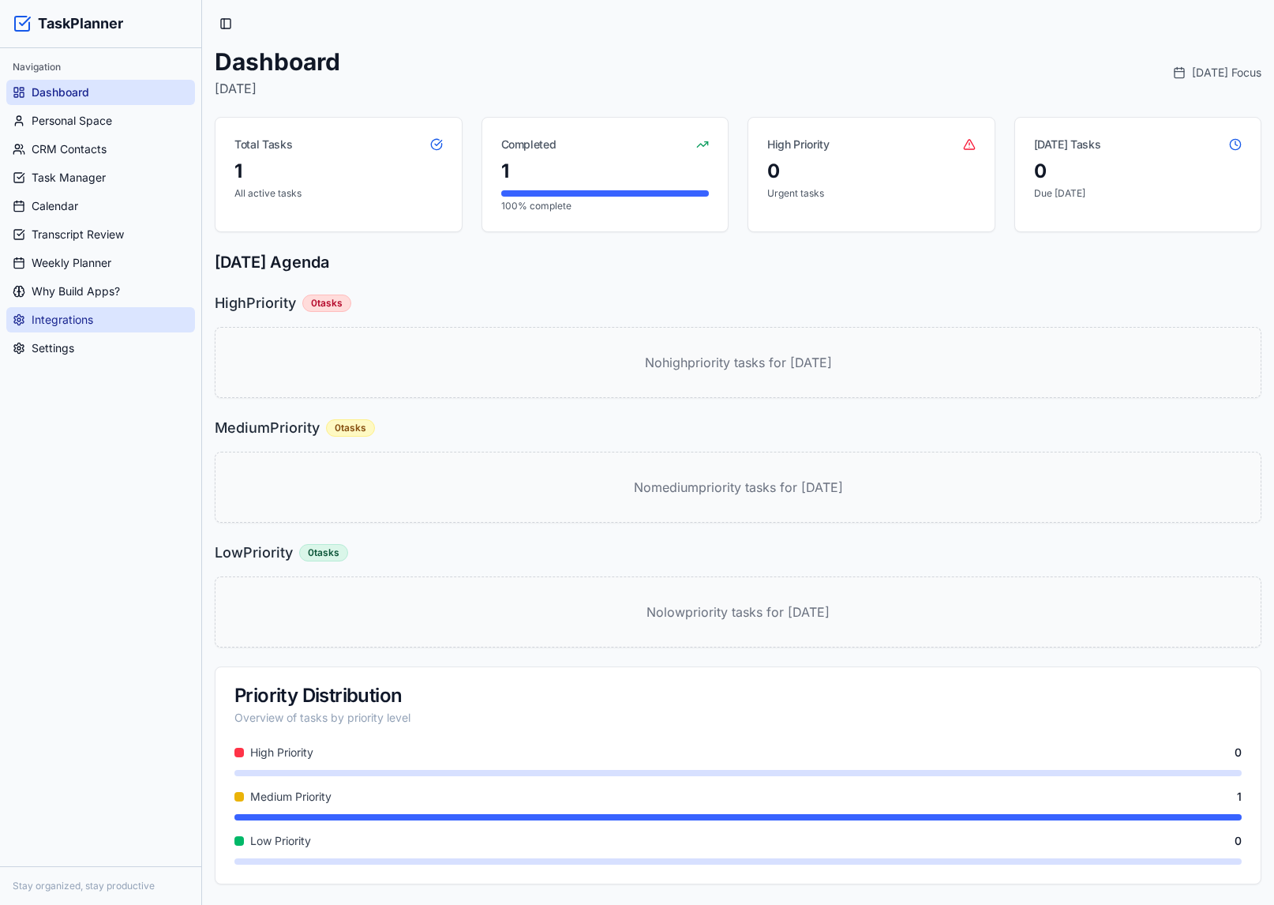
click at [99, 321] on link "Integrations" at bounding box center [100, 319] width 189 height 25
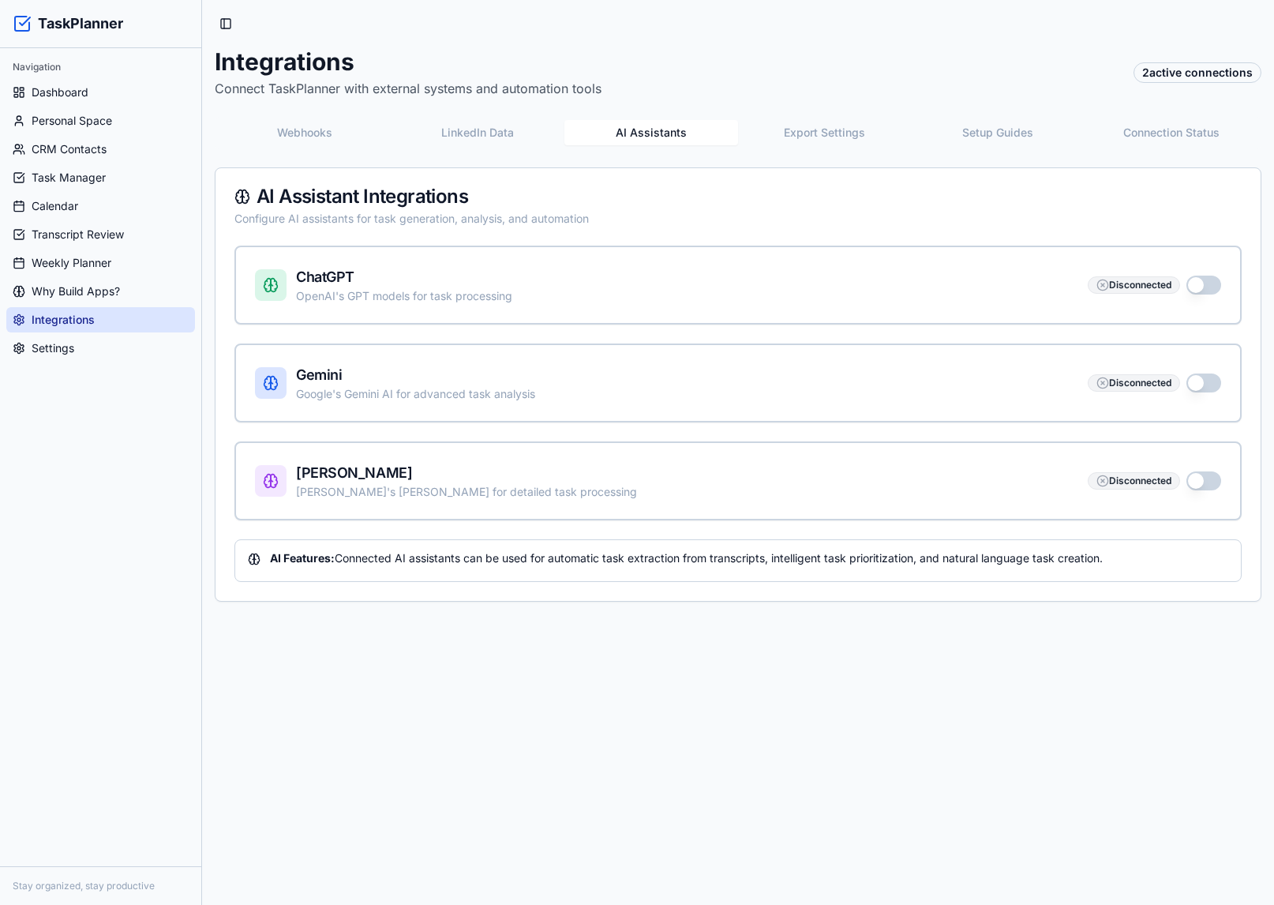
click at [689, 123] on button "AI Assistants" at bounding box center [651, 132] width 174 height 25
click at [829, 127] on button "Export Settings" at bounding box center [825, 132] width 174 height 25
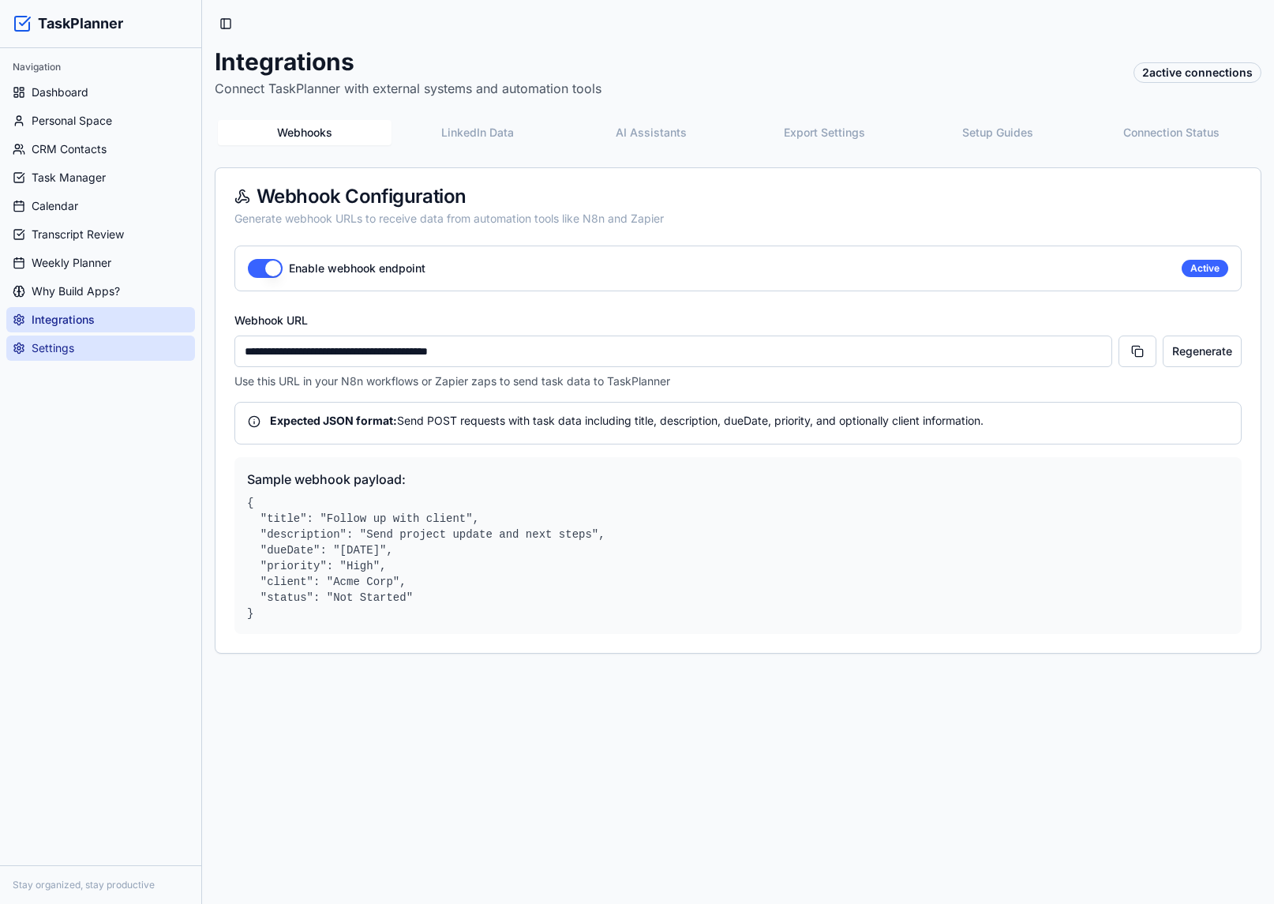
click at [70, 354] on span "Settings" at bounding box center [53, 348] width 43 height 16
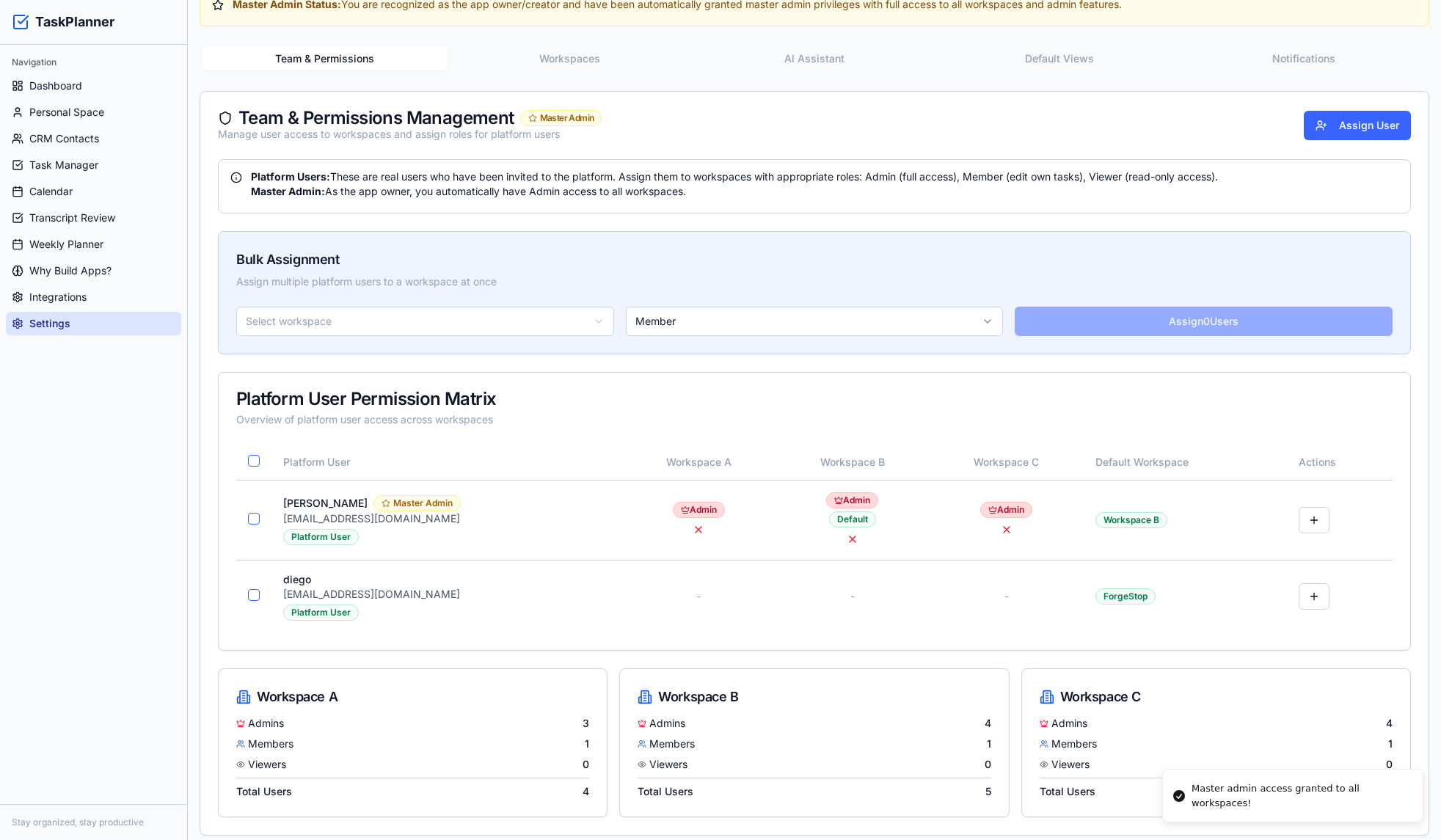
scroll to position [132, 0]
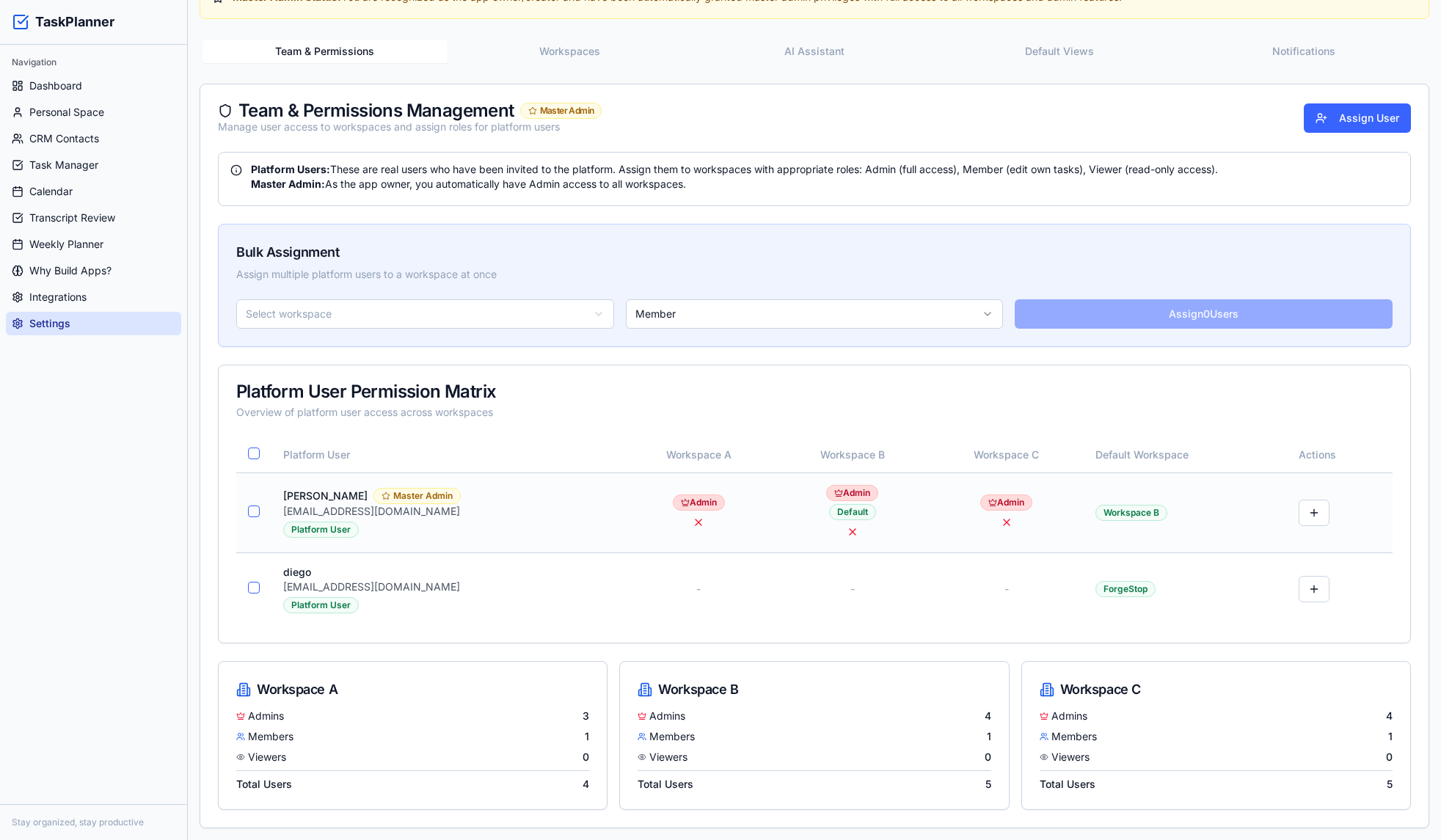
click at [455, 506] on div "[EMAIL_ADDRESS][DOMAIN_NAME]" at bounding box center [446, 511] width 326 height 15
click at [1183, 514] on button at bounding box center [1314, 513] width 31 height 26
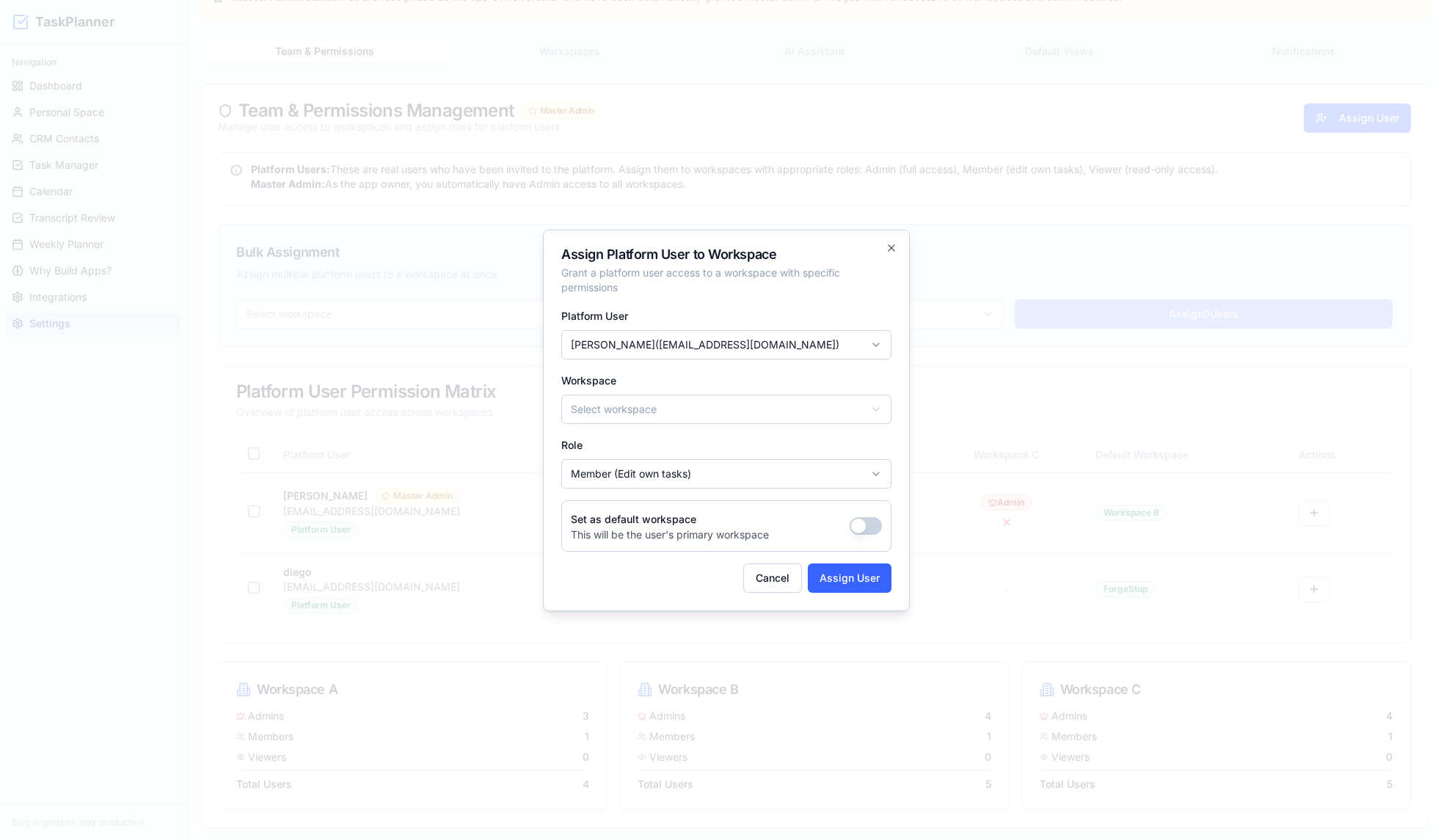
click at [716, 476] on body "TaskPlanner Navigation Dashboard Personal Space CRM Contacts Task Manager Calen…" at bounding box center [720, 354] width 1441 height 972
click at [834, 577] on button "Assign User" at bounding box center [850, 578] width 84 height 30
click at [775, 577] on button "Cancel" at bounding box center [772, 578] width 59 height 30
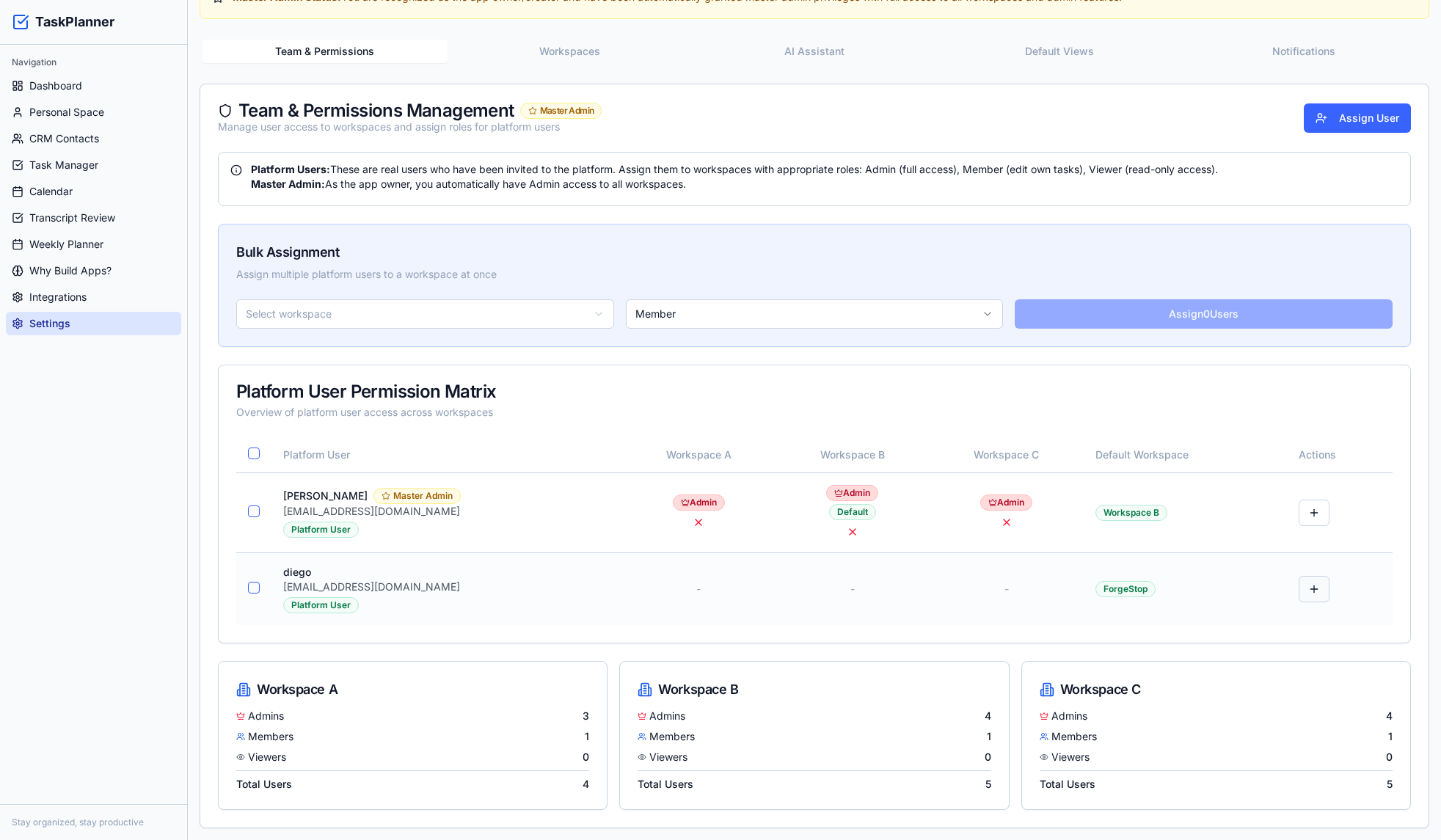
click at [1183, 590] on button at bounding box center [1314, 589] width 31 height 26
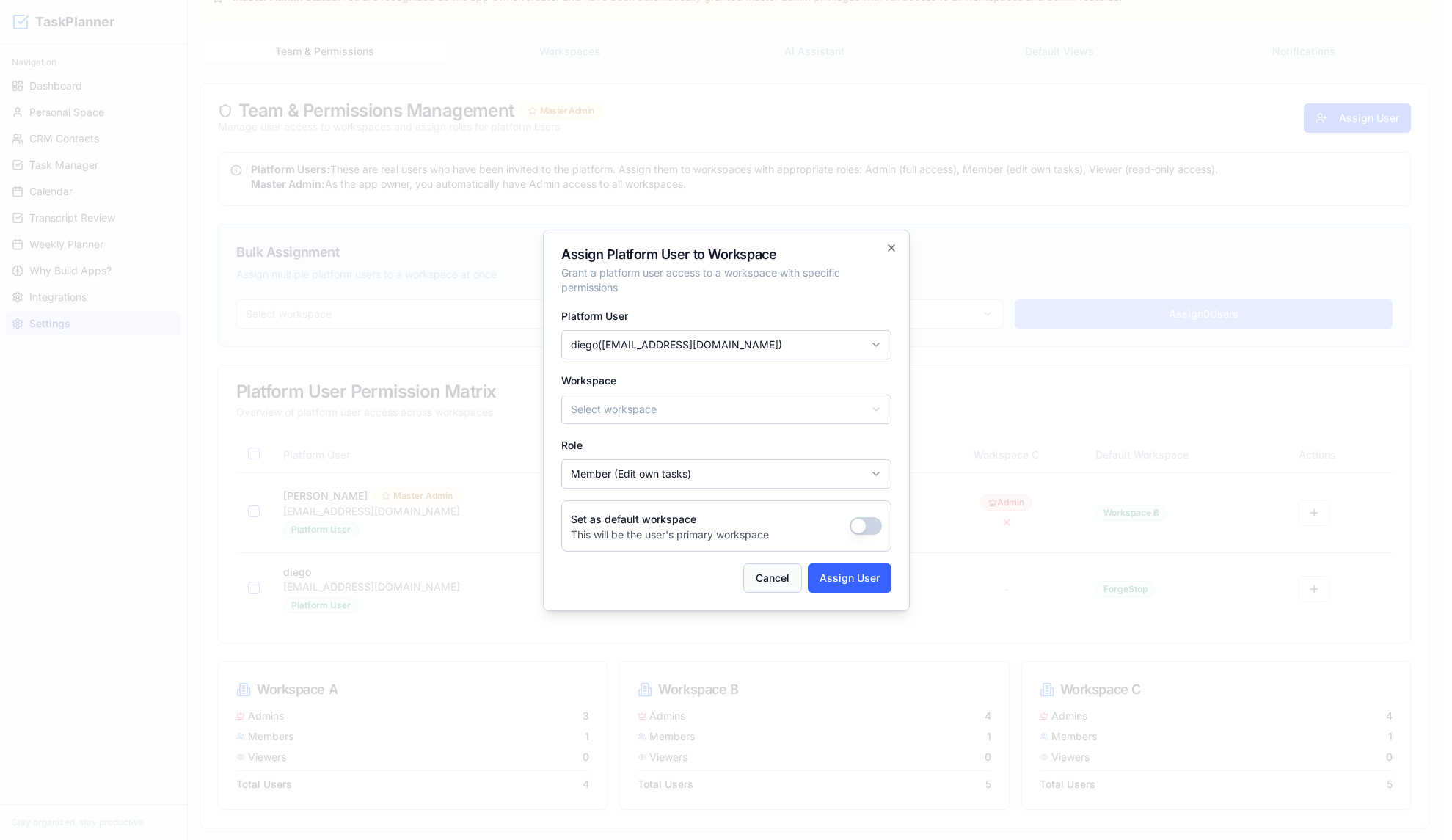
click at [773, 585] on button "Cancel" at bounding box center [772, 578] width 59 height 30
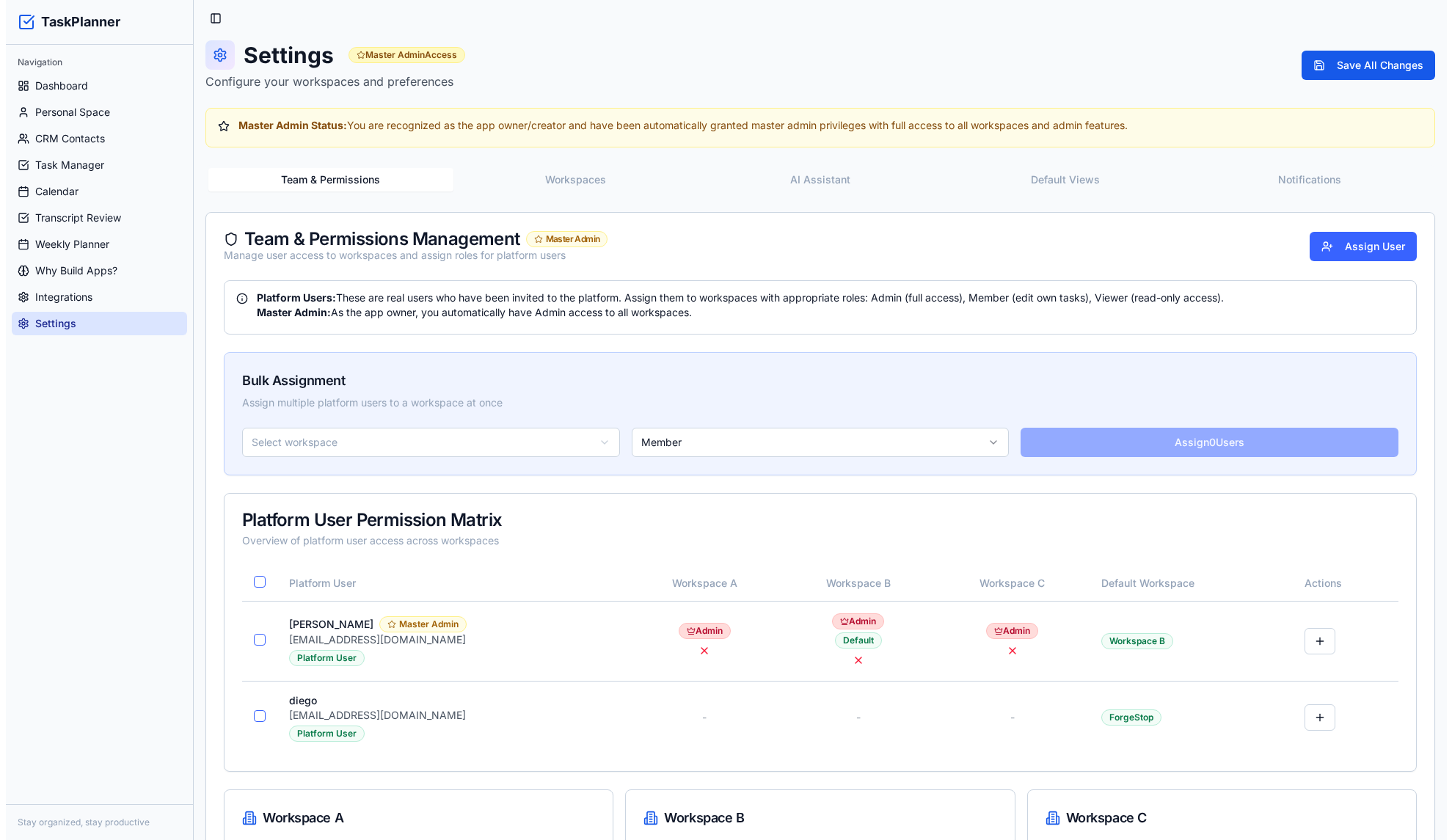
scroll to position [0, 0]
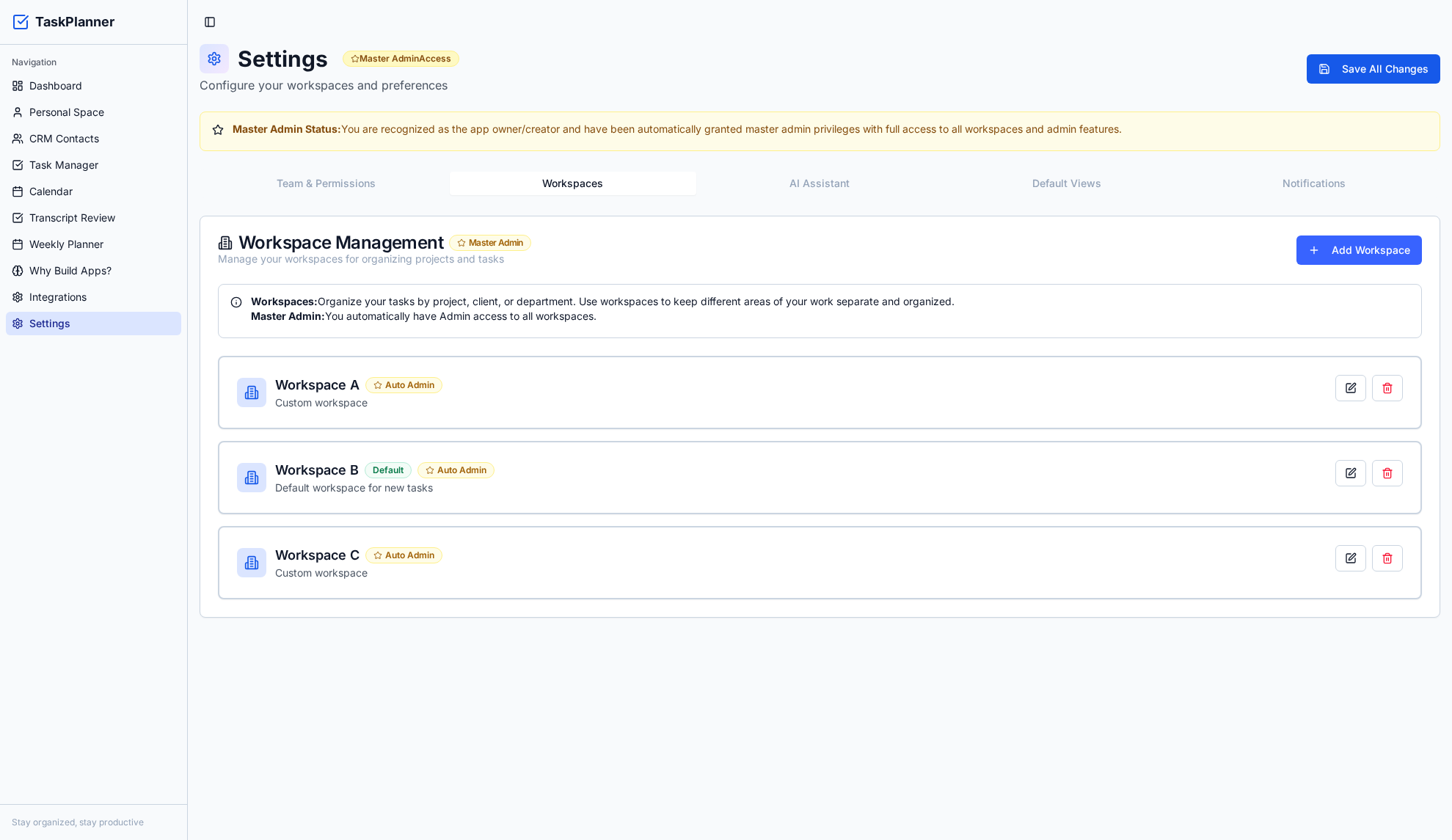
click at [586, 187] on button "Workspaces" at bounding box center [574, 183] width 247 height 23
click at [910, 231] on div "Workspace Management Master Admin Manage your workspaces for organizing project…" at bounding box center [820, 250] width 1239 height 68
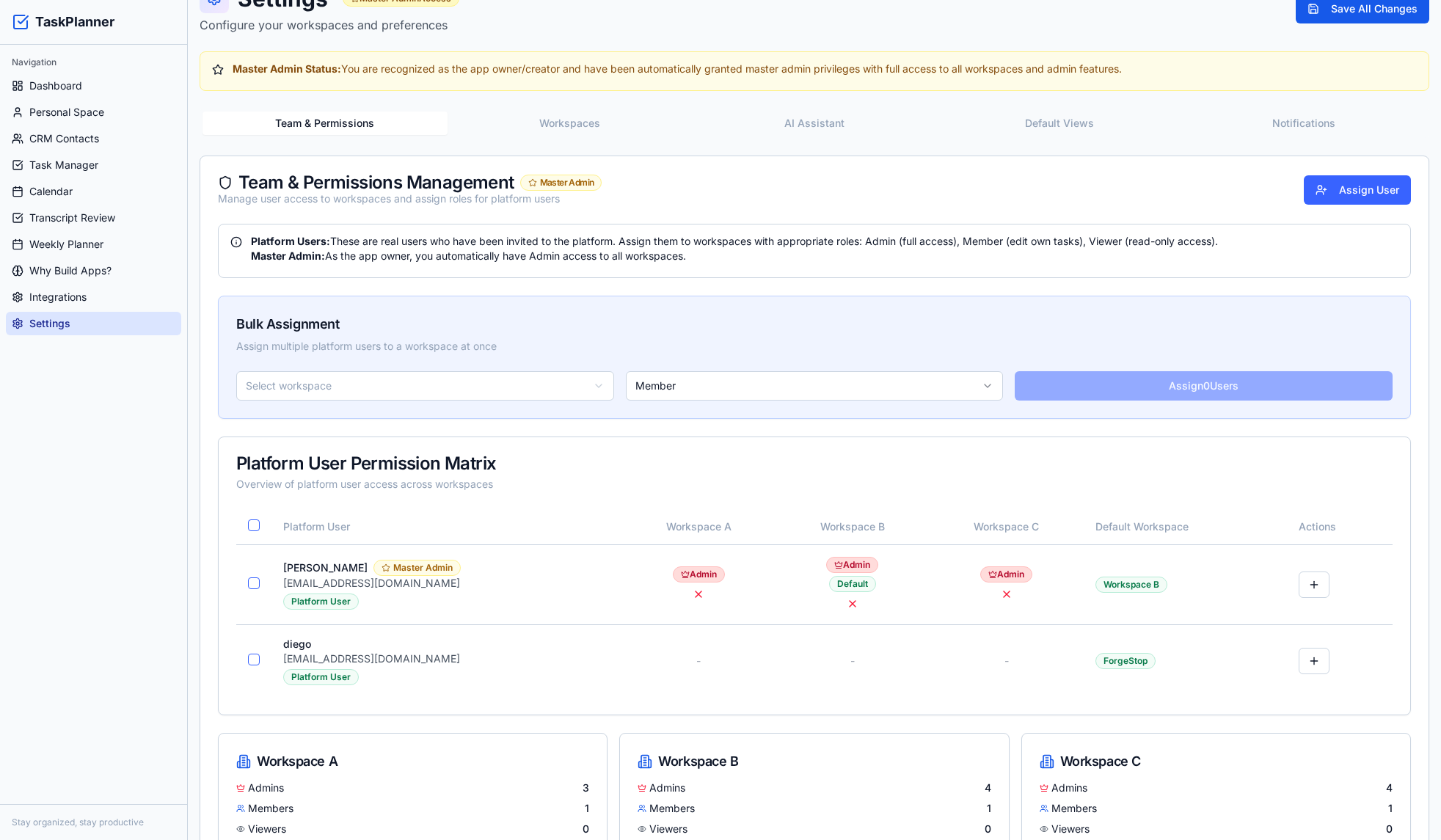
scroll to position [132, 0]
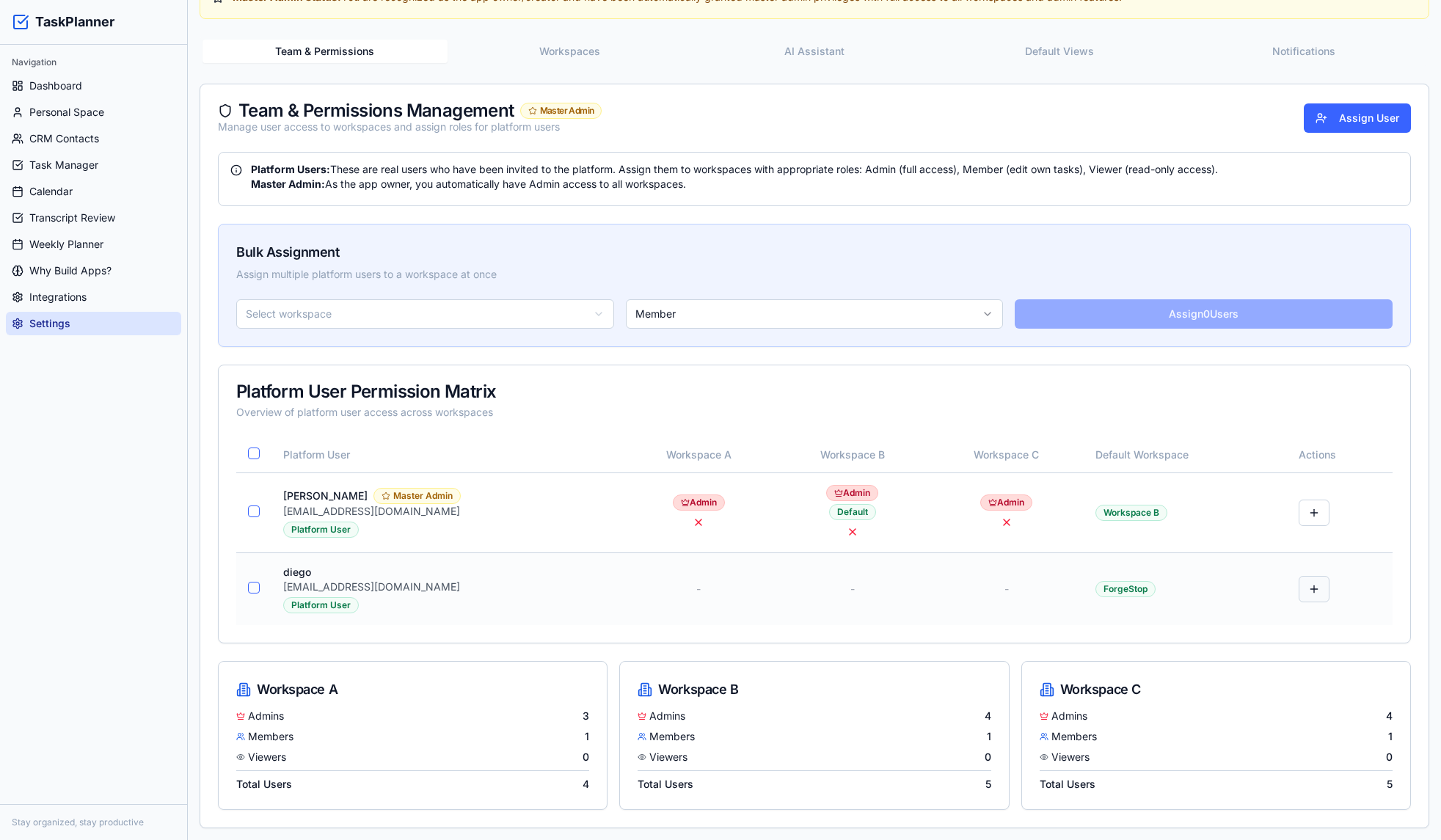
click at [1307, 590] on button at bounding box center [1314, 589] width 31 height 26
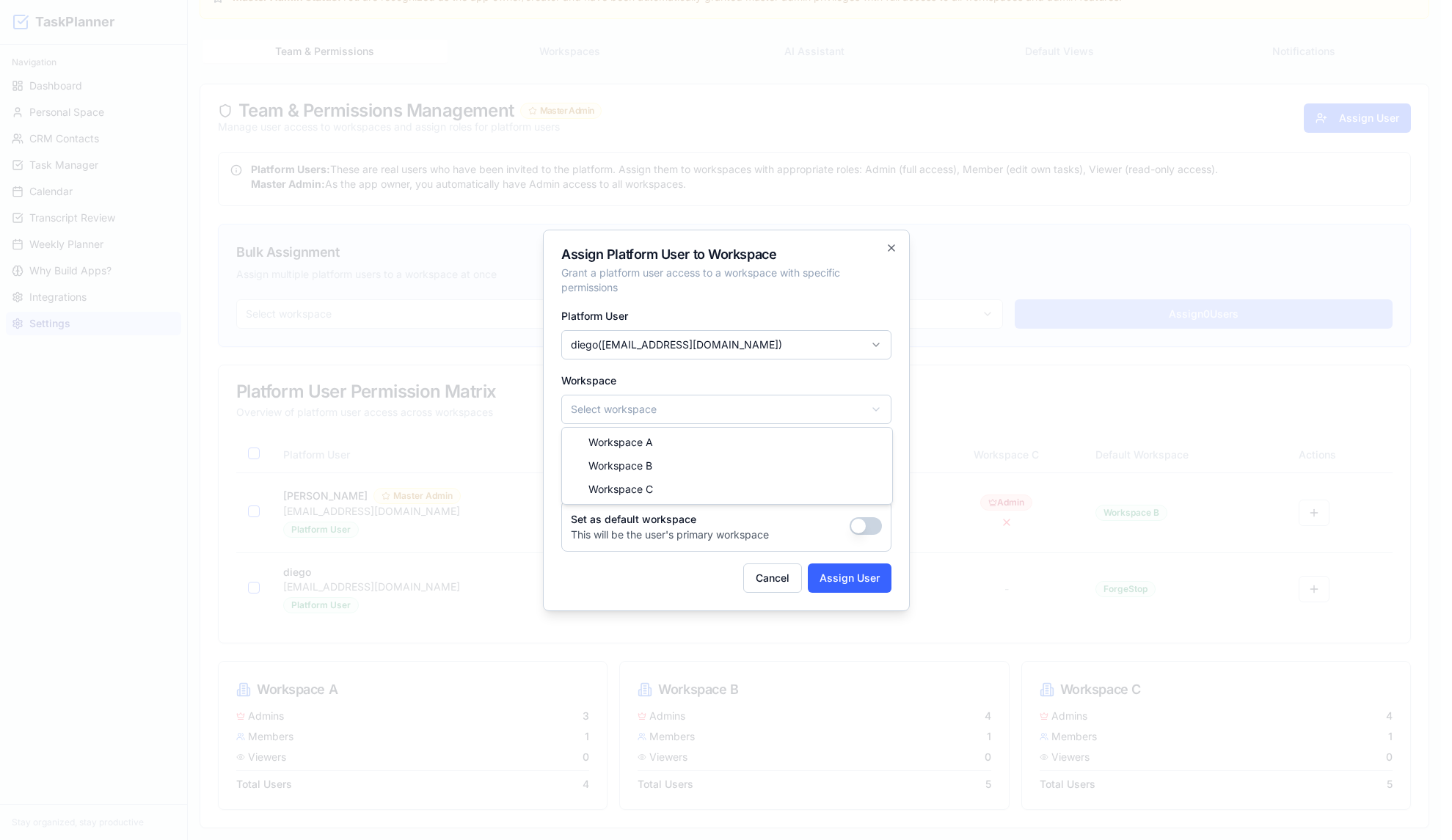
click at [640, 423] on body "TaskPlanner Navigation Dashboard Personal Space CRM Contacts Task Manager Calen…" at bounding box center [720, 354] width 1441 height 972
click at [646, 401] on body "TaskPlanner Navigation Dashboard Personal Space CRM Contacts Task Manager Calen…" at bounding box center [720, 354] width 1441 height 972
click at [758, 587] on button "Cancel" at bounding box center [772, 578] width 59 height 30
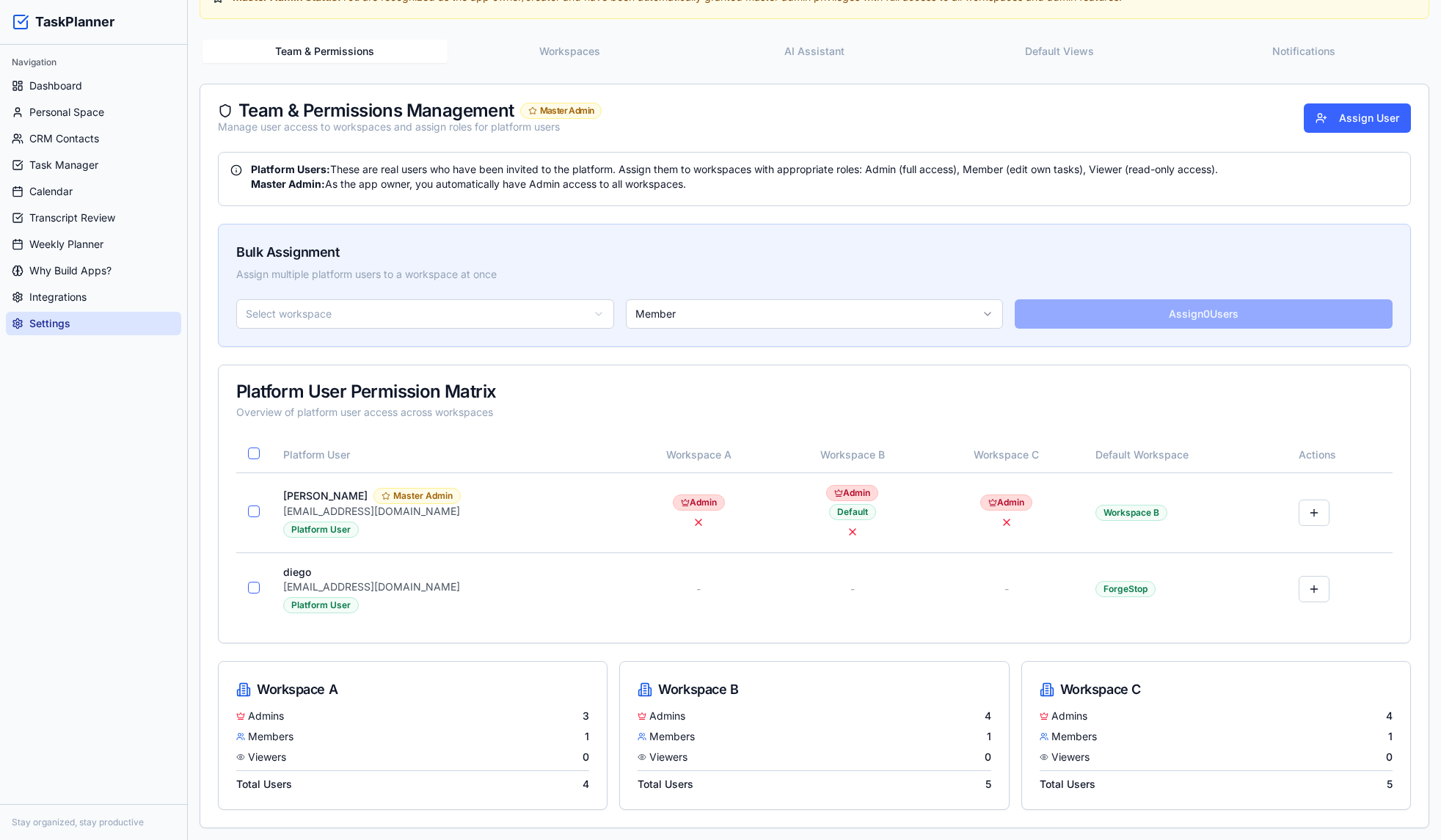
click at [567, 58] on div "Settings Master Admin Access Configure your workspaces and preferences Save All…" at bounding box center [814, 370] width 1230 height 916
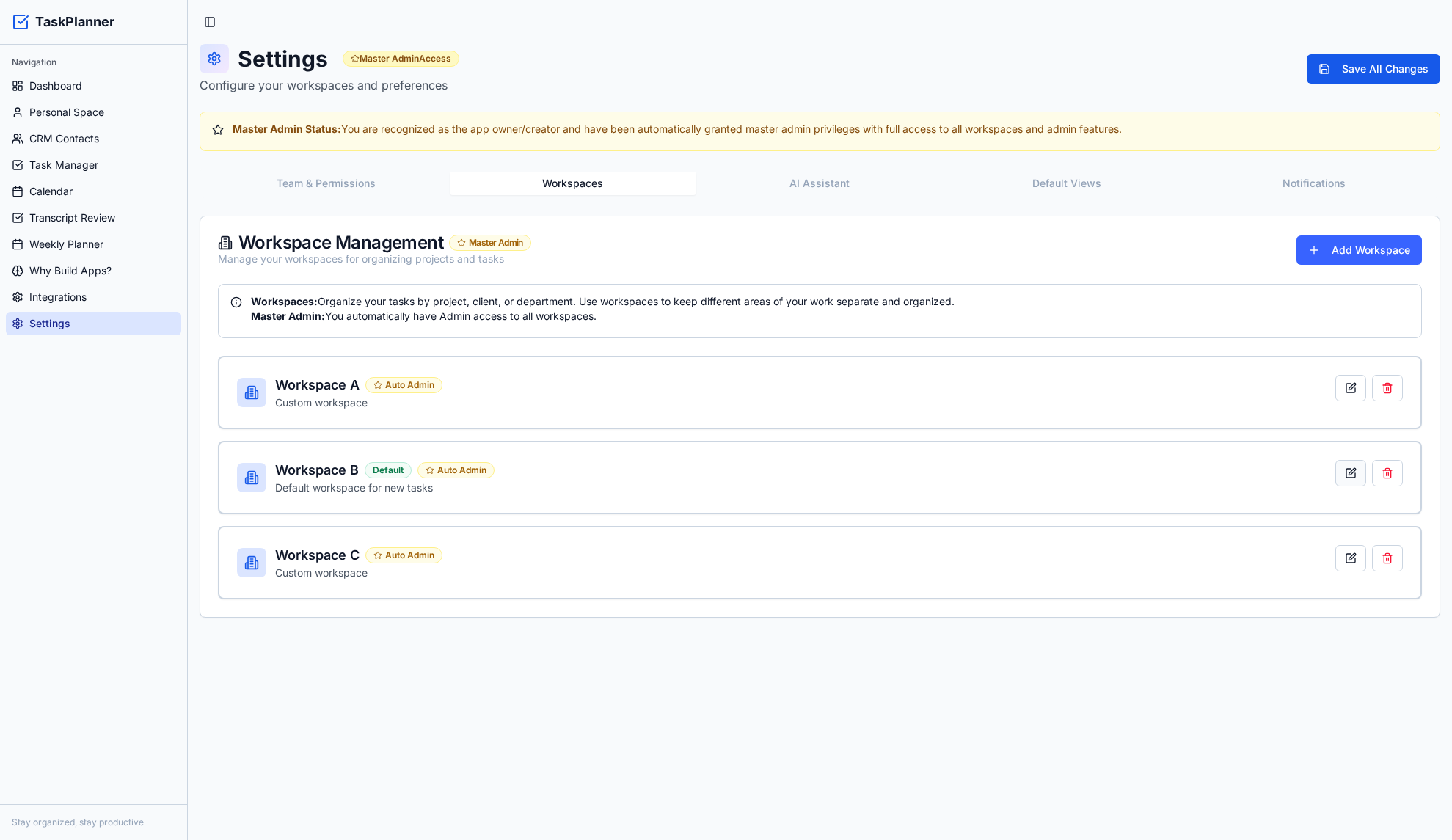
click at [1361, 472] on button at bounding box center [1351, 473] width 31 height 26
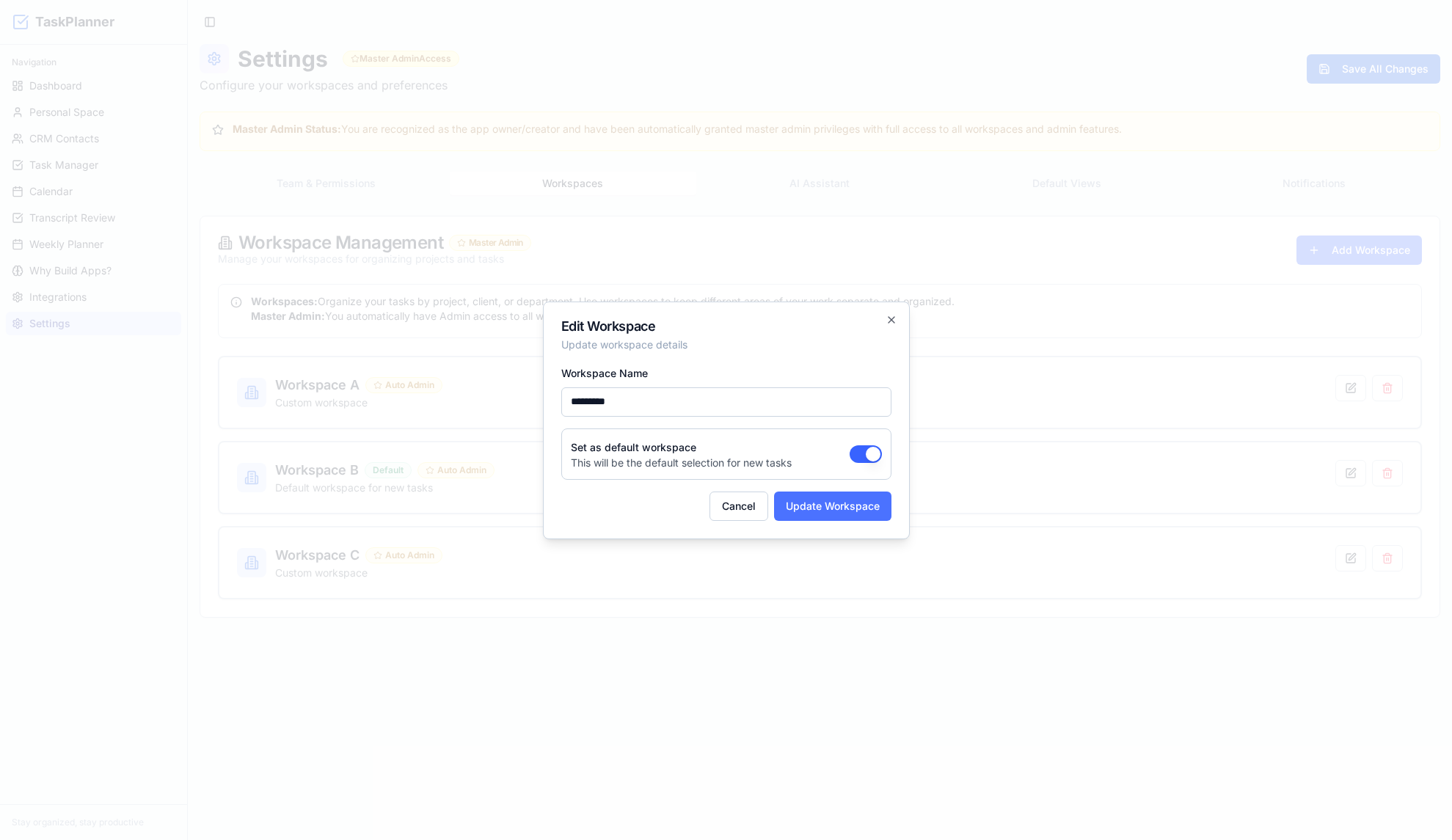
type input "*********"
click at [791, 502] on button "Update Workspace" at bounding box center [833, 506] width 117 height 30
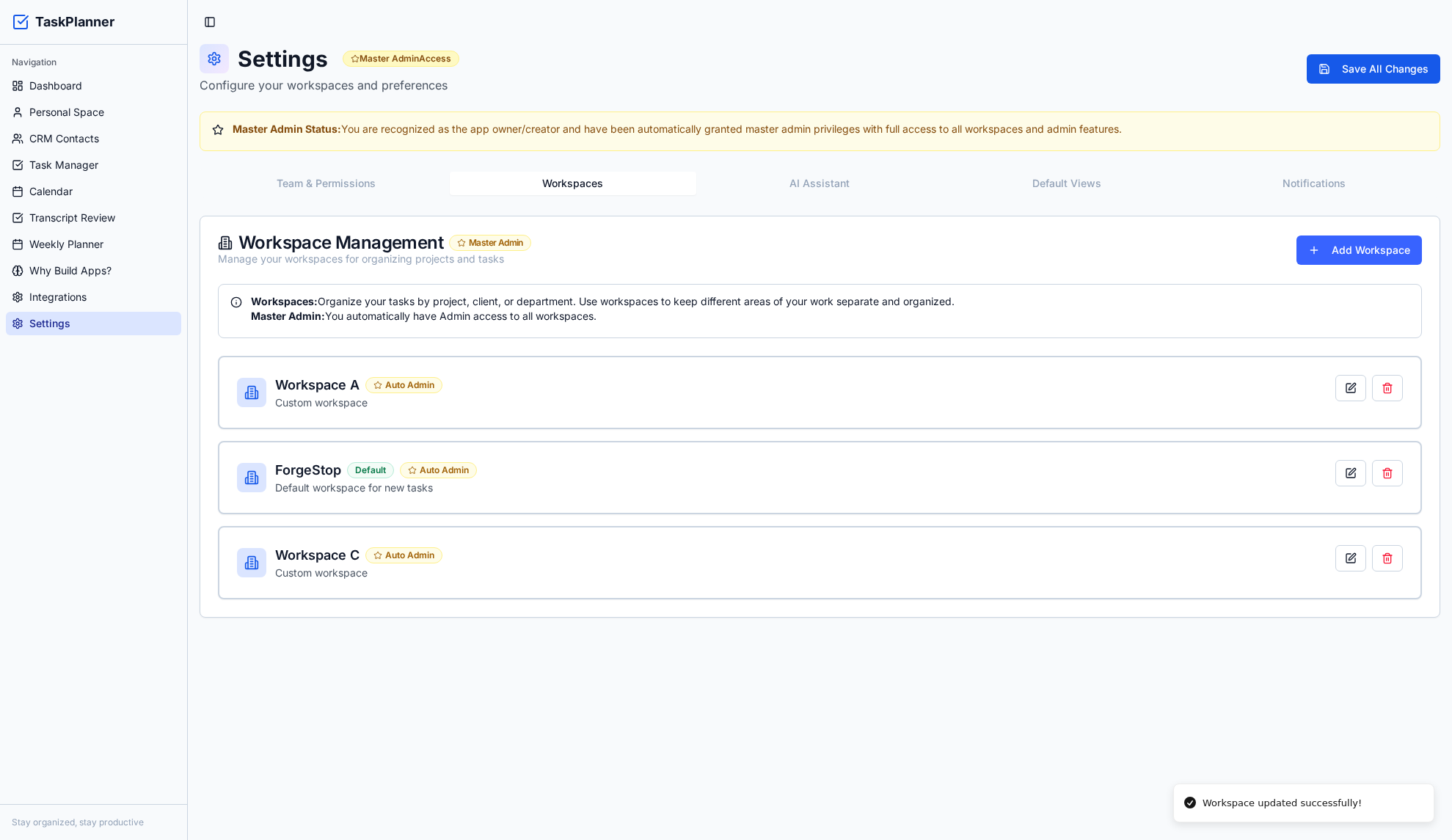
click at [348, 203] on div "Team & Permissions Workspaces AI Assistant Default Views Notifications Workspac…" at bounding box center [820, 393] width 1241 height 449
click at [346, 187] on button "Team & Permissions" at bounding box center [326, 183] width 247 height 23
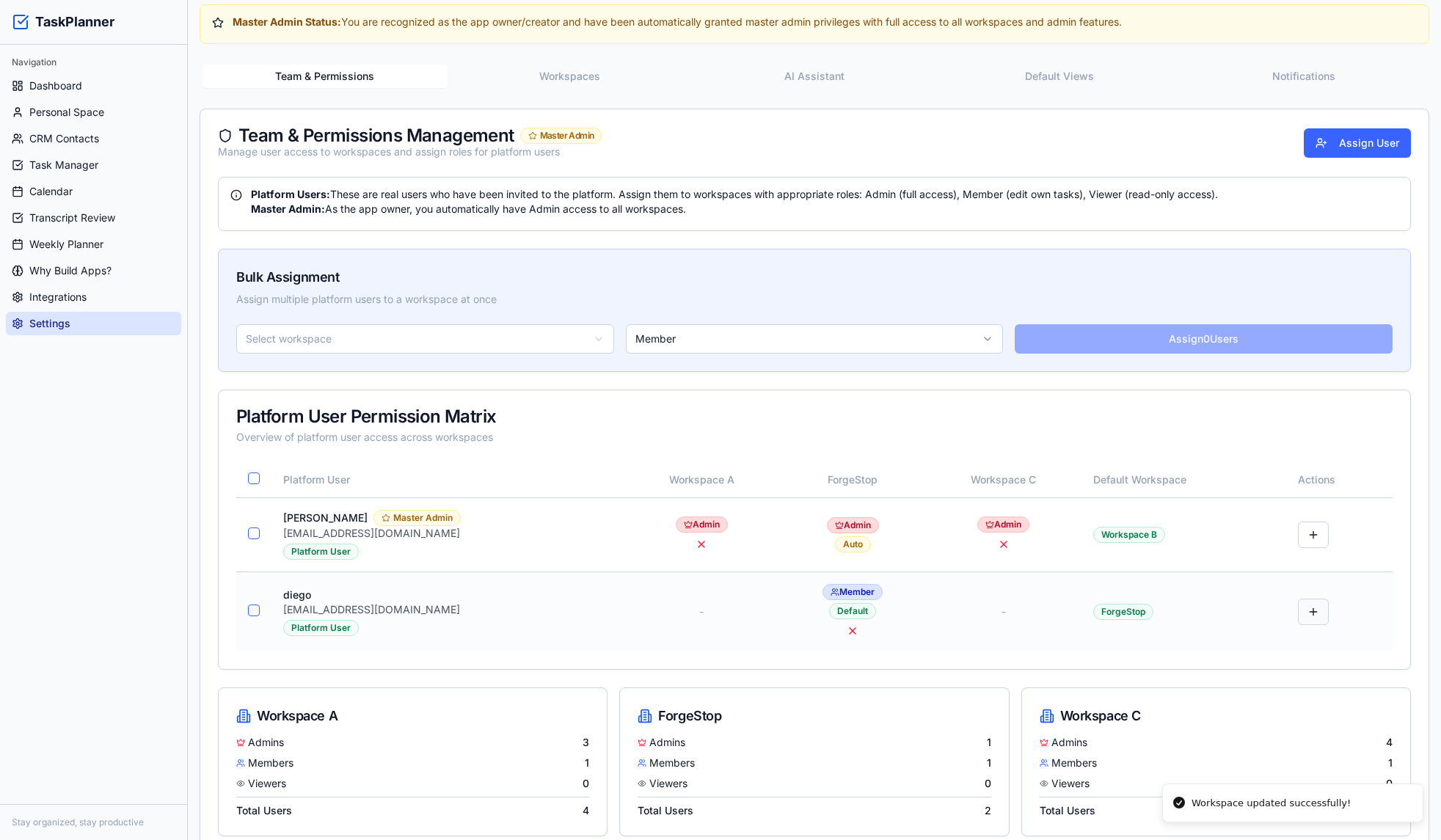
scroll to position [134, 0]
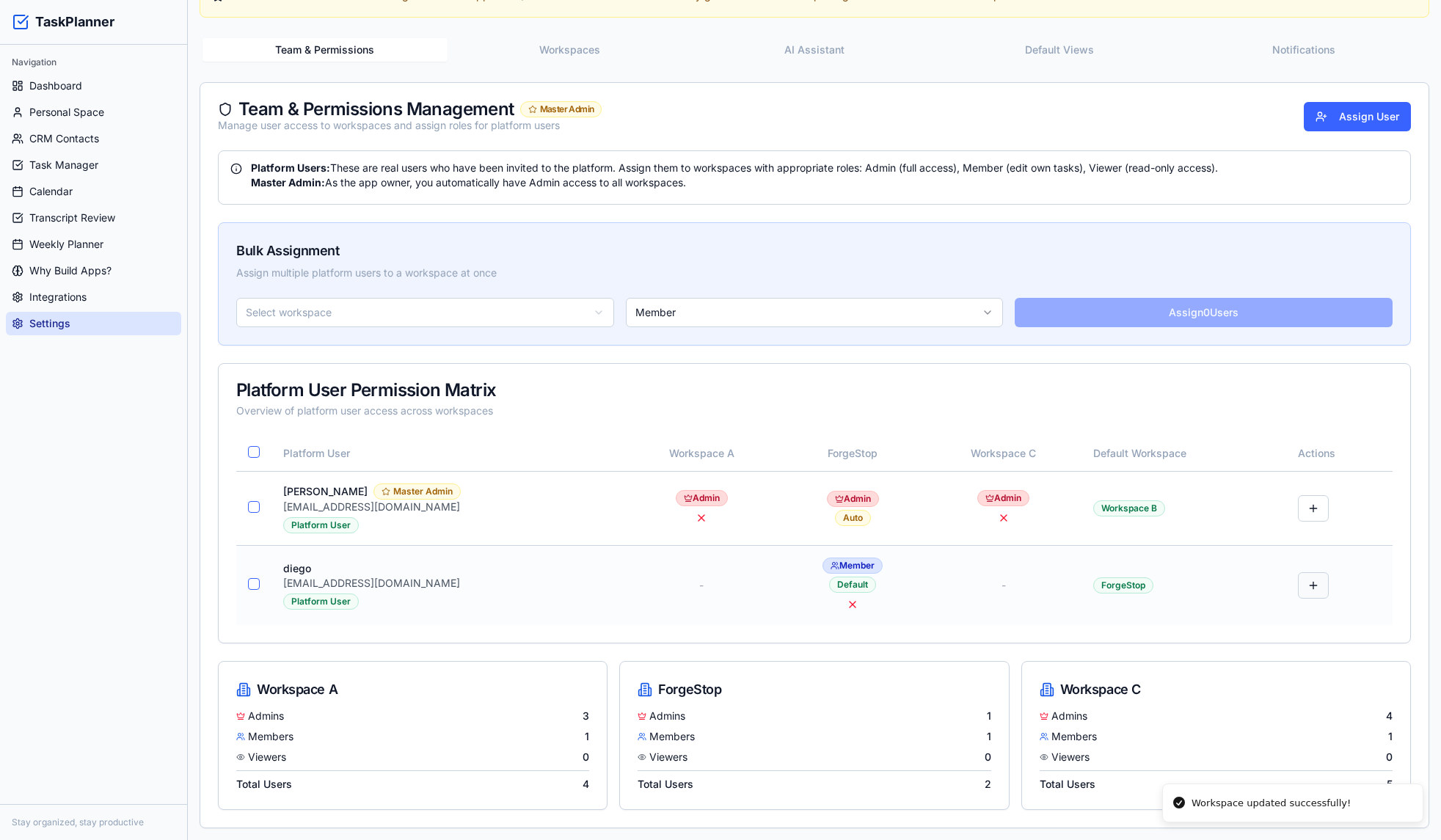
click at [1298, 594] on button at bounding box center [1313, 585] width 31 height 26
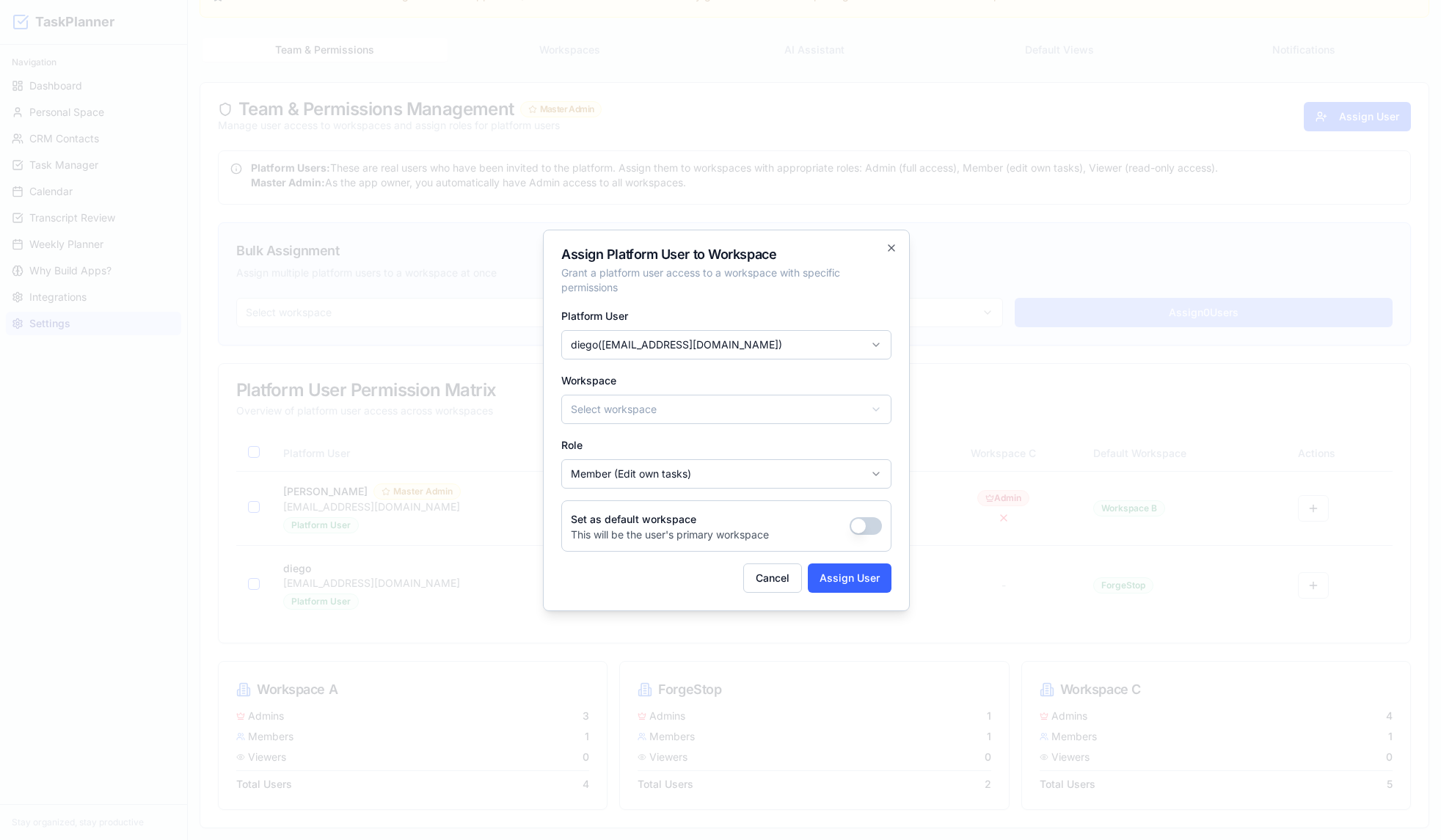
click at [654, 404] on body "TaskPlanner Navigation Dashboard Personal Space CRM Contacts Task Manager Calen…" at bounding box center [720, 353] width 1441 height 974
click at [653, 468] on body "TaskPlanner Navigation Dashboard Personal Space CRM Contacts Task Manager Calen…" at bounding box center [720, 353] width 1441 height 974
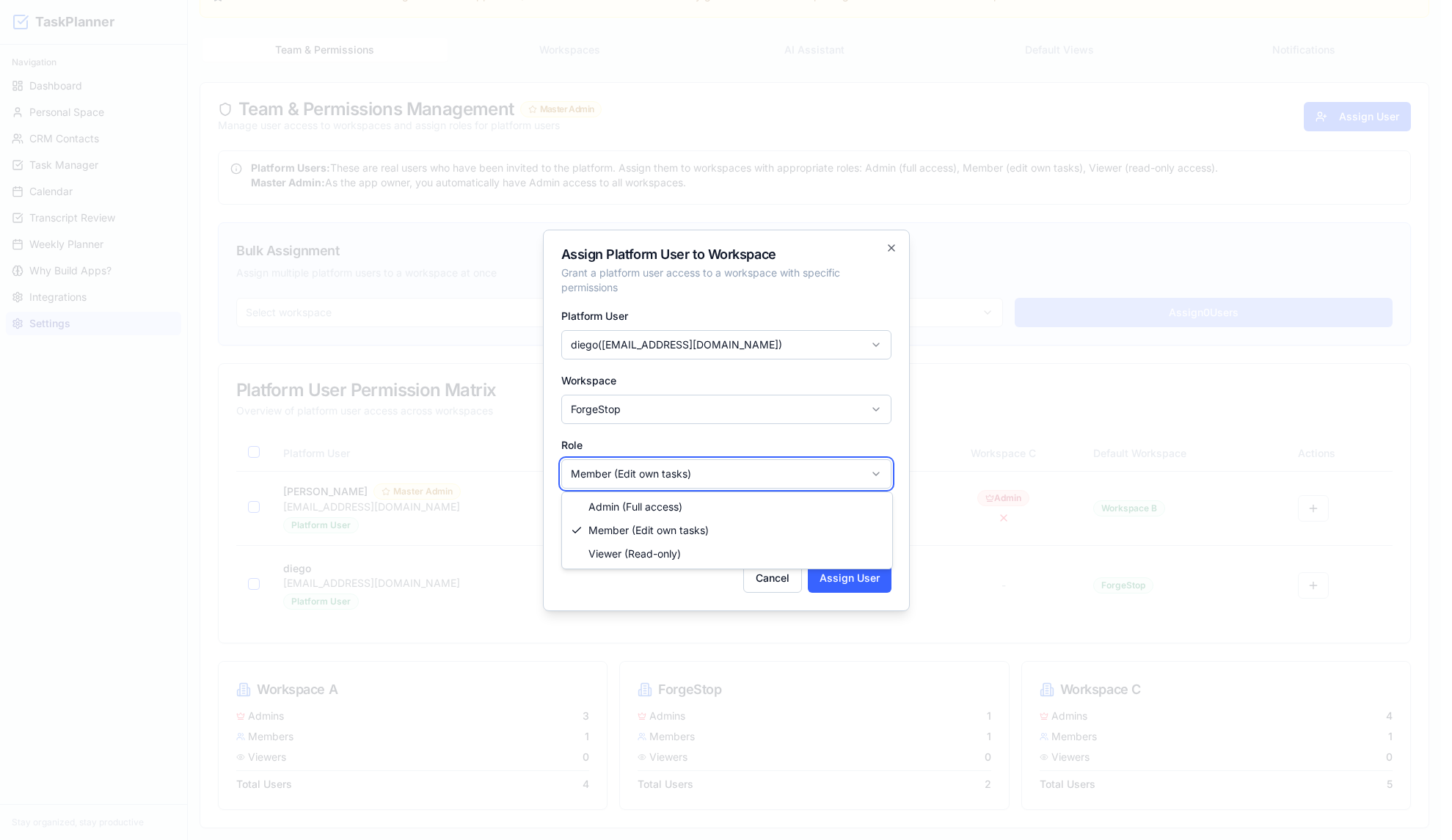
click at [685, 472] on body "TaskPlanner Navigation Dashboard Personal Space CRM Contacts Task Manager Calen…" at bounding box center [720, 353] width 1441 height 974
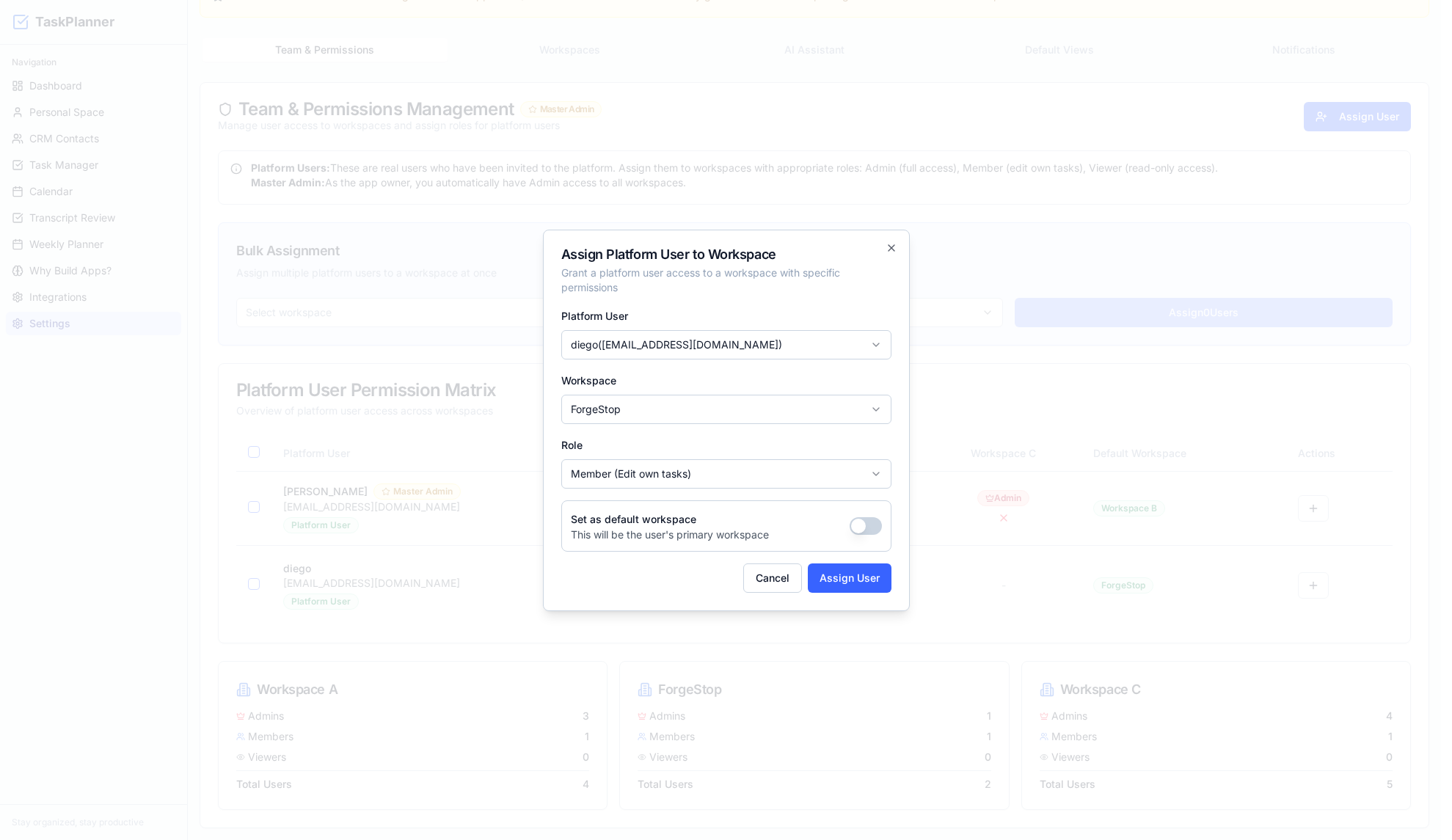
click at [865, 526] on button "button" at bounding box center [865, 526] width 33 height 18
click at [838, 582] on button "Assign User" at bounding box center [850, 578] width 84 height 30
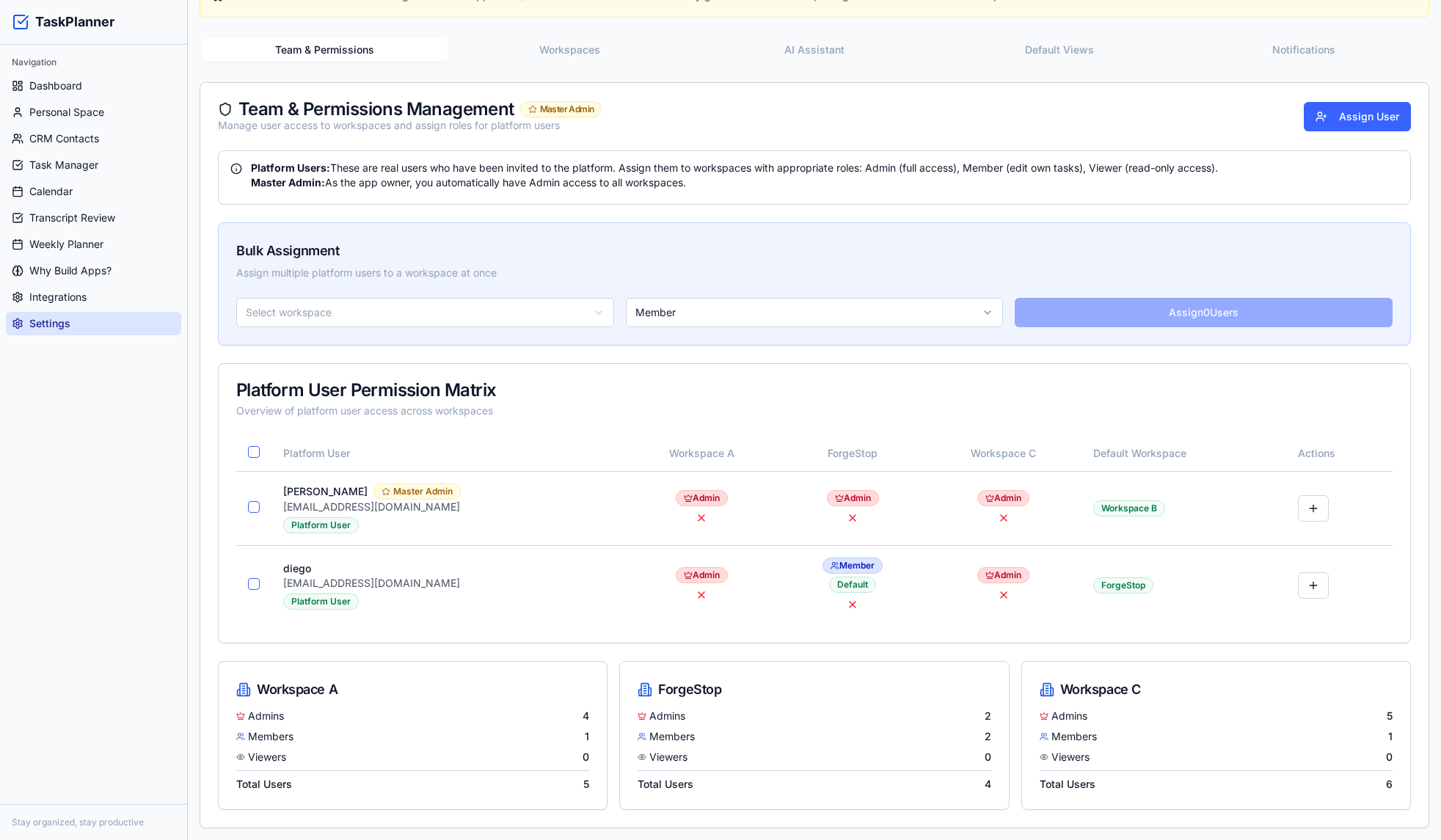
click at [750, 107] on div "Team & Permissions Management Master Admin Manage user access to workspaces and…" at bounding box center [814, 116] width 1194 height 33
click at [1308, 584] on button at bounding box center [1313, 585] width 31 height 26
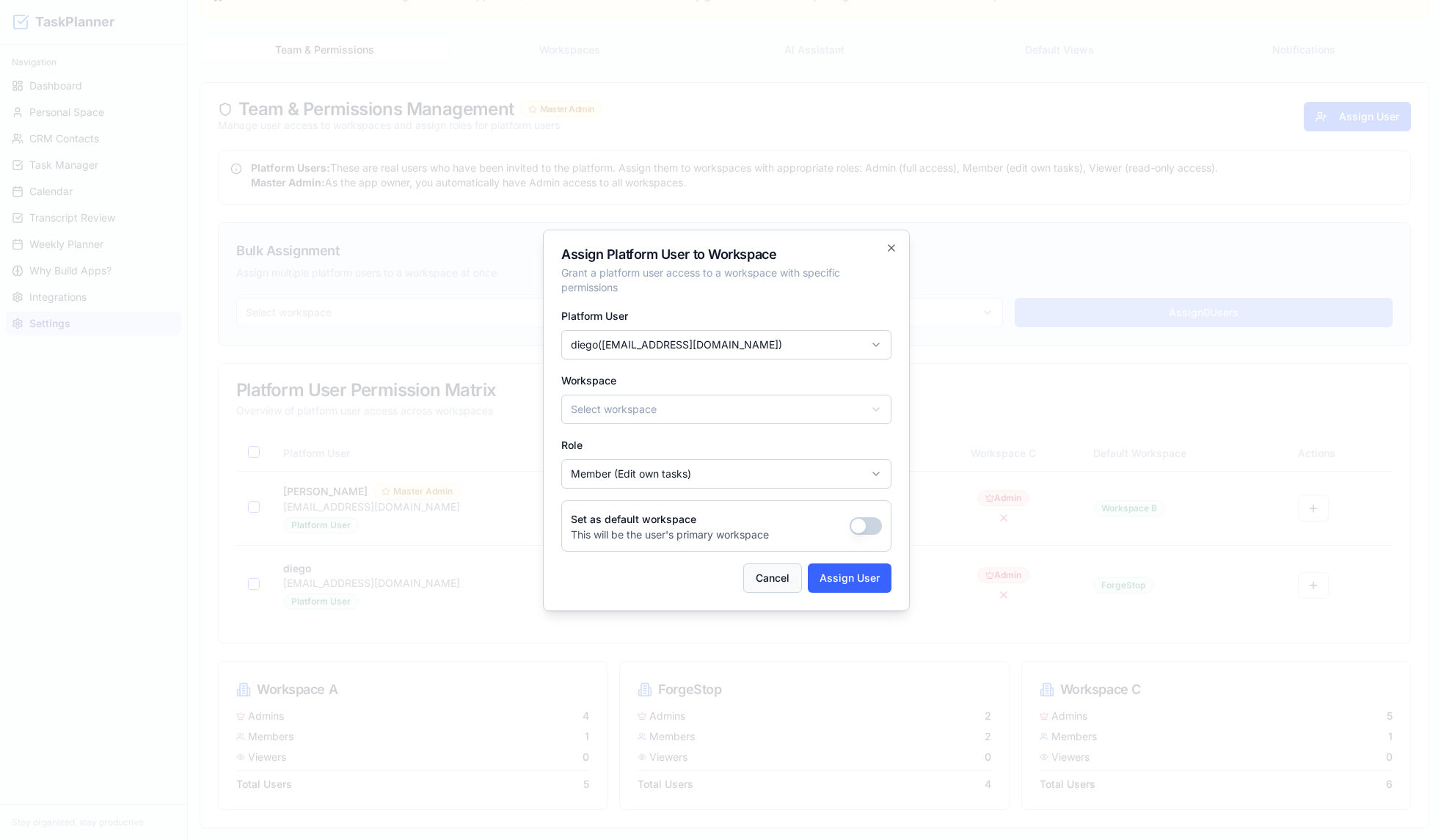
click at [758, 581] on button "Cancel" at bounding box center [772, 578] width 59 height 30
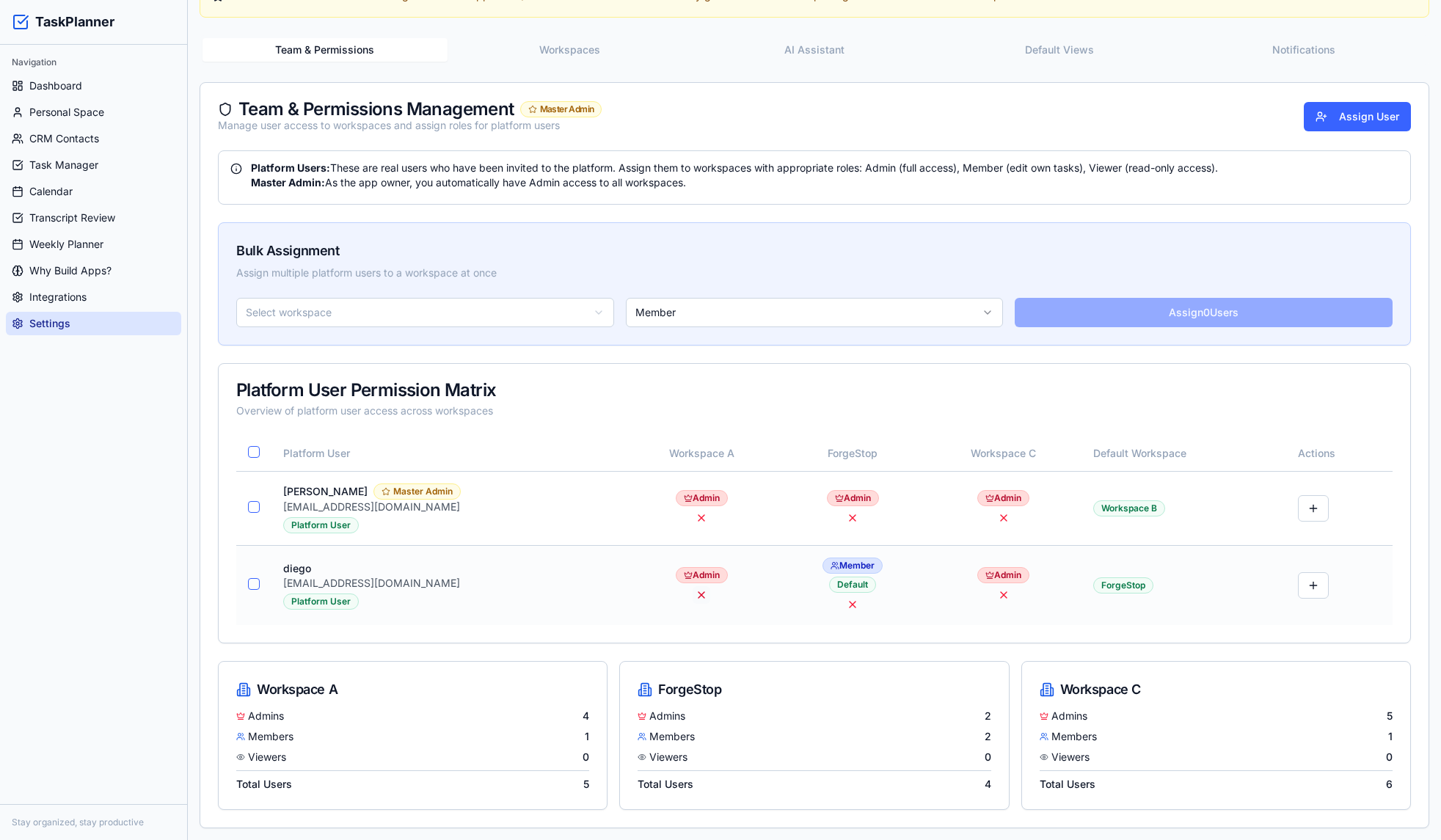
click at [693, 595] on button at bounding box center [701, 595] width 18 height 18
click at [995, 595] on button at bounding box center [1003, 595] width 18 height 18
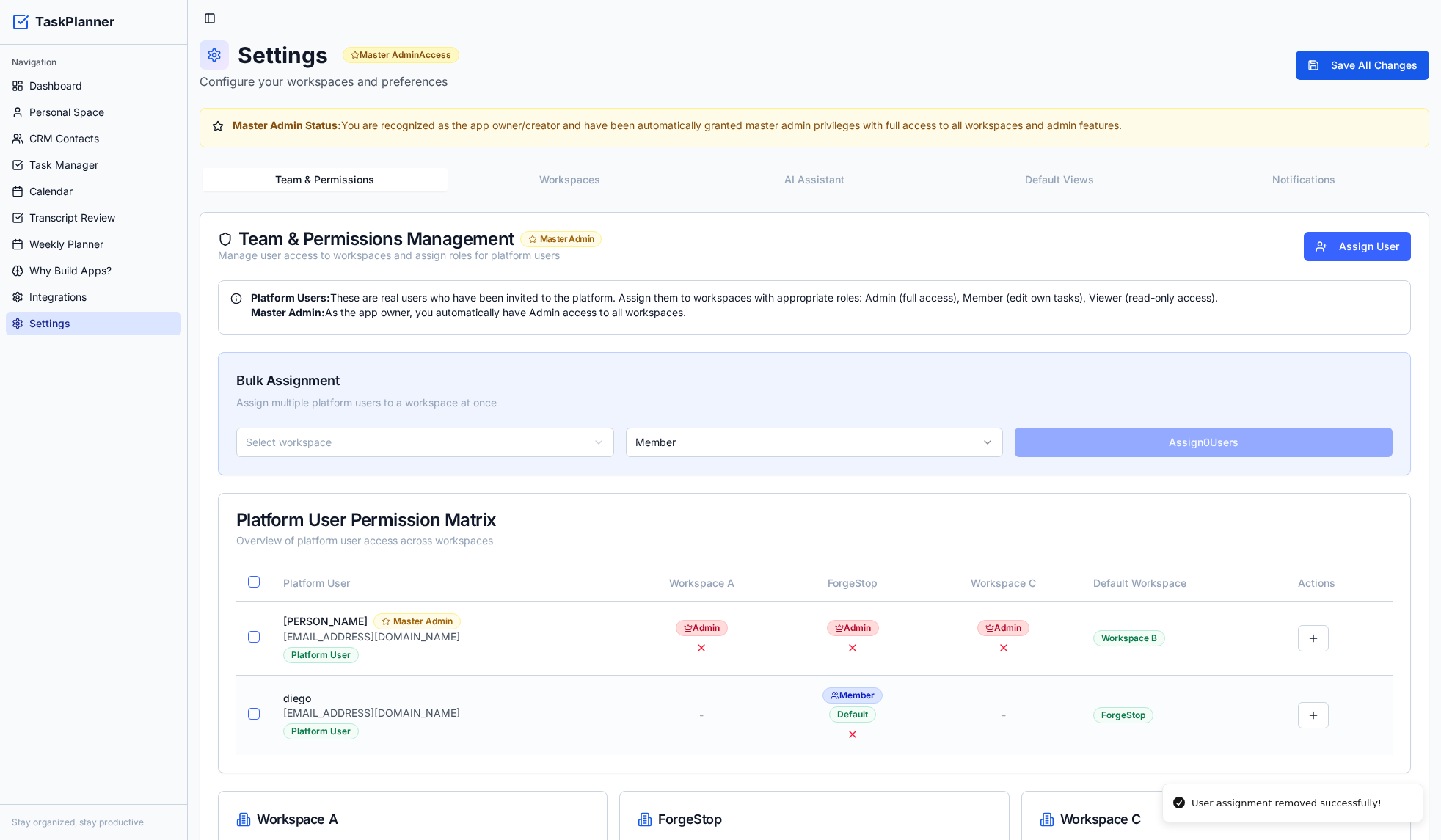
scroll to position [0, 0]
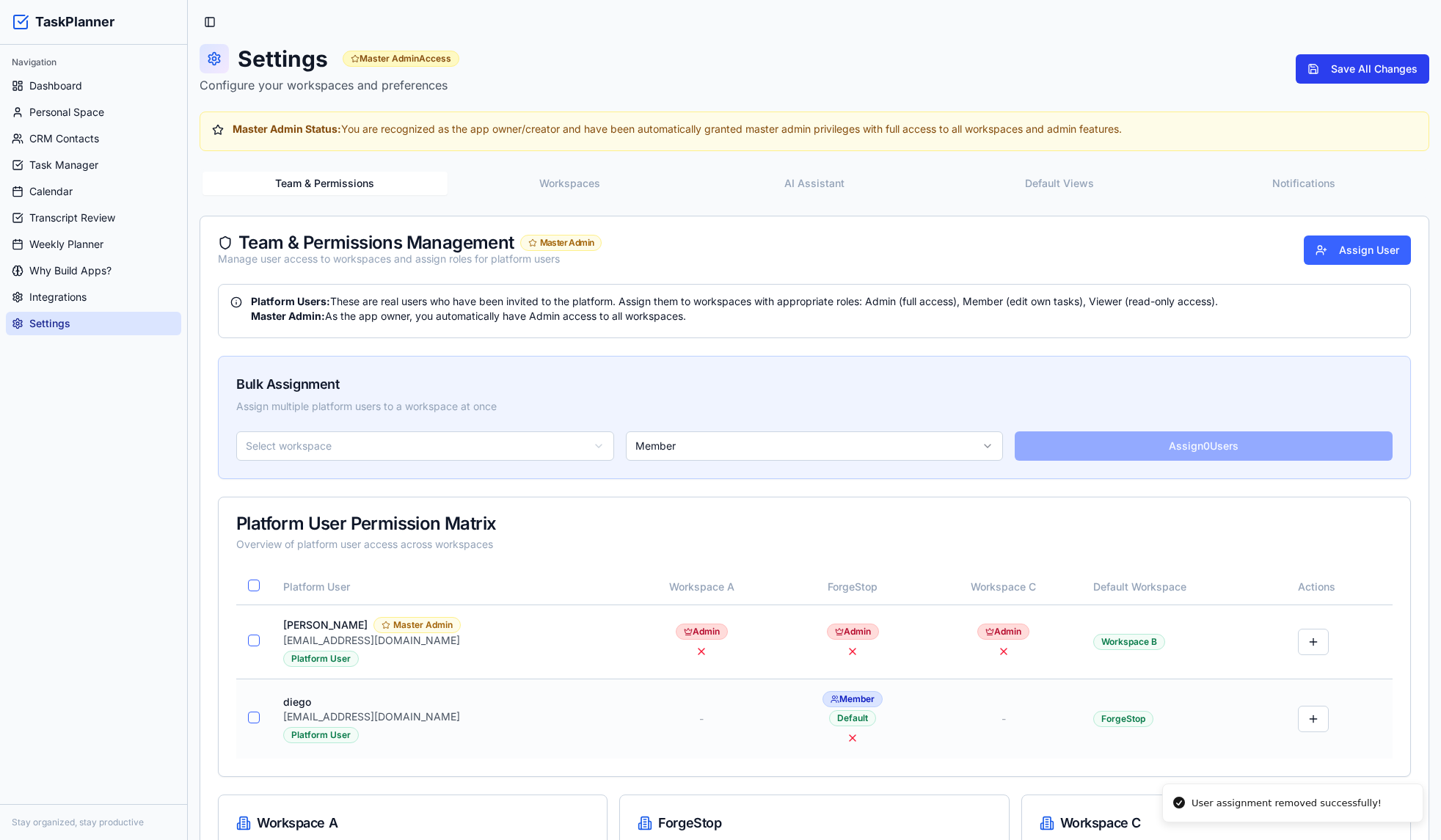
click at [1373, 61] on button "Save All Changes" at bounding box center [1363, 69] width 134 height 30
click at [974, 268] on div "Team & Permissions Management Master Admin Manage user access to workspaces and…" at bounding box center [814, 250] width 1228 height 68
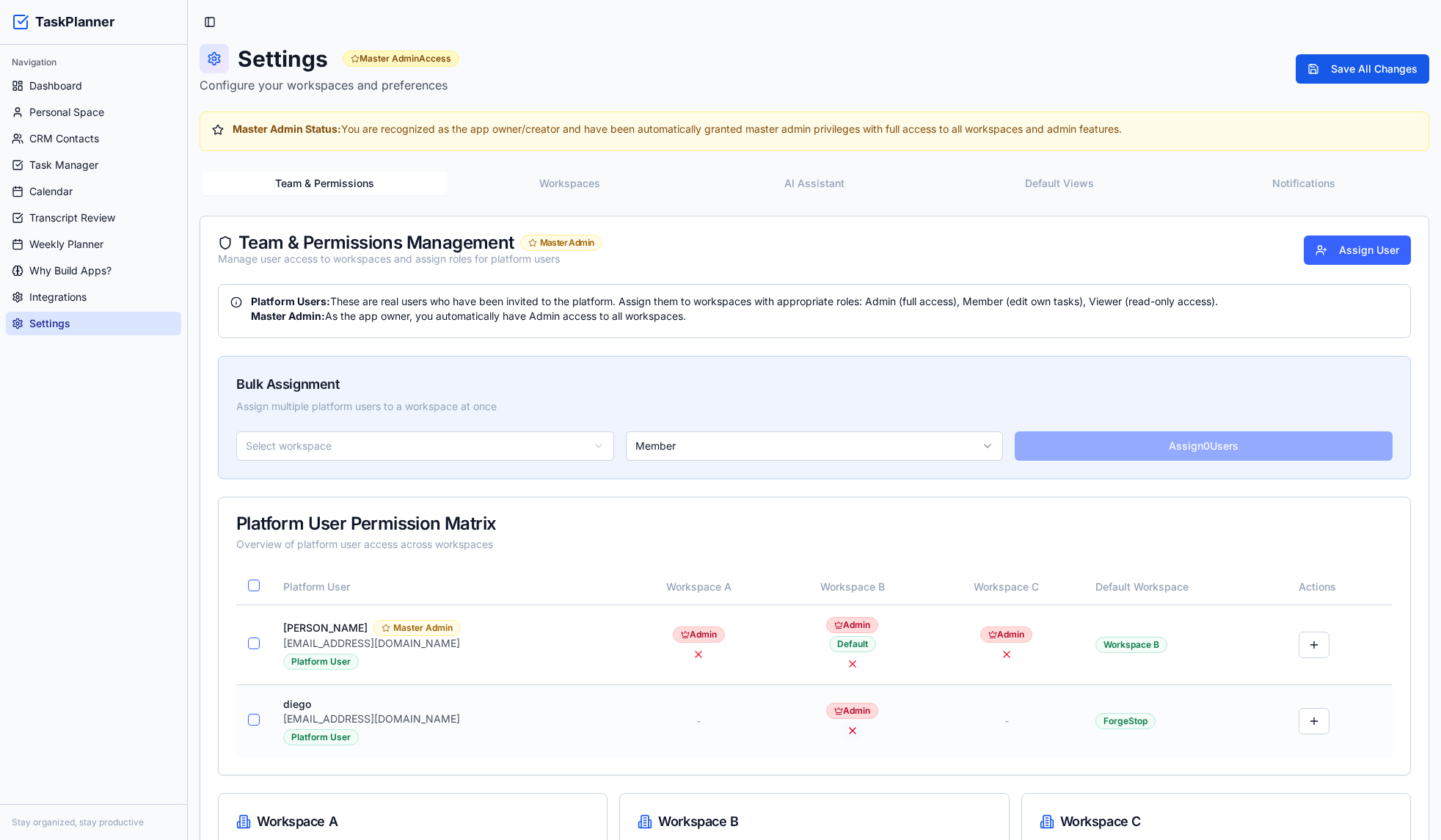
click at [844, 730] on button at bounding box center [853, 730] width 18 height 18
click at [1305, 723] on button at bounding box center [1314, 721] width 31 height 26
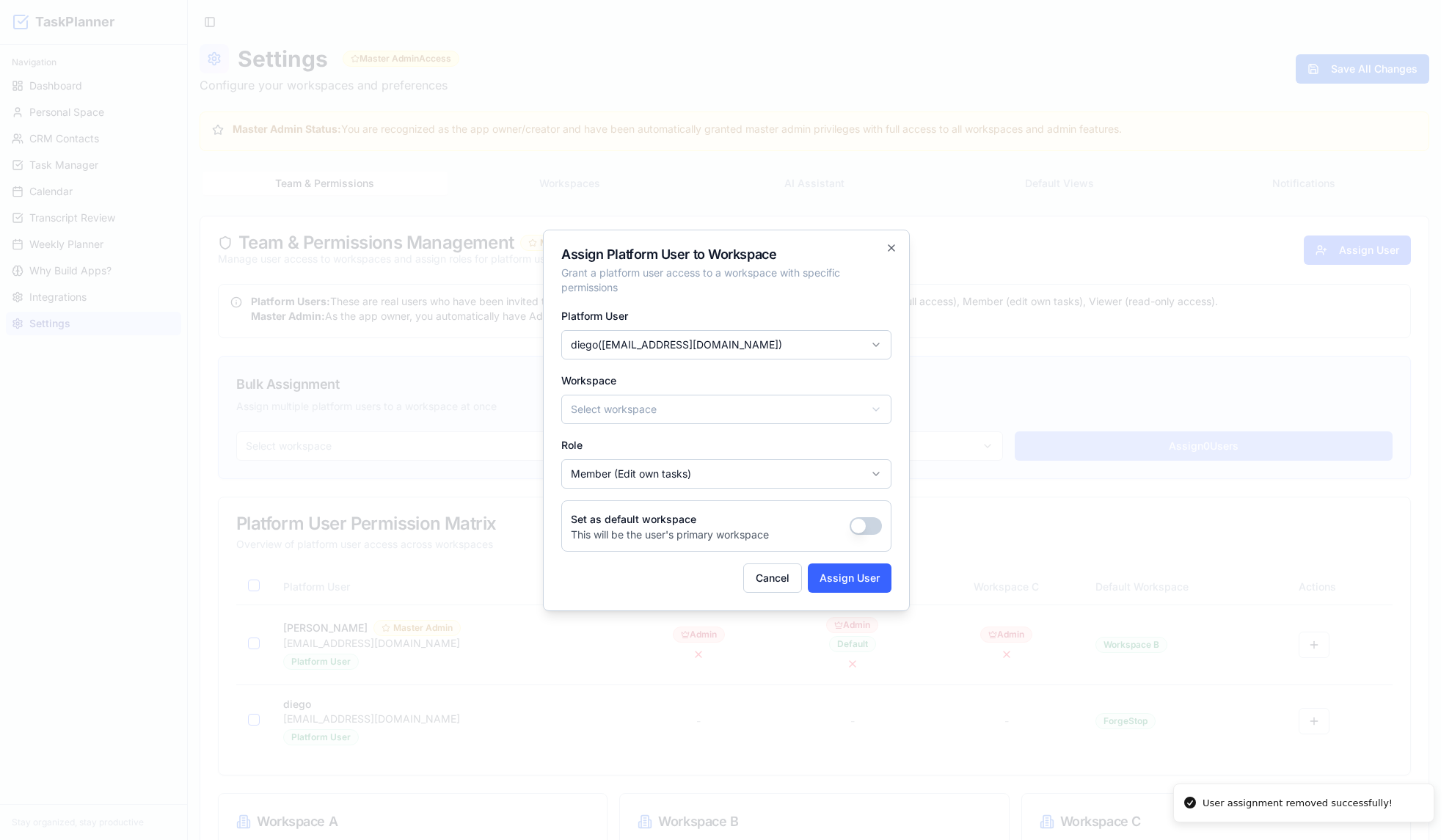
click at [699, 405] on body "TaskPlanner Navigation Dashboard Personal Space CRM Contacts Task Manager Calen…" at bounding box center [720, 486] width 1441 height 972
click at [693, 410] on body "TaskPlanner Navigation Dashboard Personal Space CRM Contacts Task Manager Calen…" at bounding box center [720, 486] width 1441 height 972
click at [772, 581] on button "Cancel" at bounding box center [772, 578] width 59 height 30
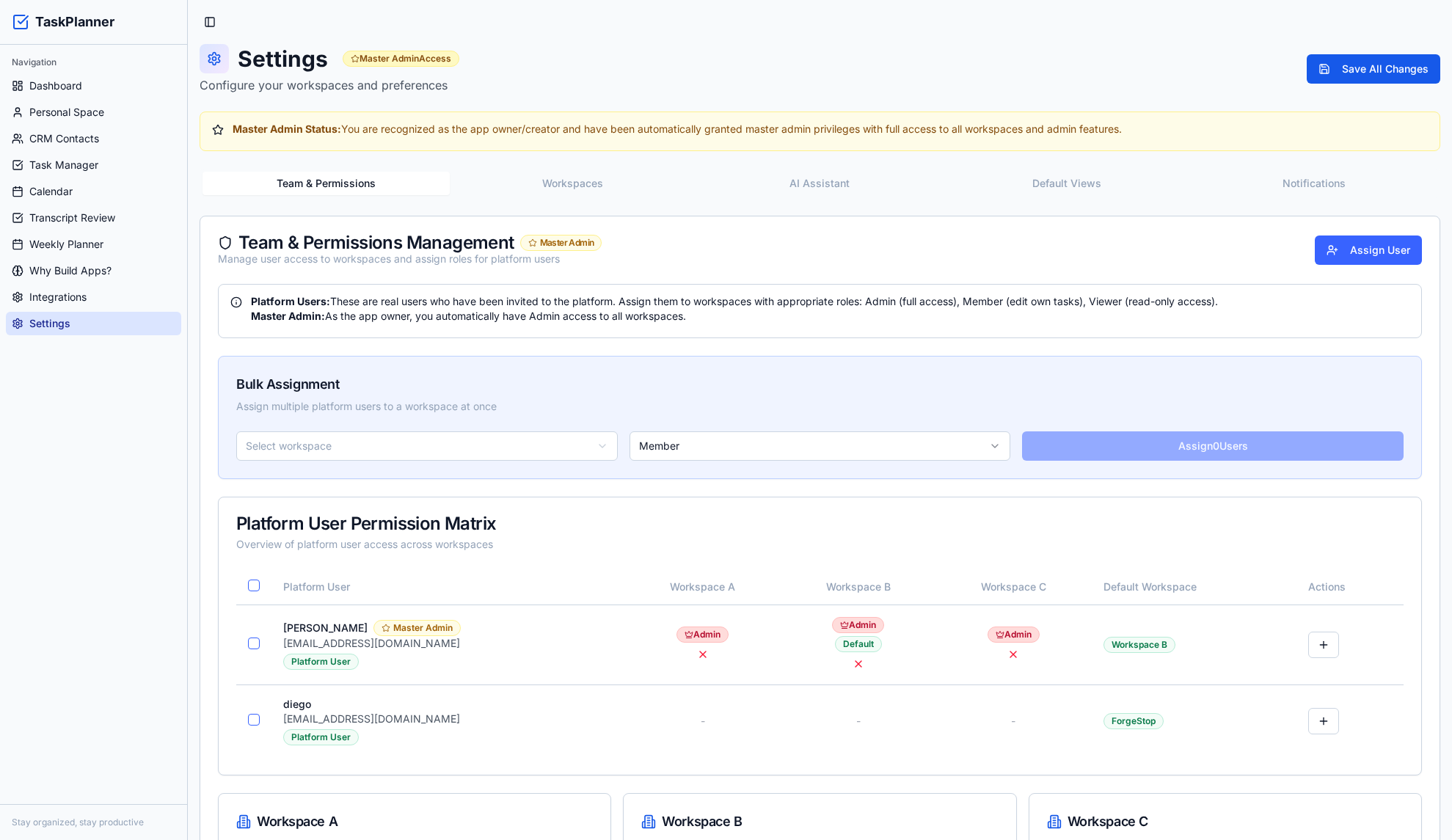
click at [601, 183] on button "Workspaces" at bounding box center [574, 183] width 247 height 23
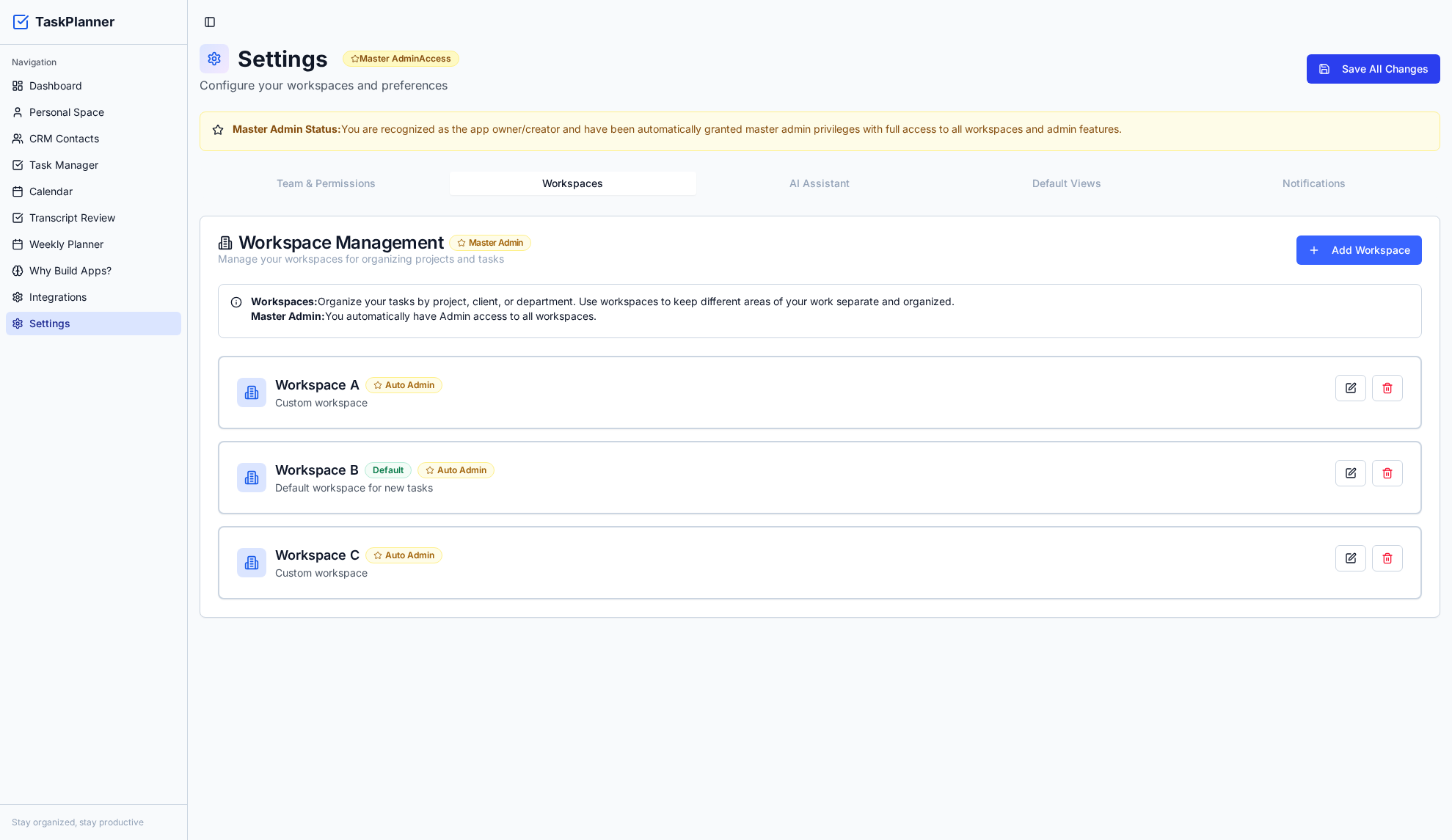
click at [1365, 61] on button "Save All Changes" at bounding box center [1374, 69] width 134 height 30
click at [1348, 471] on button at bounding box center [1351, 473] width 31 height 26
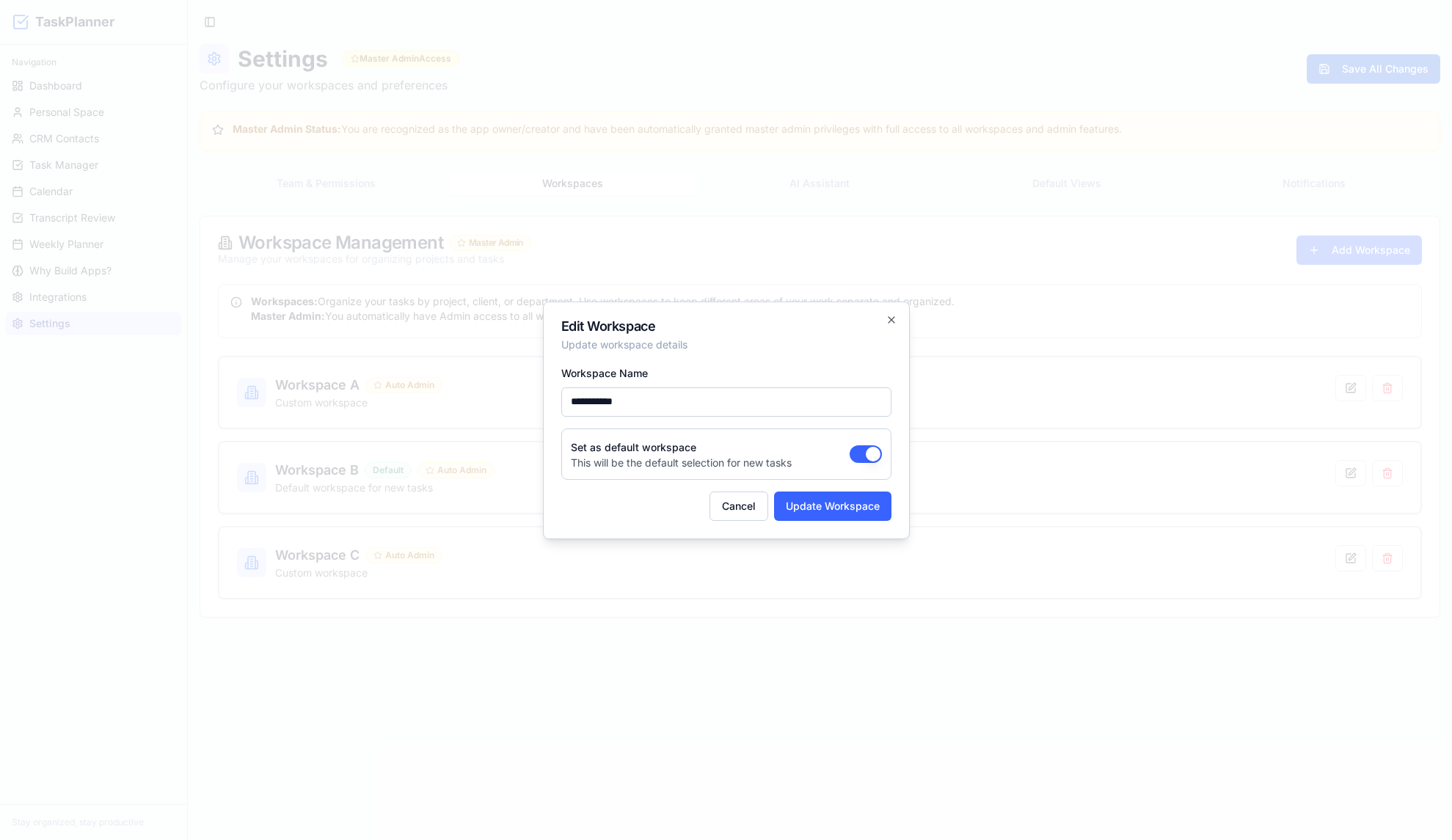
click at [709, 398] on input "**********" at bounding box center [726, 402] width 330 height 30
type input "*********"
click at [841, 512] on button "Update Workspace" at bounding box center [833, 506] width 117 height 30
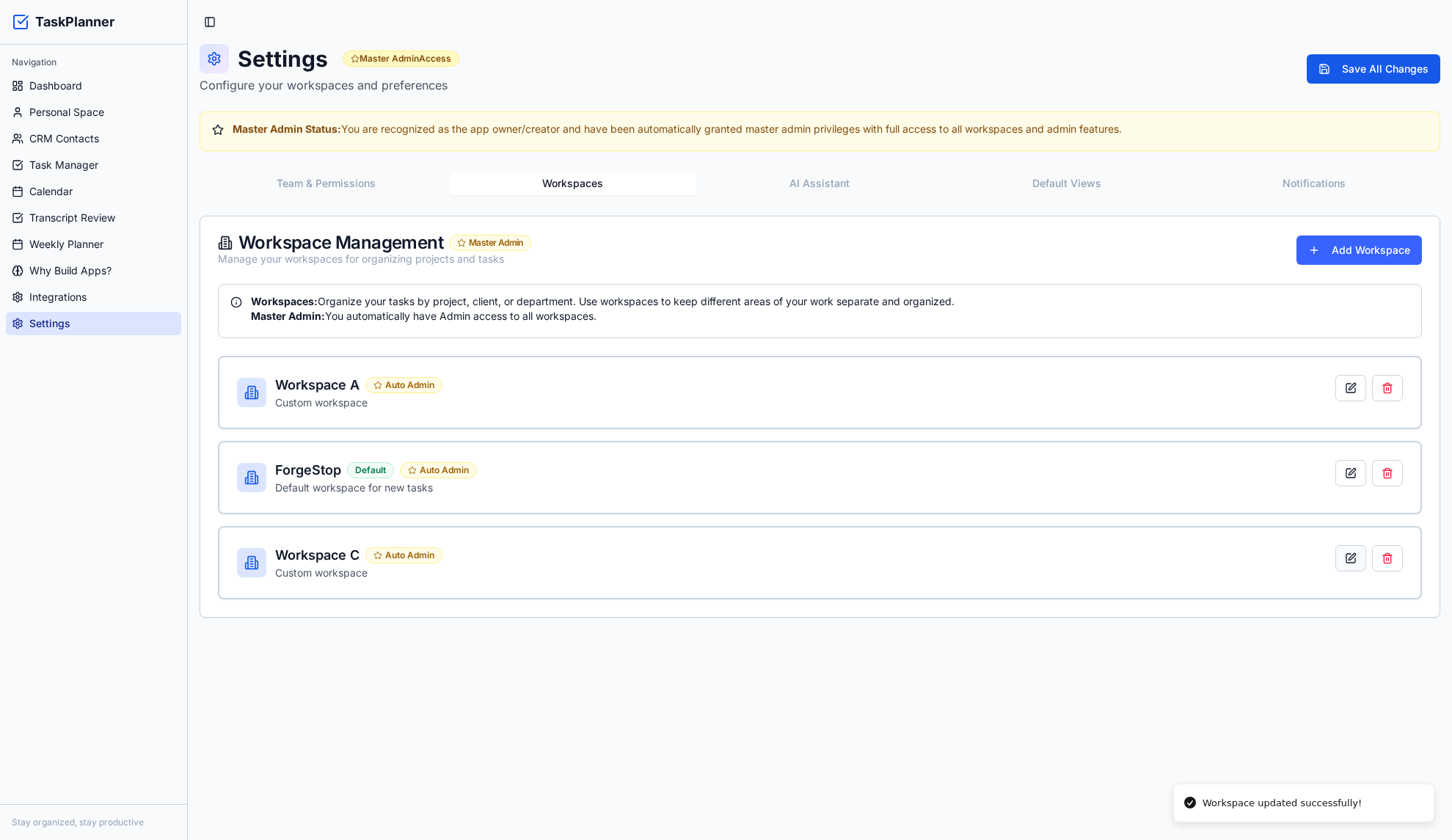
click at [1345, 562] on button at bounding box center [1351, 558] width 31 height 26
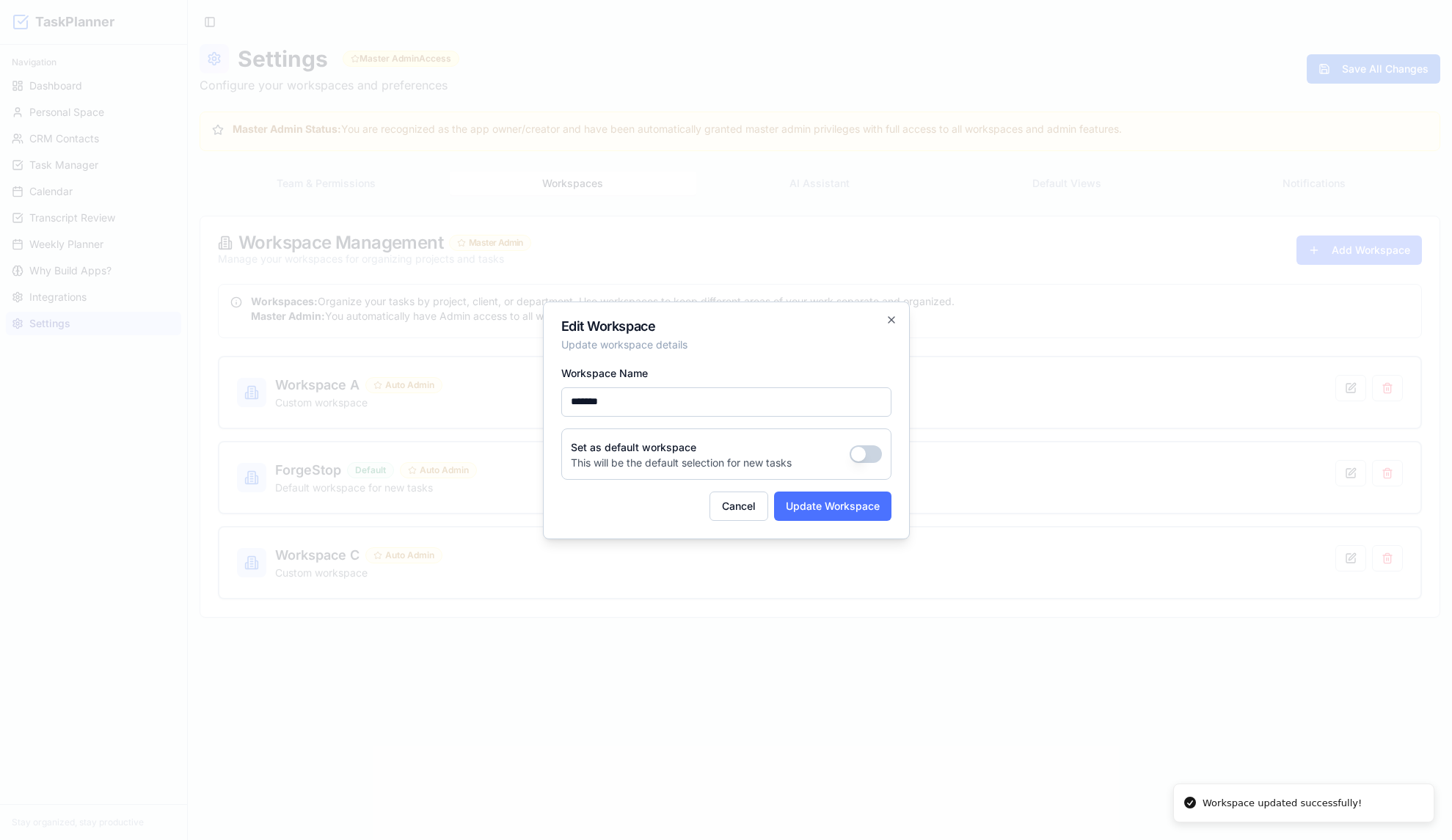
type input "*******"
click at [851, 506] on button "Update Workspace" at bounding box center [833, 506] width 117 height 30
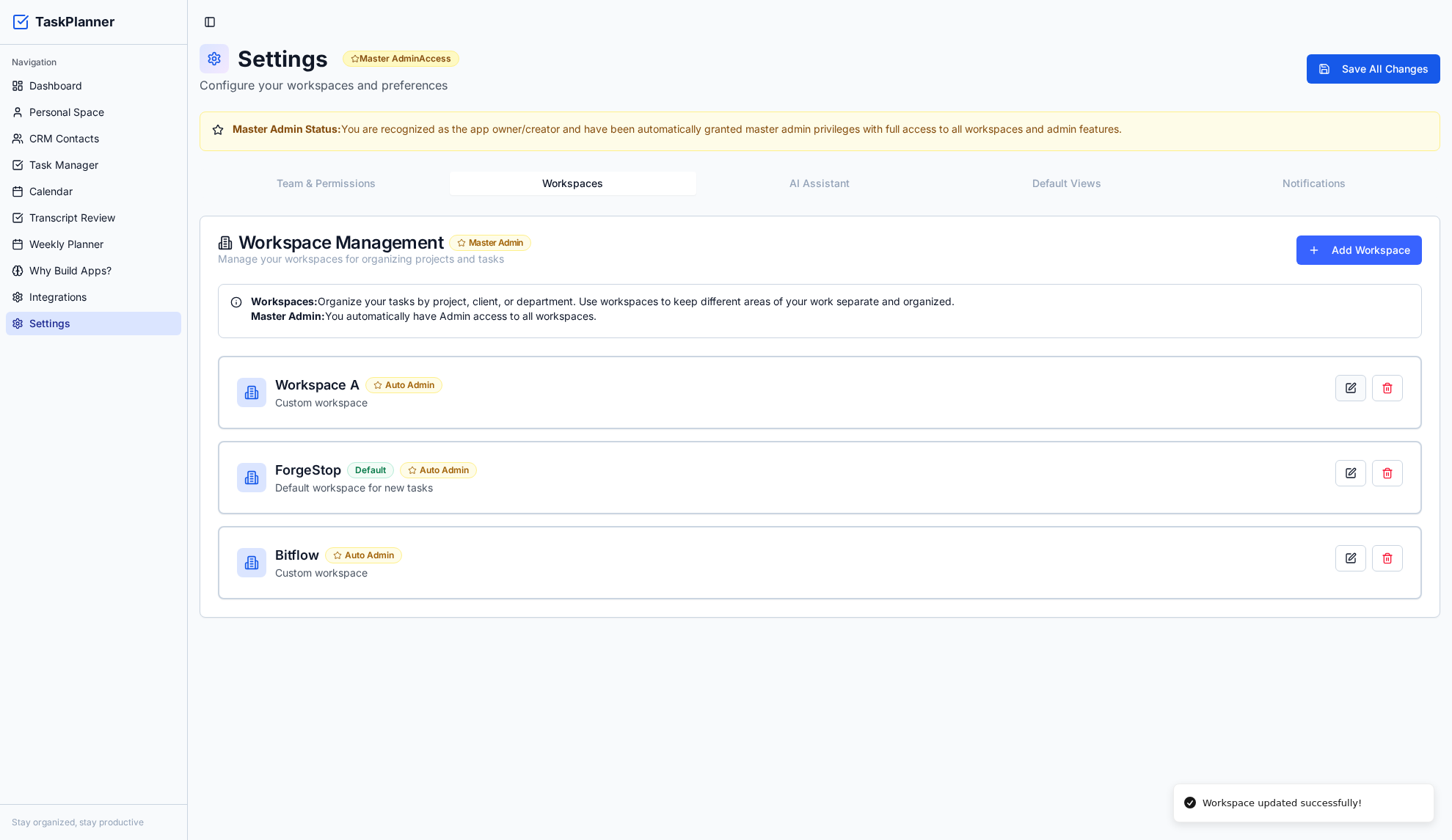
click at [1350, 390] on button at bounding box center [1351, 387] width 31 height 26
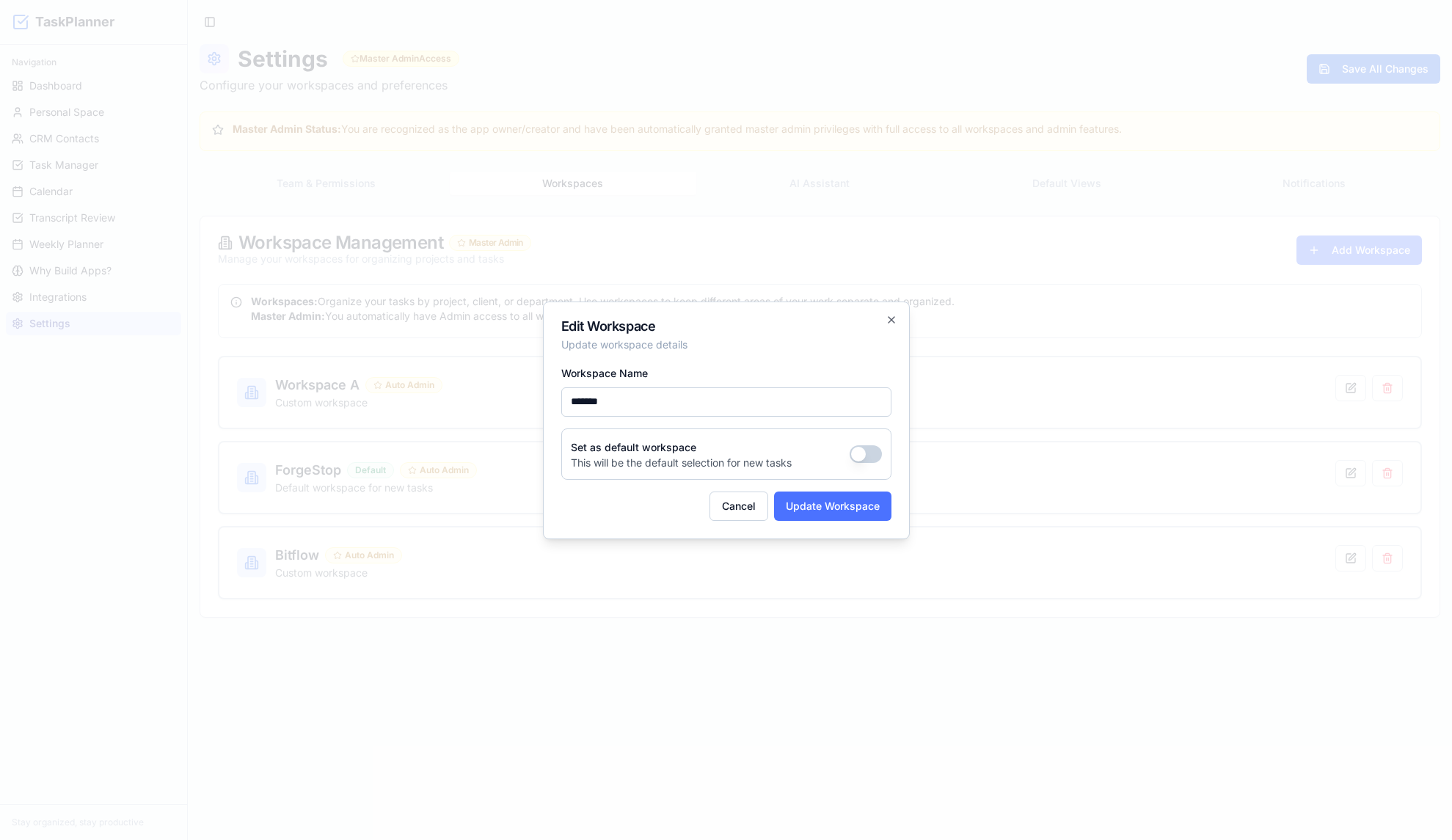
type input "*******"
click at [812, 509] on button "Update Workspace" at bounding box center [833, 506] width 117 height 30
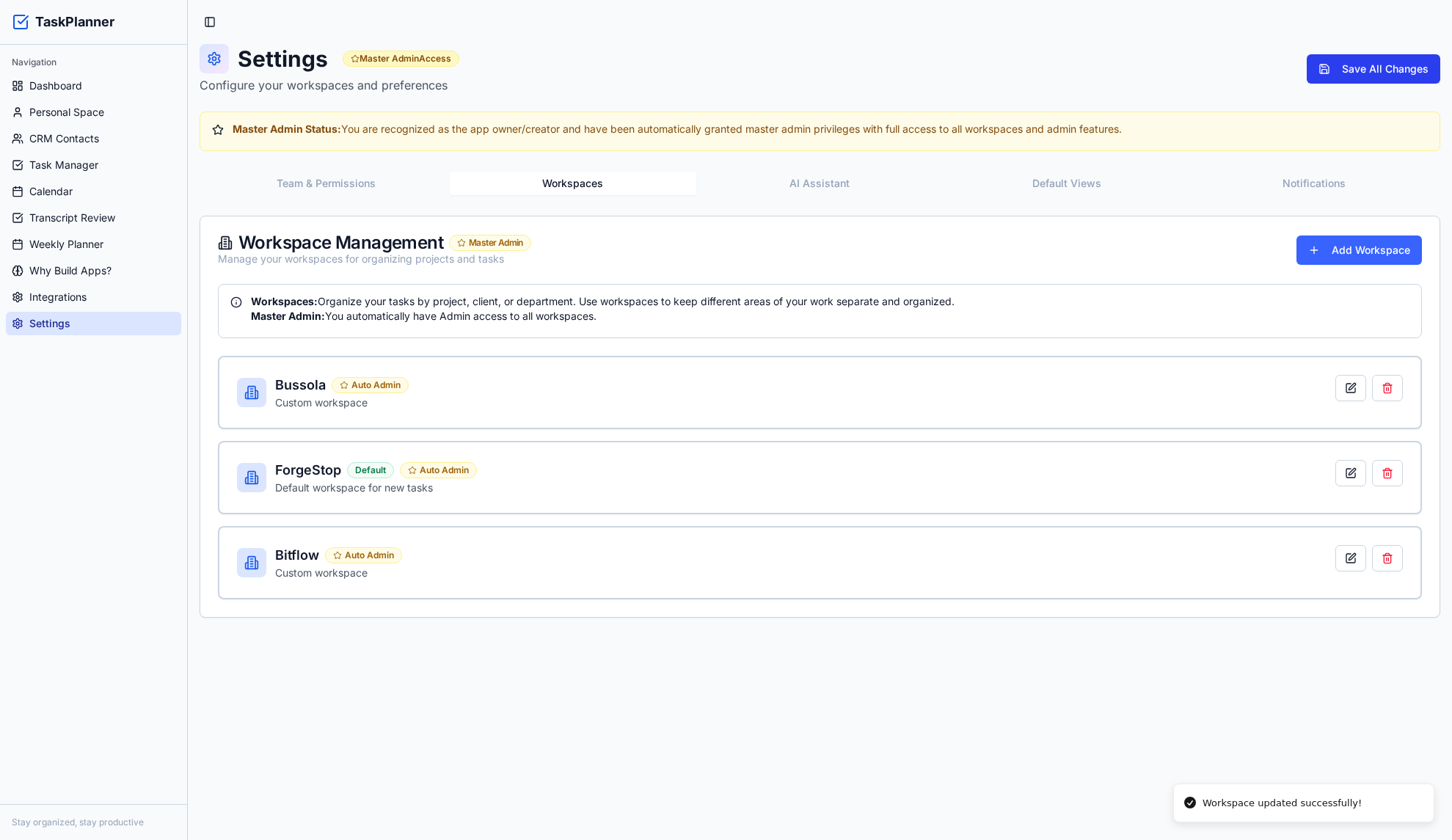
click at [1341, 72] on button "Save All Changes" at bounding box center [1374, 69] width 134 height 30
click at [1089, 153] on div "Settings Master Admin Access Configure your workspaces and preferences Save All…" at bounding box center [820, 330] width 1241 height 573
click at [1082, 169] on div "Team & Permissions Workspaces AI Assistant Default Views Notifications" at bounding box center [820, 184] width 1241 height 30
click at [1082, 176] on button "Default Views" at bounding box center [1067, 183] width 247 height 23
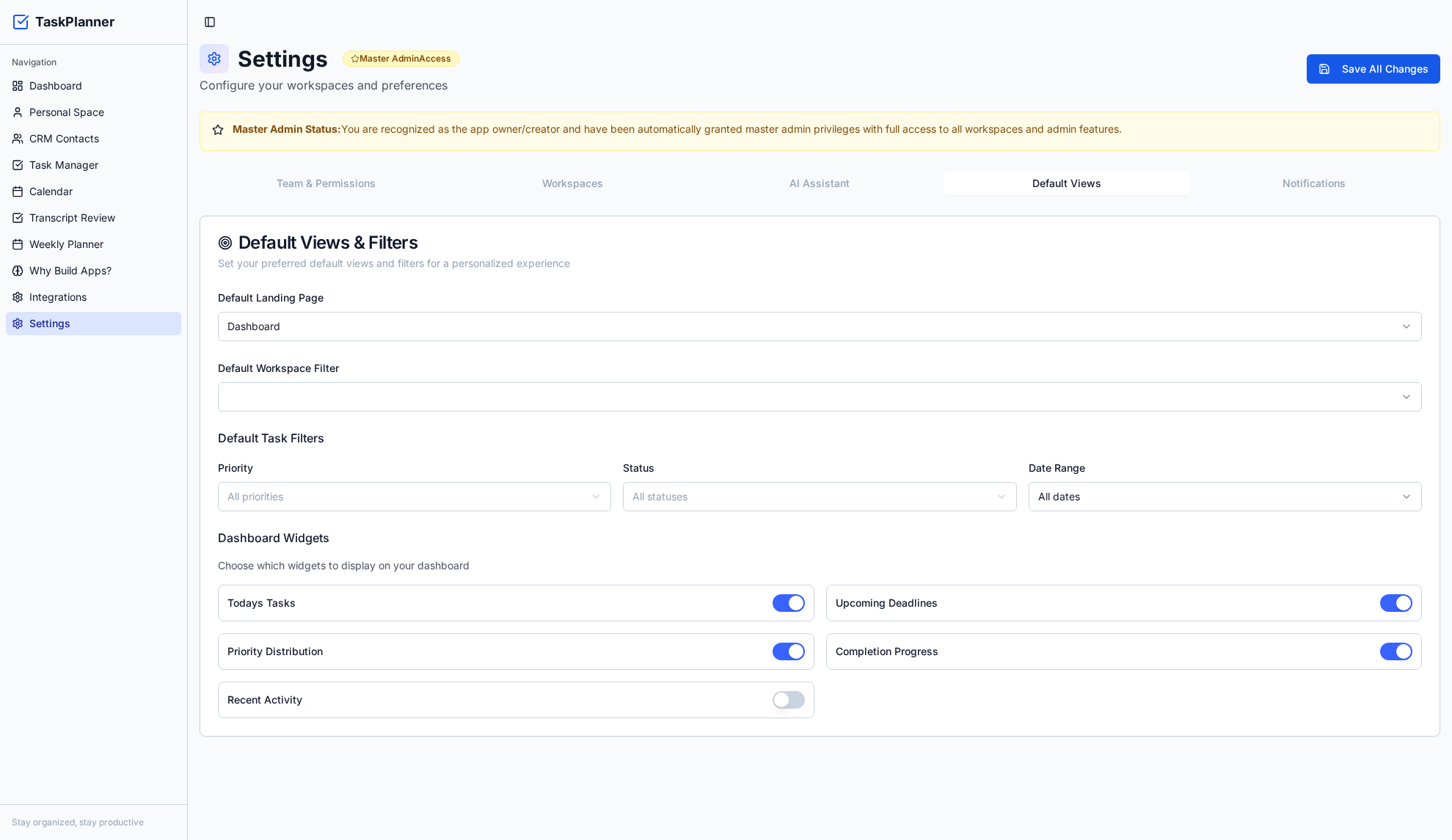
click at [1353, 190] on button "Notifications" at bounding box center [1313, 183] width 247 height 23
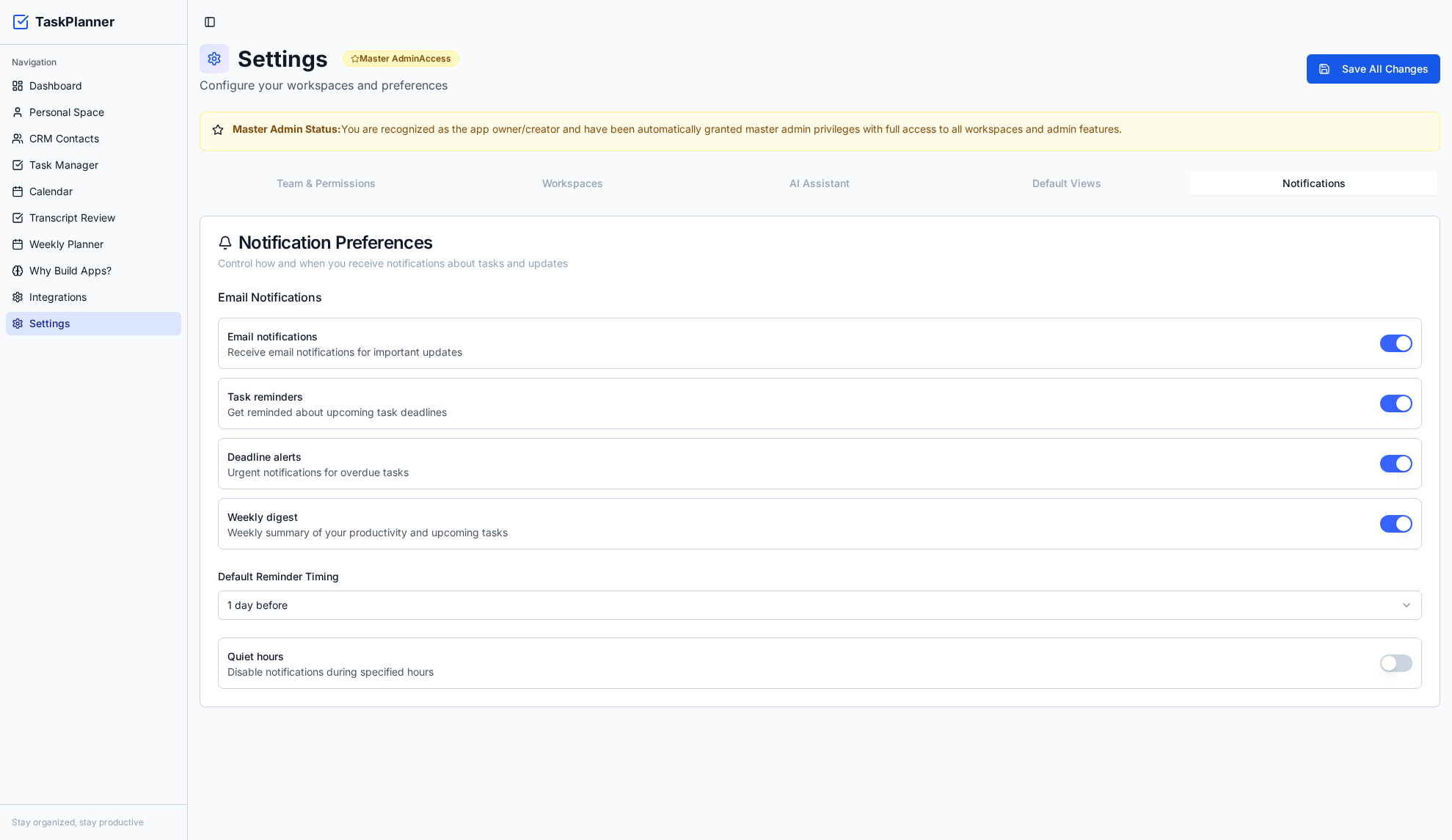
click at [1083, 185] on button "Default Views" at bounding box center [1067, 183] width 247 height 23
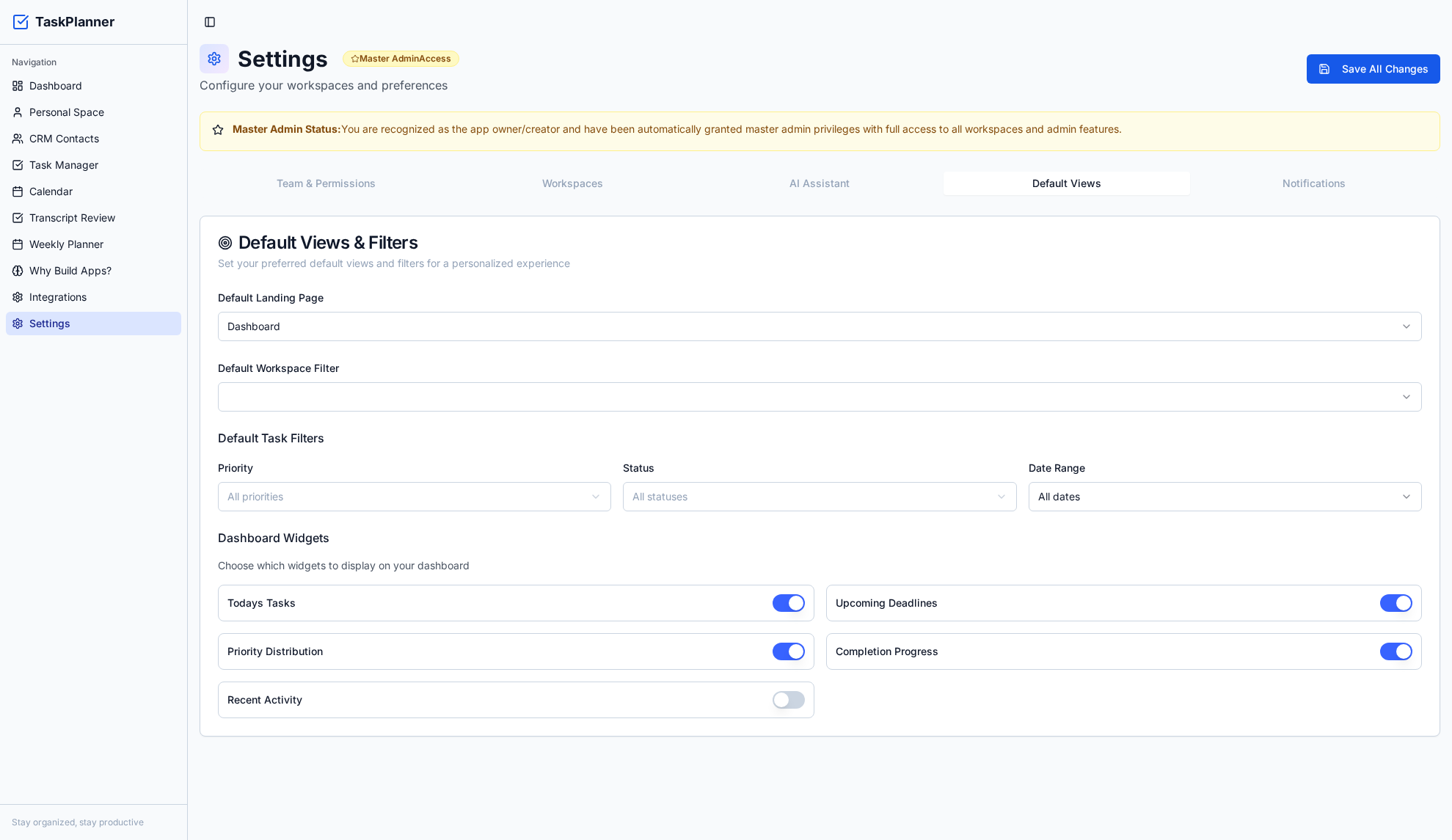
click at [797, 701] on button "button" at bounding box center [788, 700] width 33 height 18
click at [1348, 60] on button "Save All Changes" at bounding box center [1374, 69] width 134 height 30
drag, startPoint x: 1318, startPoint y: 179, endPoint x: 1020, endPoint y: 183, distance: 298.0
click at [1313, 179] on button "Notifications" at bounding box center [1313, 183] width 247 height 23
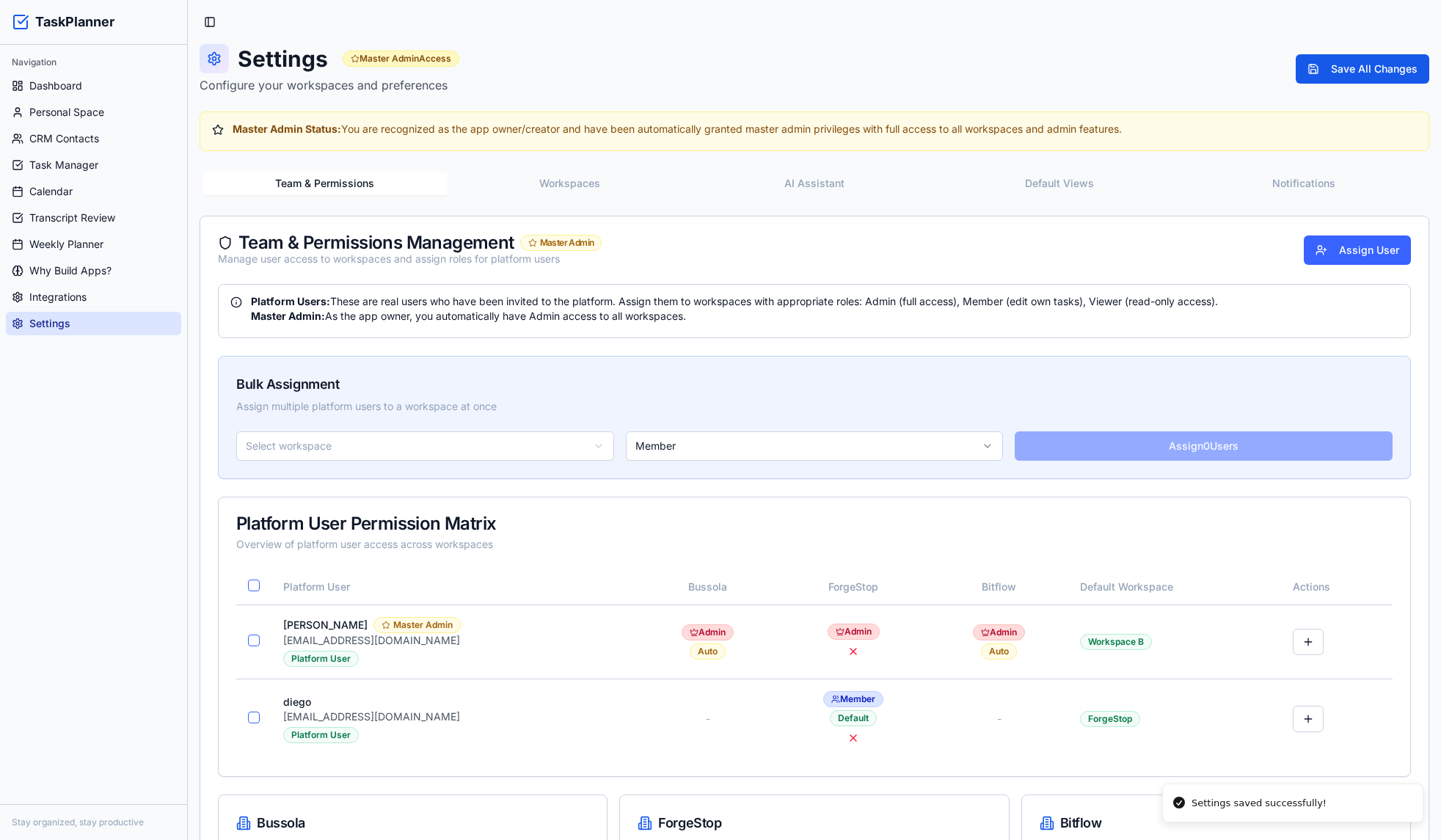
click at [352, 184] on button "Team & Permissions" at bounding box center [325, 183] width 245 height 23
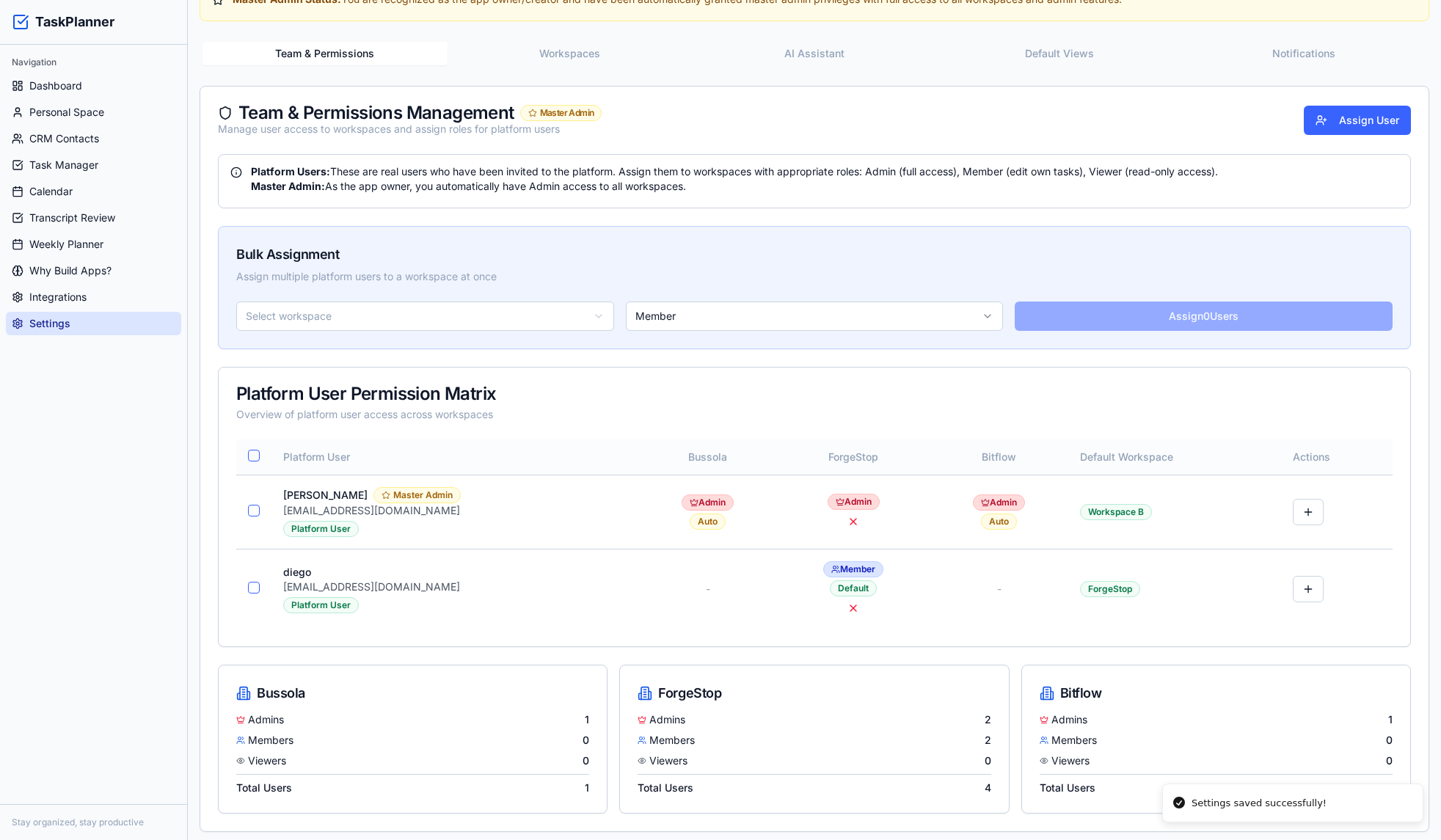
scroll to position [134, 0]
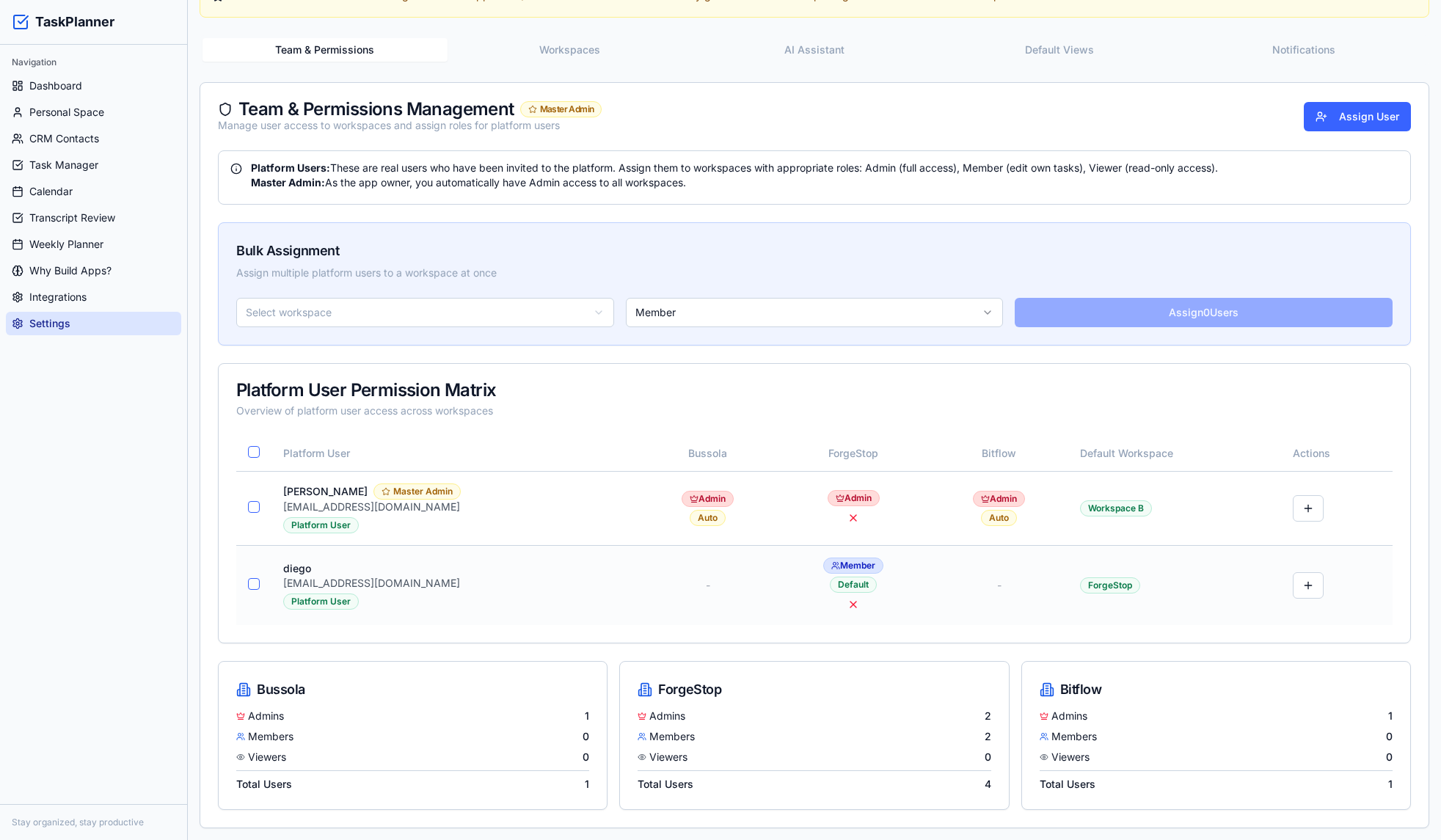
drag, startPoint x: 1214, startPoint y: 565, endPoint x: 1222, endPoint y: 569, distance: 8.9
click at [1216, 566] on td "ForgeStop" at bounding box center [1175, 585] width 214 height 80
click at [1304, 589] on button at bounding box center [1308, 585] width 31 height 26
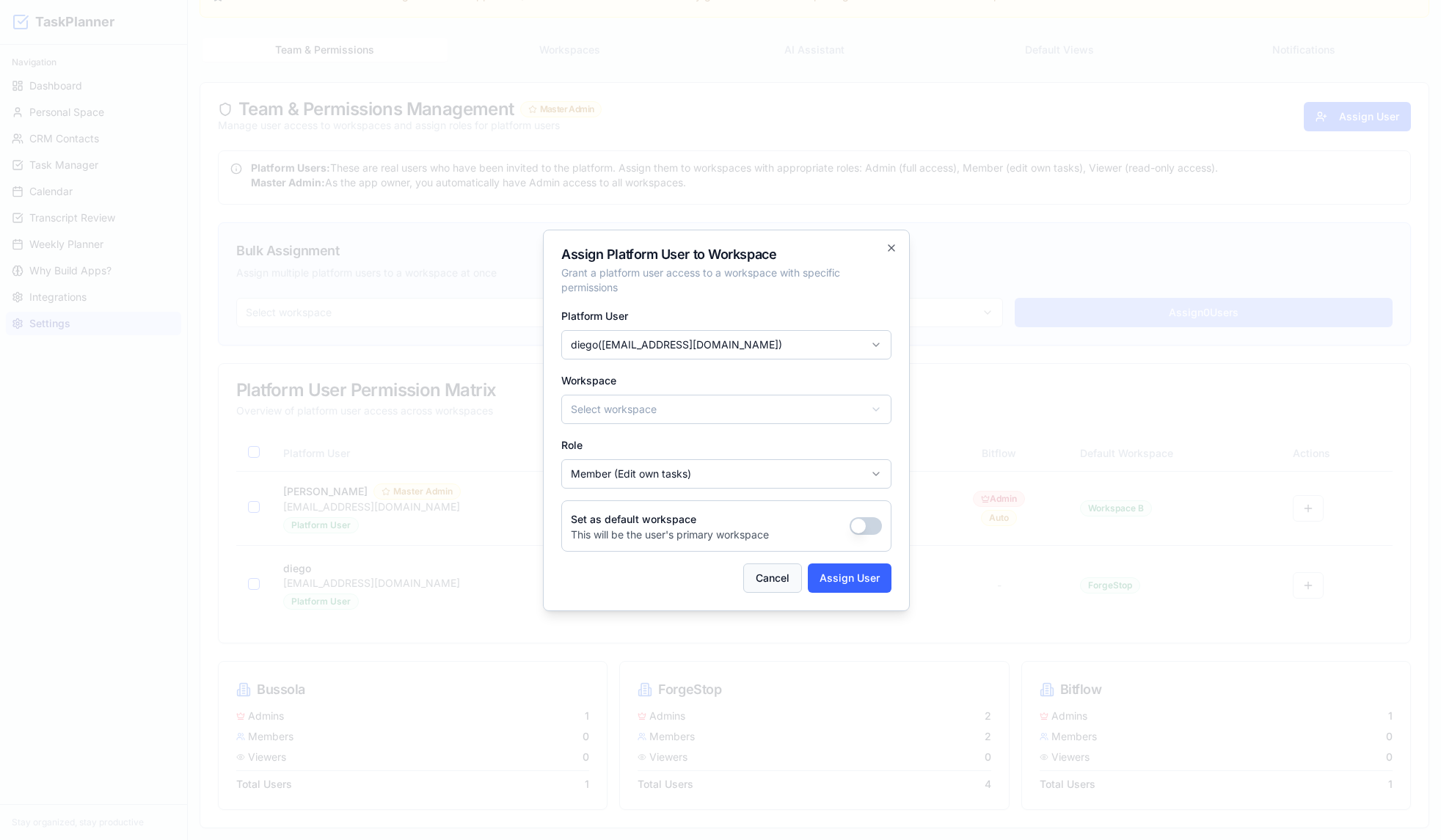
click at [782, 576] on button "Cancel" at bounding box center [772, 578] width 59 height 30
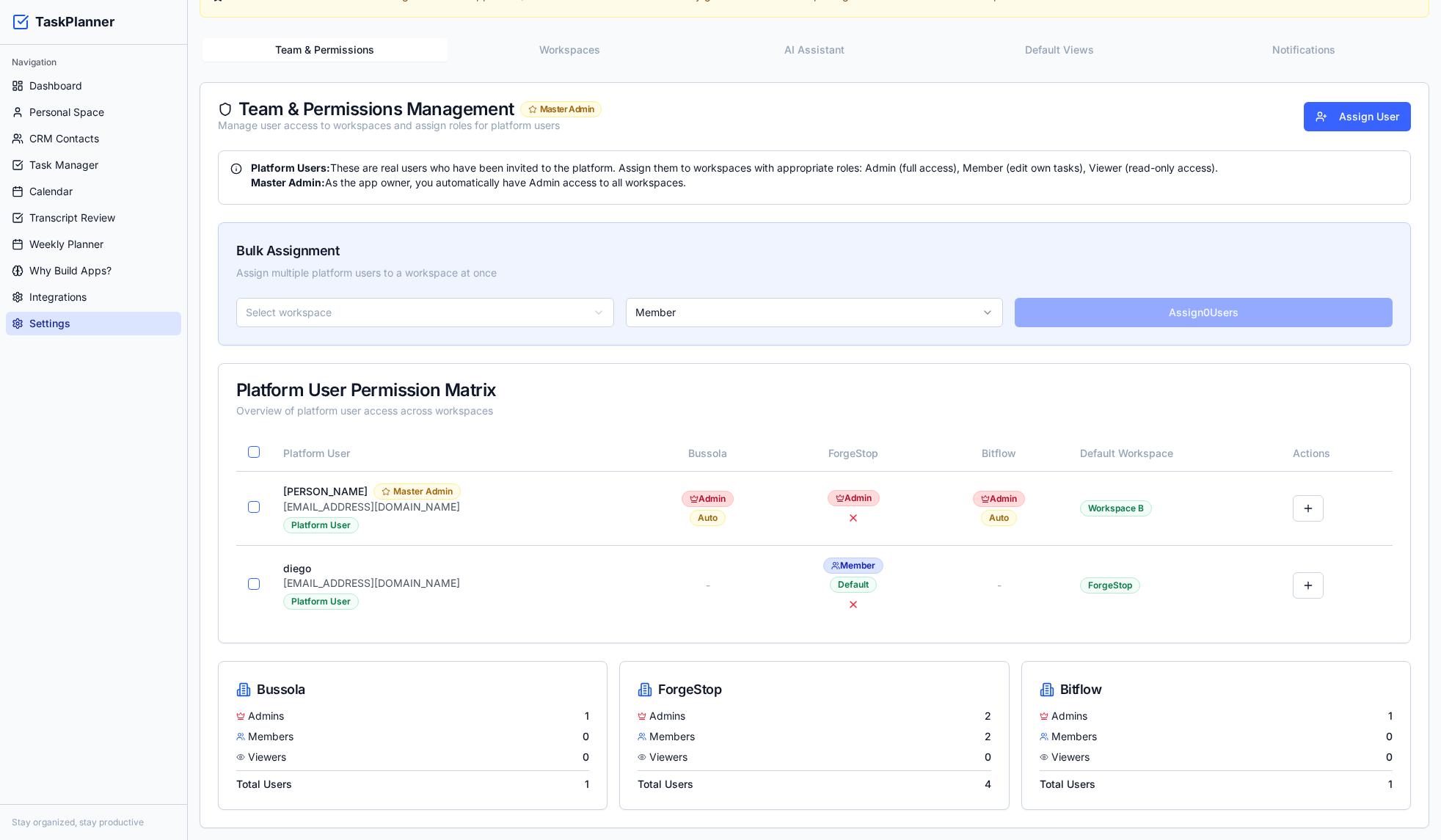
drag, startPoint x: 824, startPoint y: 601, endPoint x: 789, endPoint y: 75, distance: 527.2
click at [845, 601] on button at bounding box center [853, 604] width 18 height 18
click at [249, 584] on button "button" at bounding box center [254, 584] width 12 height 12
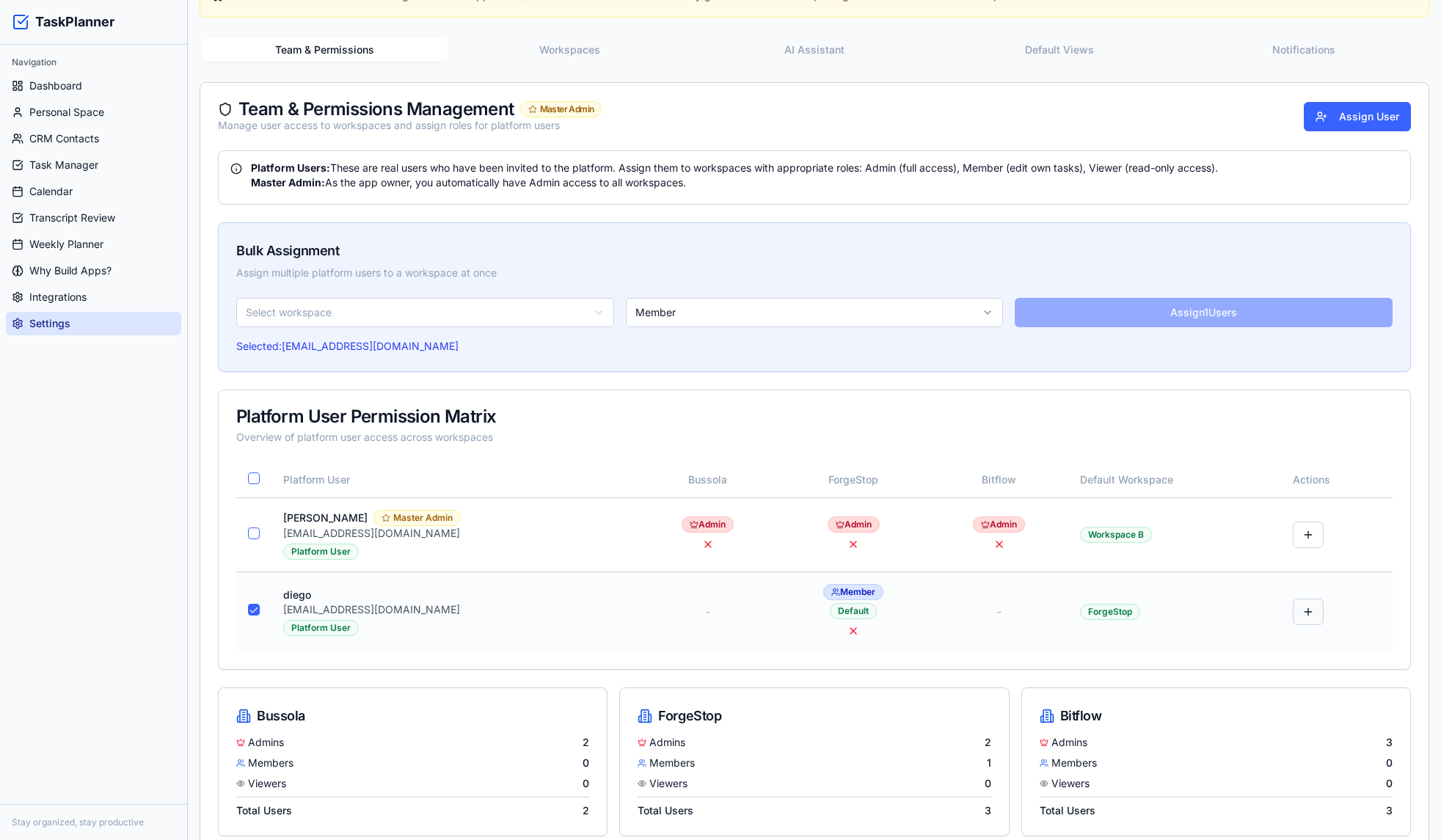
click at [1309, 609] on button at bounding box center [1308, 611] width 31 height 26
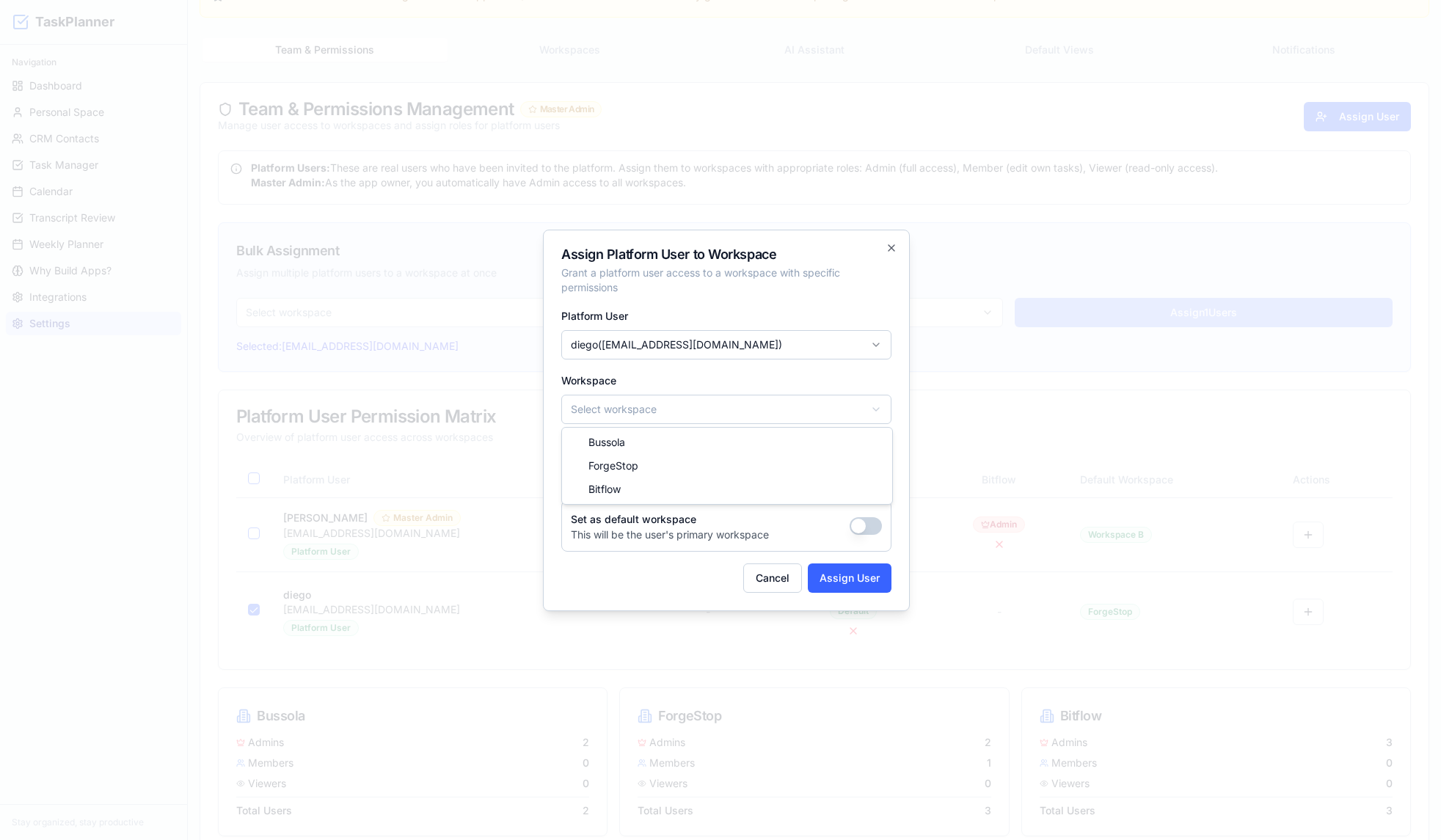
click at [666, 415] on body "TaskPlanner Navigation Dashboard Personal Space CRM Contacts Task Manager Calen…" at bounding box center [720, 366] width 1441 height 1000
click at [681, 338] on body "TaskPlanner Navigation Dashboard Personal Space CRM Contacts Task Manager Calen…" at bounding box center [720, 366] width 1441 height 1000
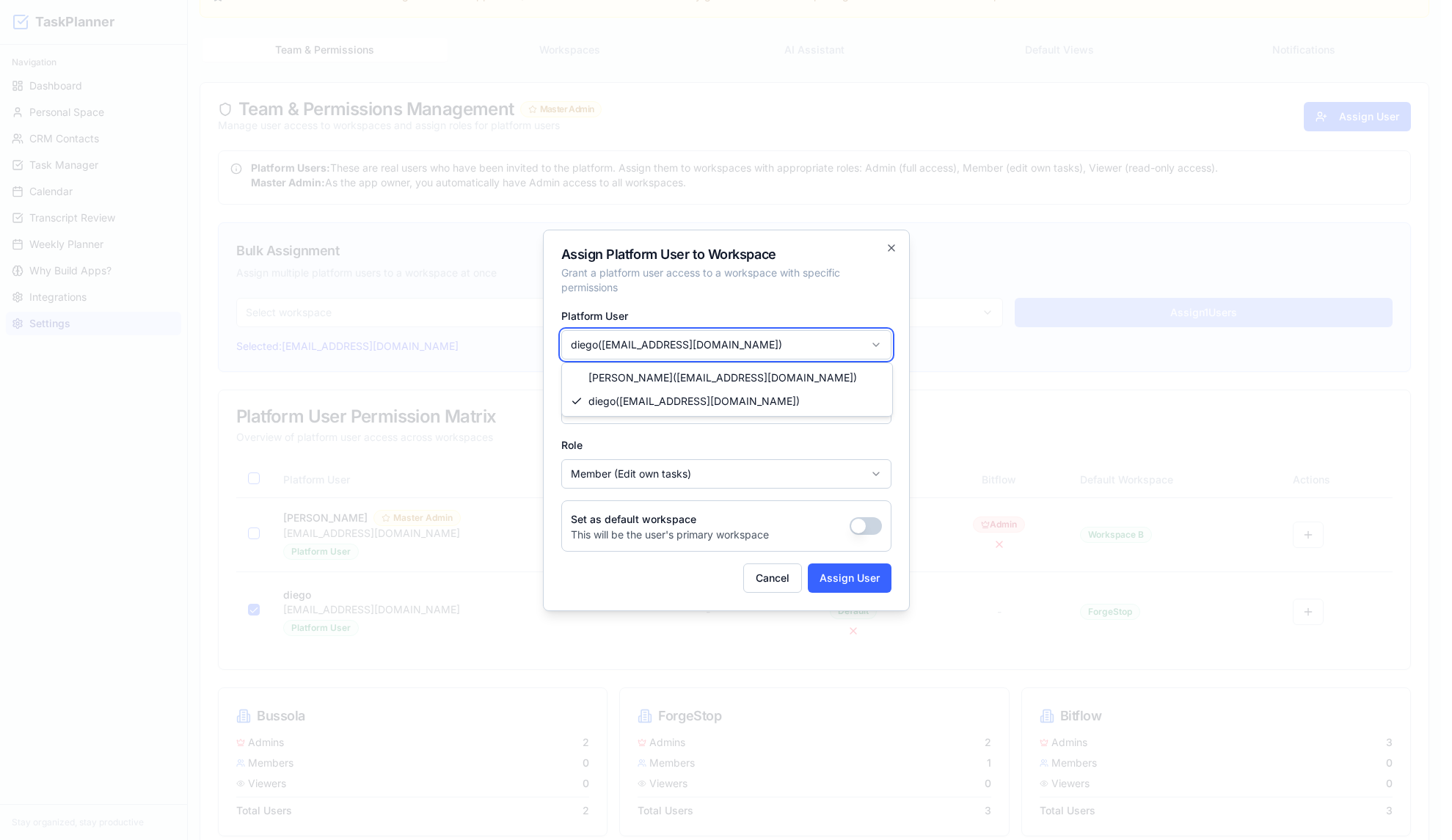
click at [681, 338] on body "TaskPlanner Navigation Dashboard Personal Space CRM Contacts Task Manager Calen…" at bounding box center [720, 366] width 1441 height 1000
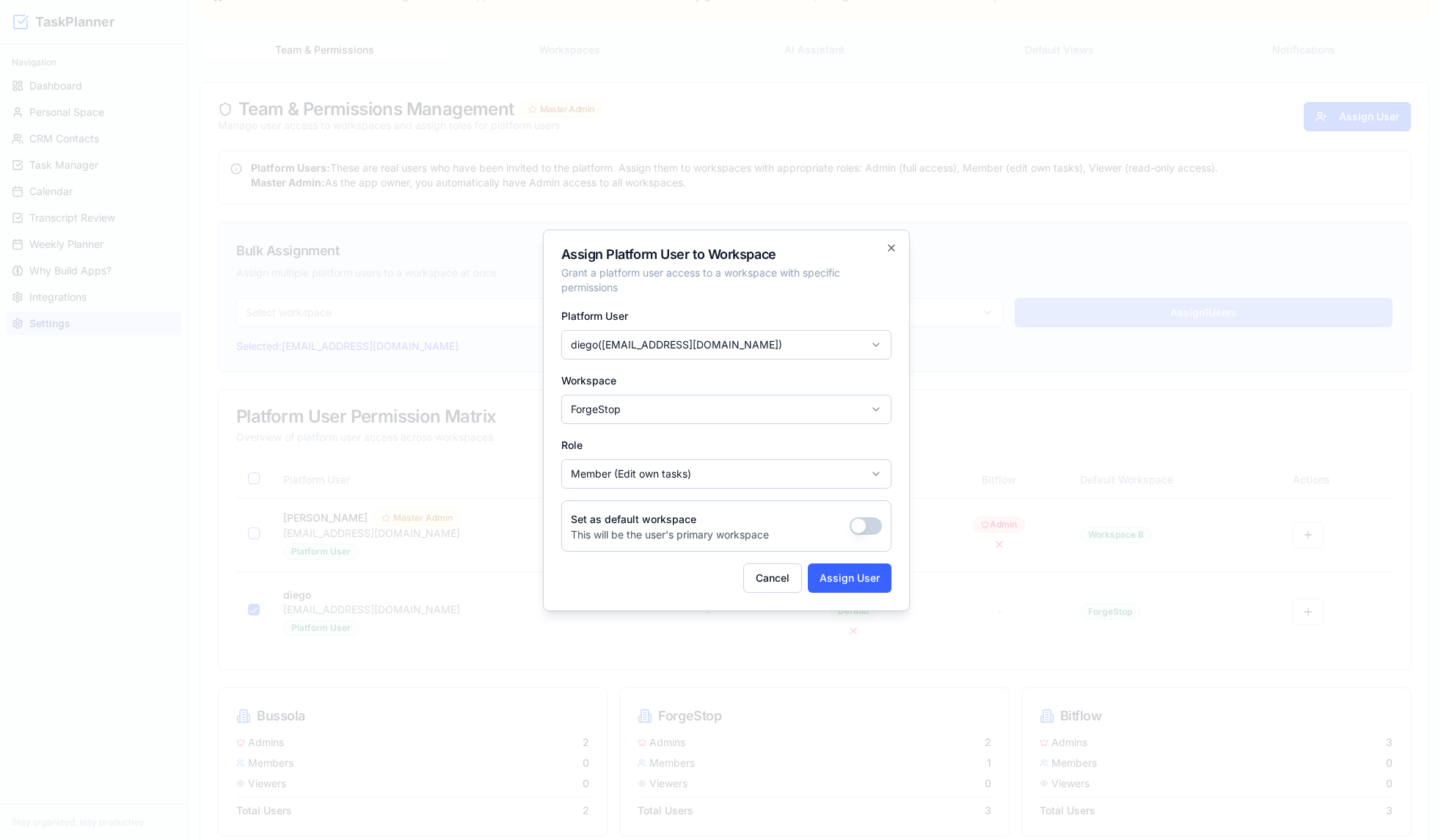
click at [688, 467] on body "TaskPlanner Navigation Dashboard Personal Space CRM Contacts Task Manager Calen…" at bounding box center [720, 366] width 1441 height 1000
click at [852, 590] on body "TaskPlanner Navigation Dashboard Personal Space CRM Contacts Task Manager Calen…" at bounding box center [720, 366] width 1441 height 1000
click at [845, 584] on button "Assign User" at bounding box center [850, 578] width 84 height 30
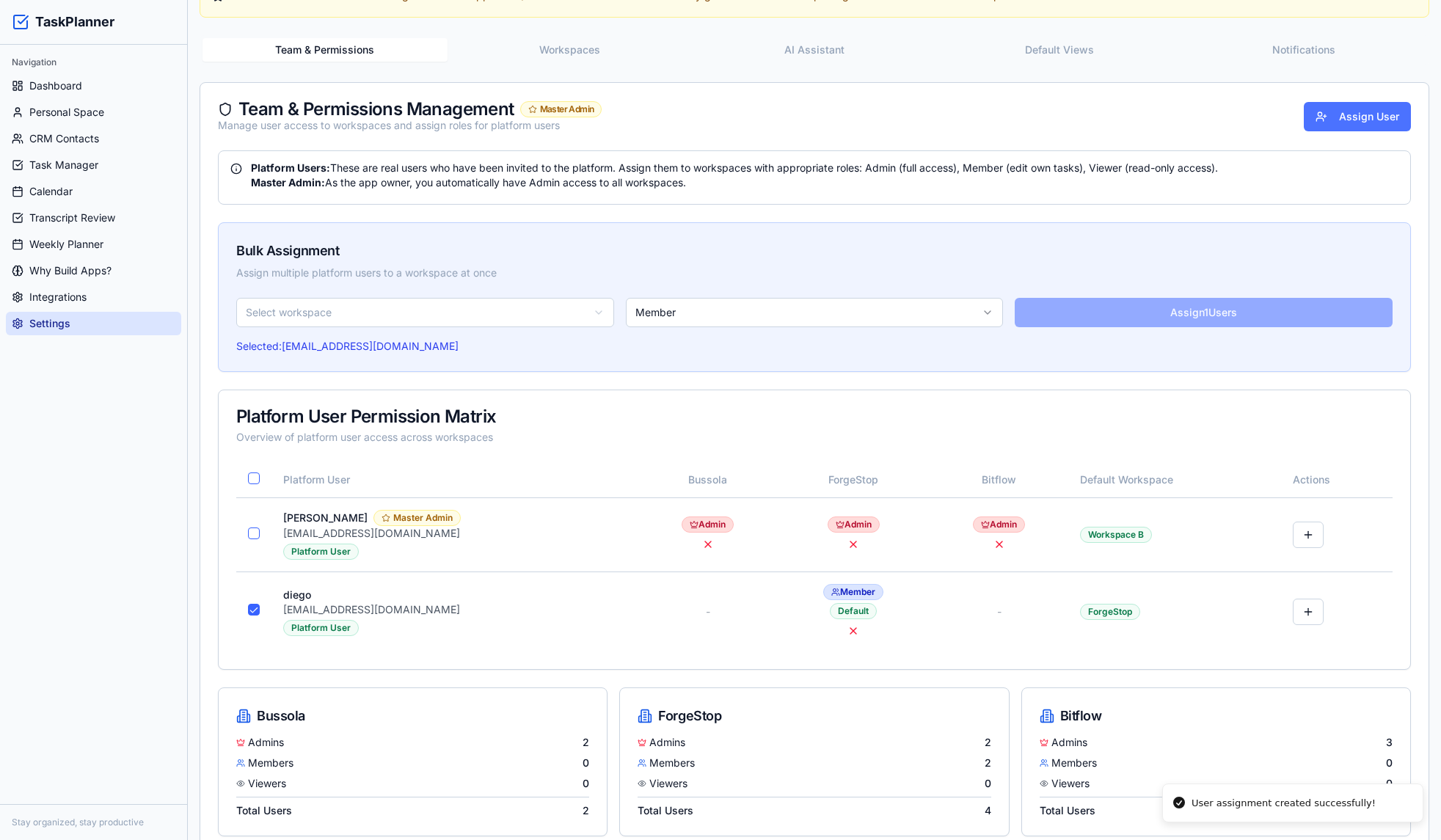
click at [1382, 117] on button "Assign User" at bounding box center [1357, 117] width 107 height 30
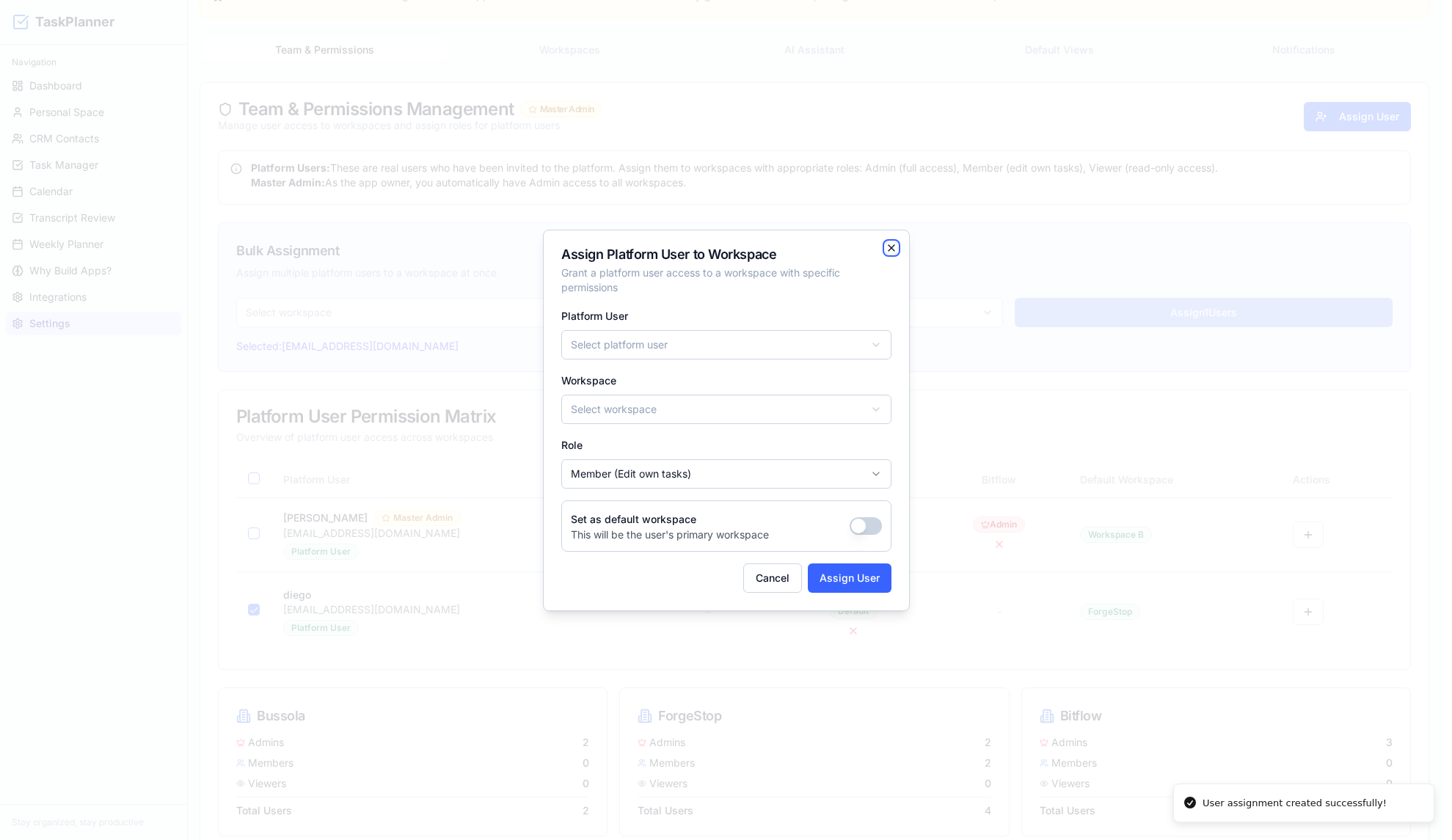
click at [892, 244] on icon "button" at bounding box center [891, 248] width 12 height 12
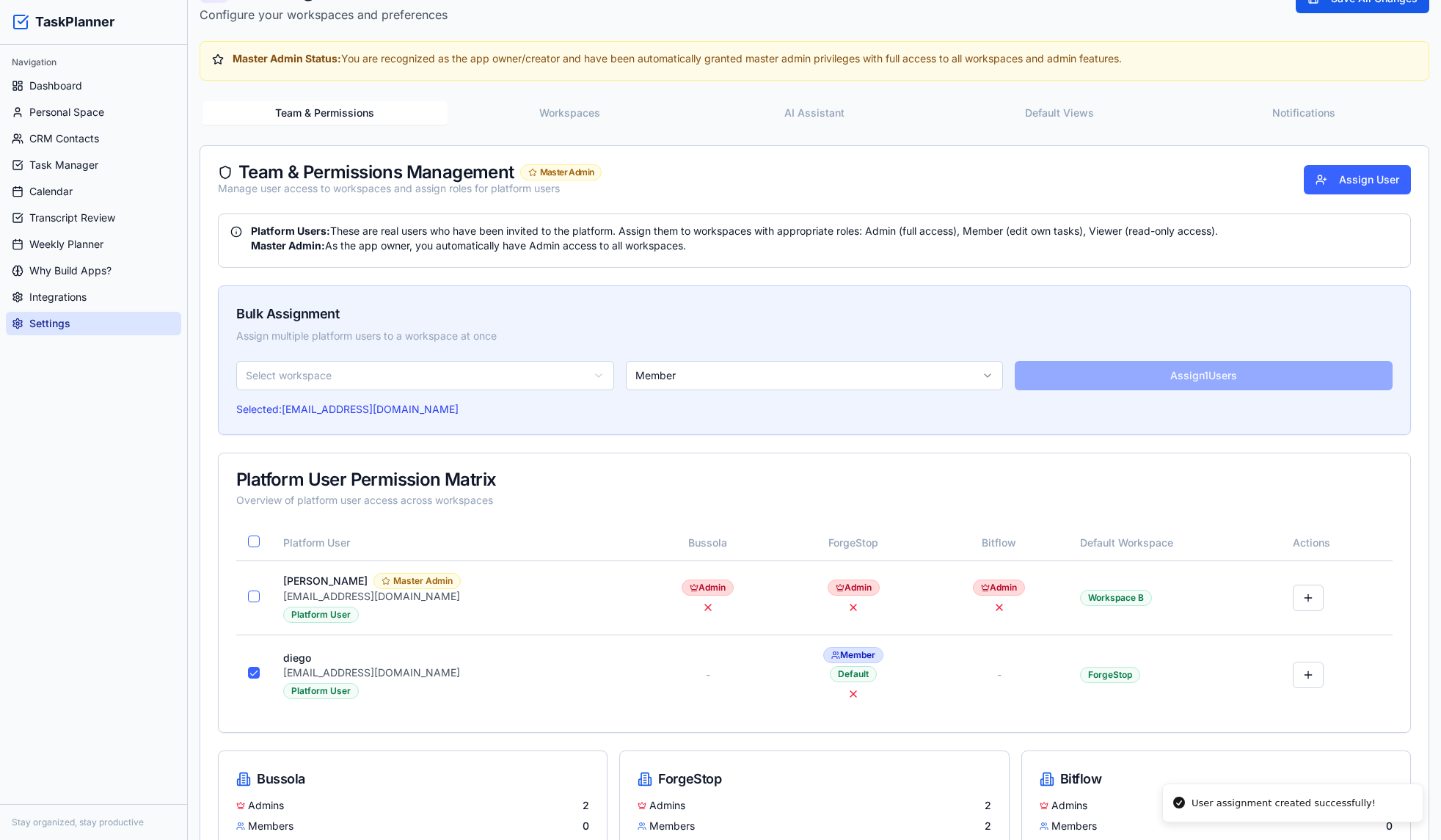
scroll to position [0, 0]
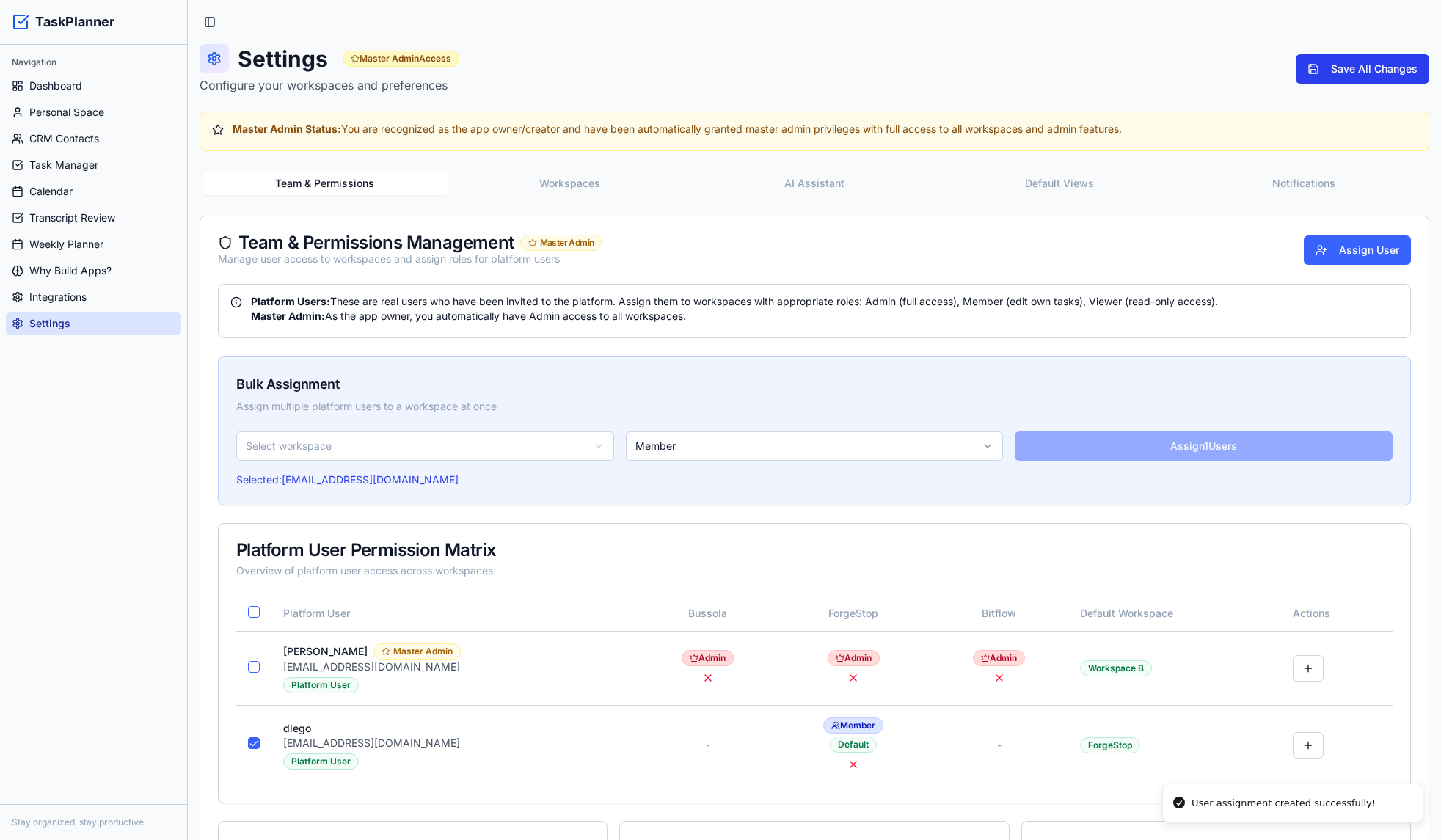
click at [1337, 68] on button "Save All Changes" at bounding box center [1363, 69] width 134 height 30
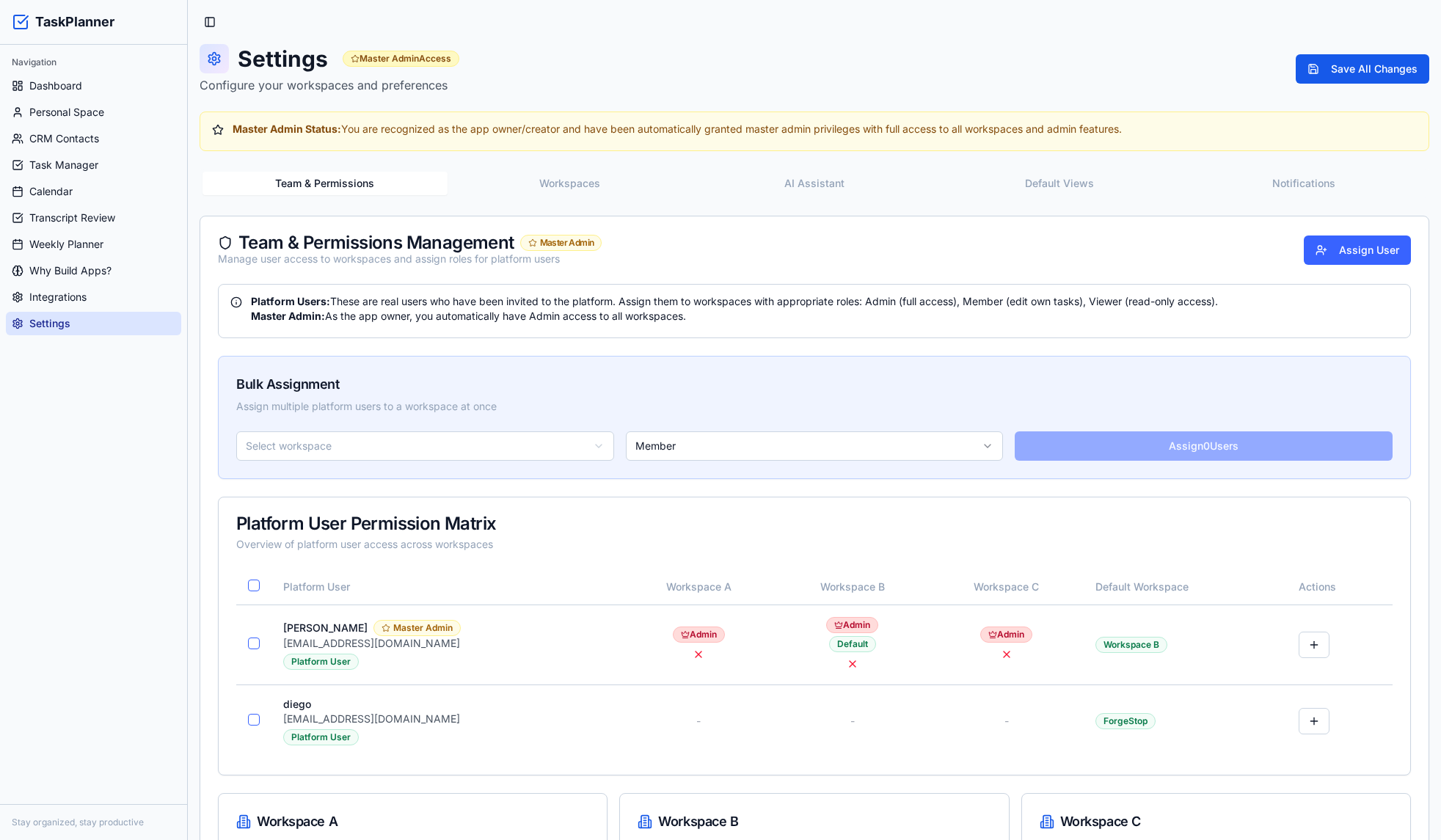
click at [998, 352] on div "Platform Users: These are real users who have been invited to the platform. Ass…" at bounding box center [814, 622] width 1228 height 676
click at [1214, 649] on td "Workspace B" at bounding box center [1185, 644] width 204 height 80
click at [1318, 723] on button at bounding box center [1314, 721] width 31 height 26
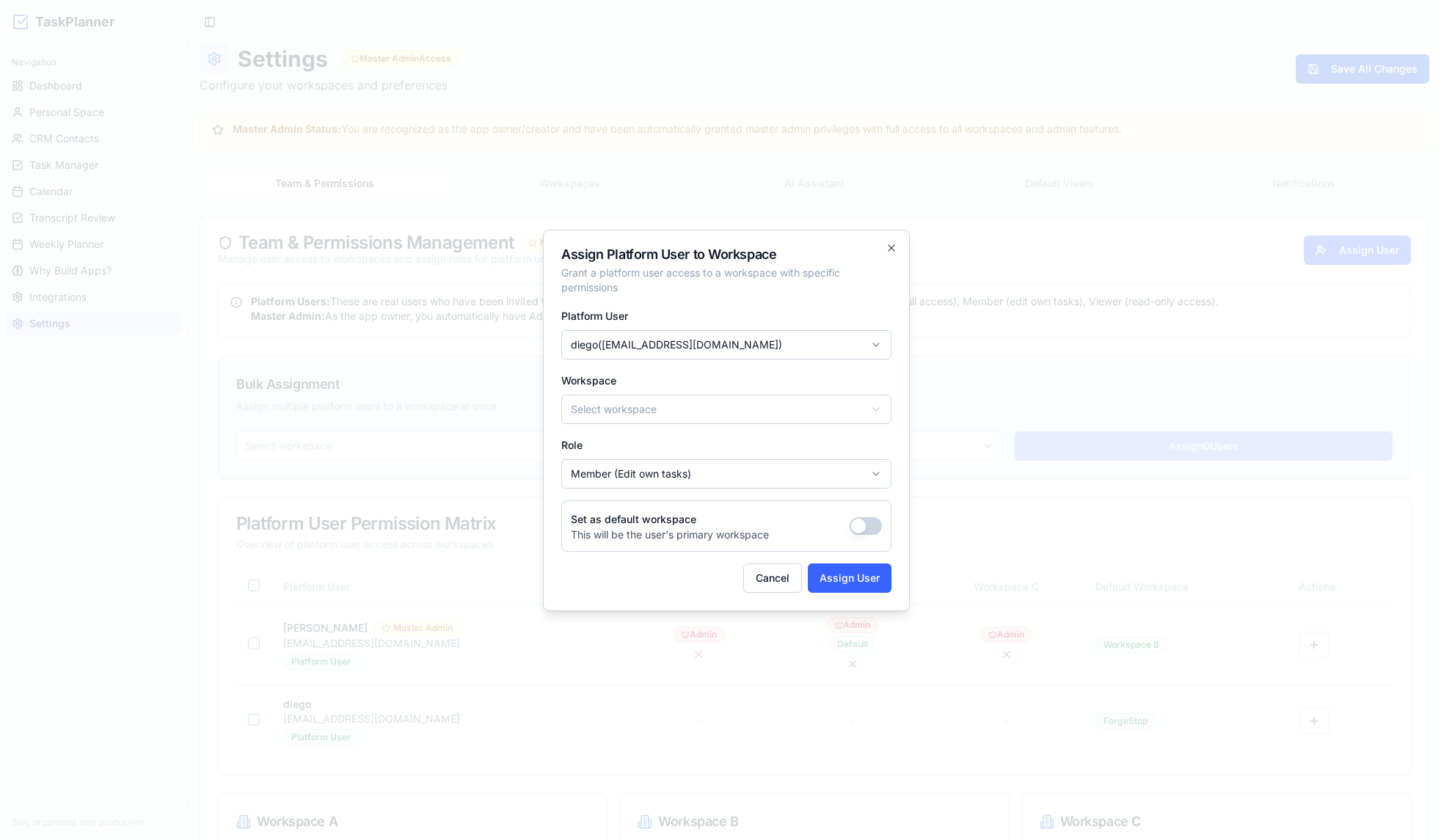
click at [675, 413] on body "TaskPlanner Navigation Dashboard Personal Space CRM Contacts Task Manager Calen…" at bounding box center [720, 486] width 1441 height 972
click at [754, 570] on body "TaskPlanner Navigation Dashboard Personal Space CRM Contacts Task Manager Calen…" at bounding box center [720, 486] width 1441 height 972
click at [765, 605] on div "Assign Platform User to Workspace Grant a platform user access to a workspace w…" at bounding box center [726, 420] width 367 height 381
click at [768, 574] on button "Cancel" at bounding box center [772, 578] width 59 height 30
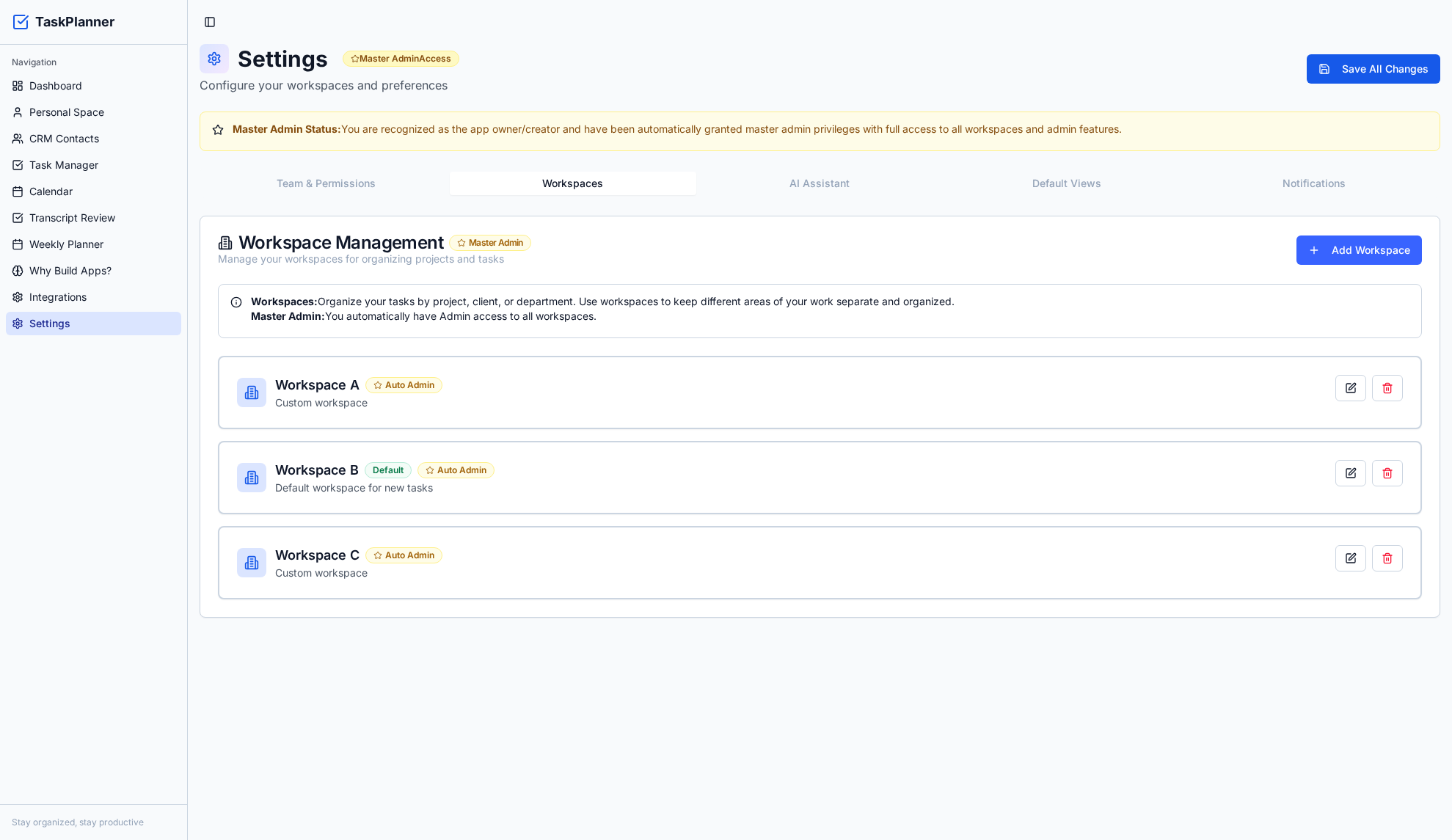
click at [572, 188] on button "Workspaces" at bounding box center [574, 183] width 247 height 23
click at [684, 671] on main "Toggle Sidebar Settings Master Admin Access Configure your workspaces and prefe…" at bounding box center [820, 420] width 1264 height 840
